Goal: Task Accomplishment & Management: Use online tool/utility

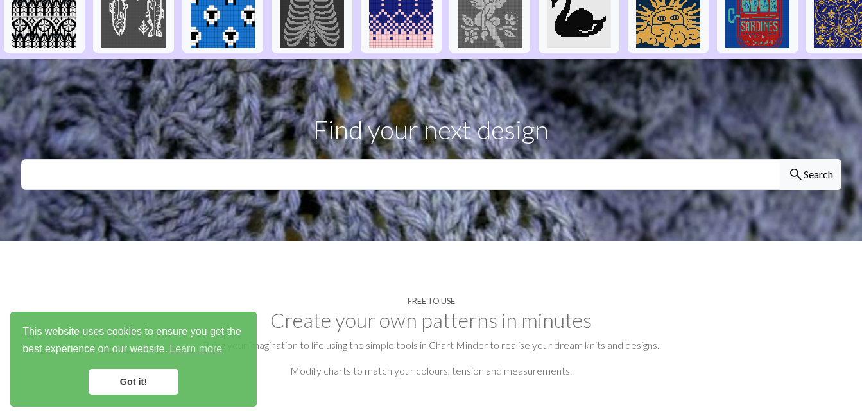
scroll to position [368, 0]
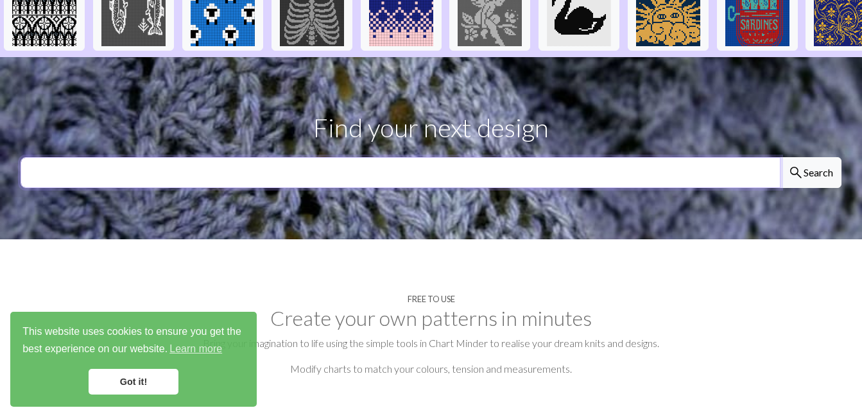
click at [289, 157] on input "text" at bounding box center [401, 172] width 760 height 31
type input "haida gwaii"
click at [779, 157] on button "search Search" at bounding box center [810, 172] width 62 height 31
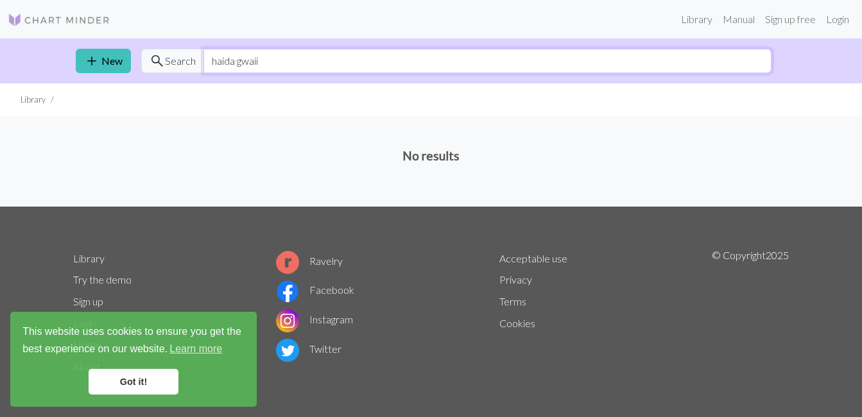
click at [258, 59] on input "haida gwaii" at bounding box center [487, 61] width 568 height 24
type input "h"
click at [117, 65] on link "add New" at bounding box center [103, 61] width 55 height 24
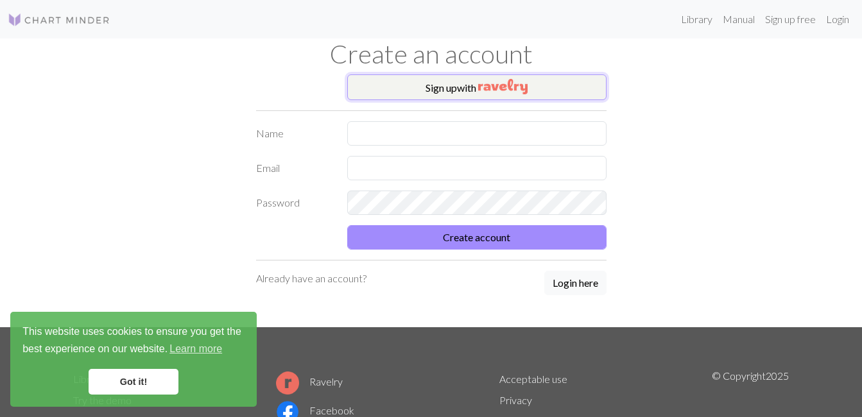
click at [525, 90] on img "button" at bounding box center [502, 86] width 49 height 15
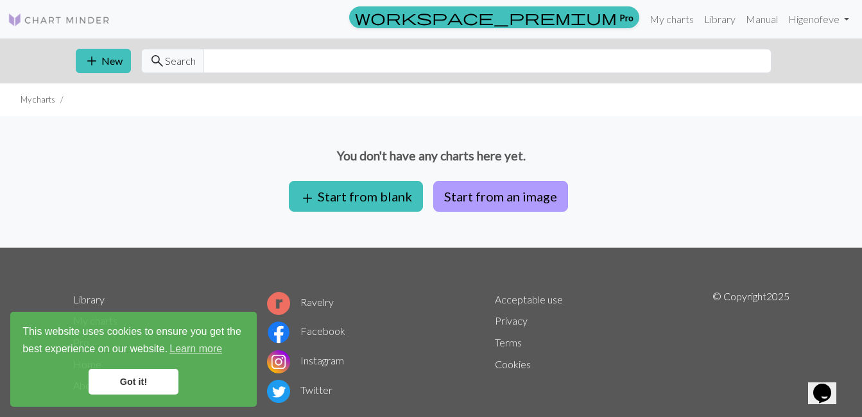
click at [468, 194] on button "Start from an image" at bounding box center [500, 196] width 135 height 31
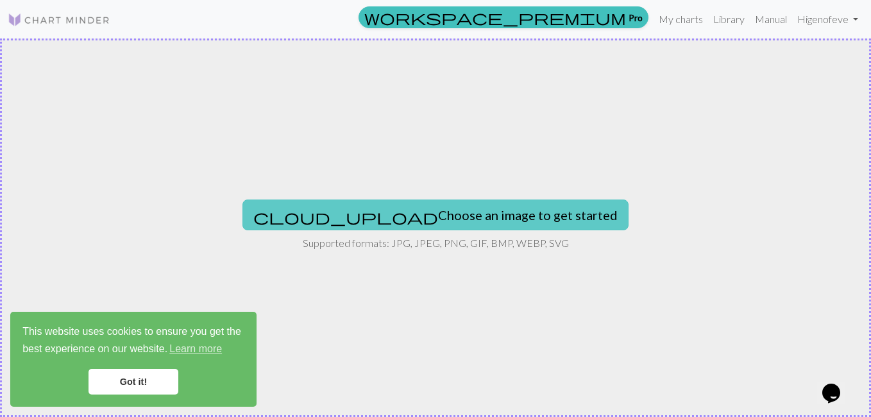
click at [418, 219] on button "cloud_upload Choose an image to get started" at bounding box center [436, 215] width 386 height 31
click at [413, 214] on button "cloud_upload Choose an image to get started" at bounding box center [436, 215] width 386 height 31
type input "C:\fakepath\165652 (1).webp"
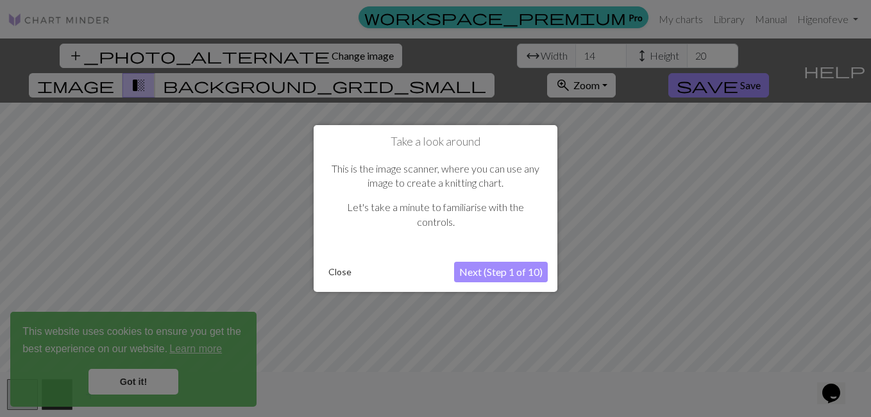
click at [498, 277] on button "Next (Step 1 of 10)" at bounding box center [501, 272] width 94 height 21
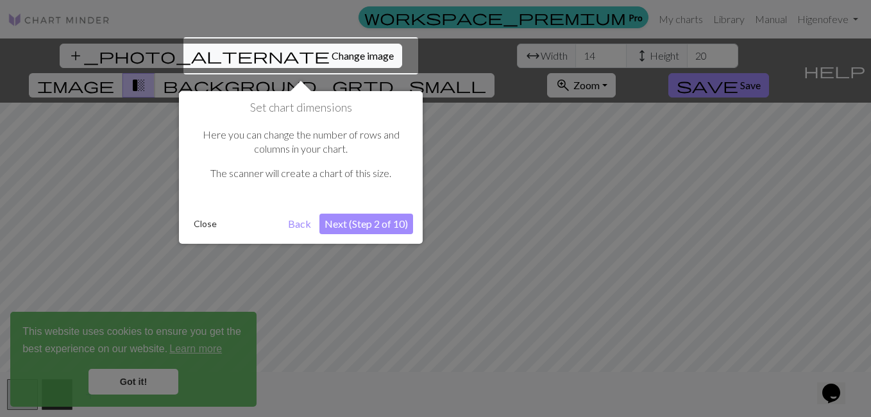
click at [375, 219] on button "Next (Step 2 of 10)" at bounding box center [366, 224] width 94 height 21
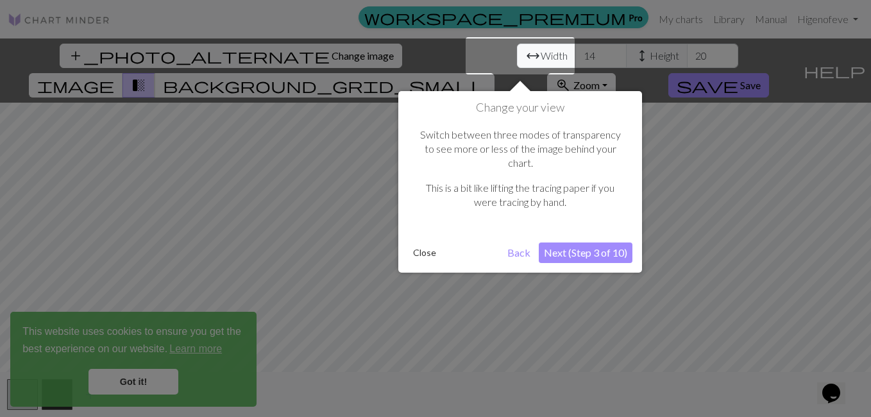
click at [602, 243] on button "Next (Step 3 of 10)" at bounding box center [586, 253] width 94 height 21
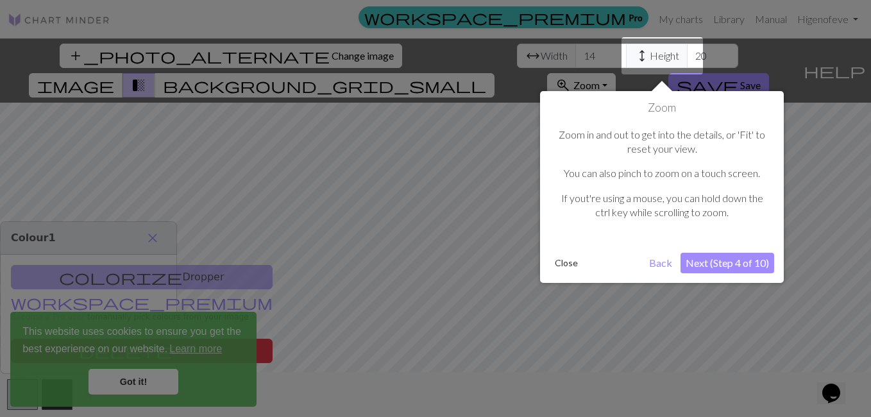
click at [708, 261] on button "Next (Step 4 of 10)" at bounding box center [728, 263] width 94 height 21
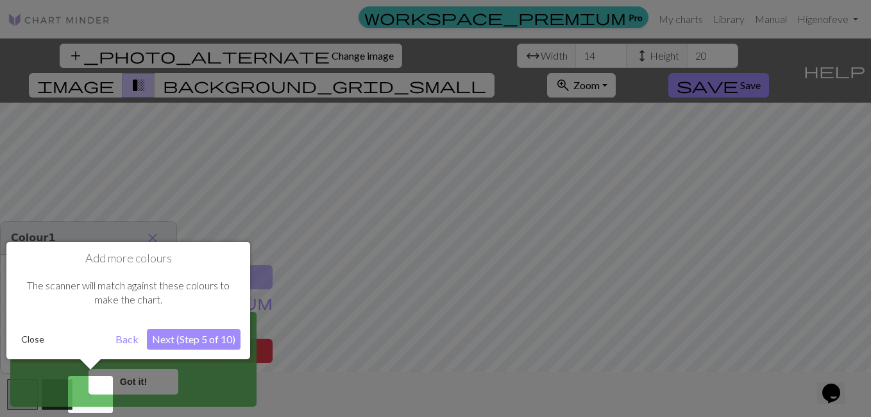
click at [203, 339] on button "Next (Step 5 of 10)" at bounding box center [194, 339] width 94 height 21
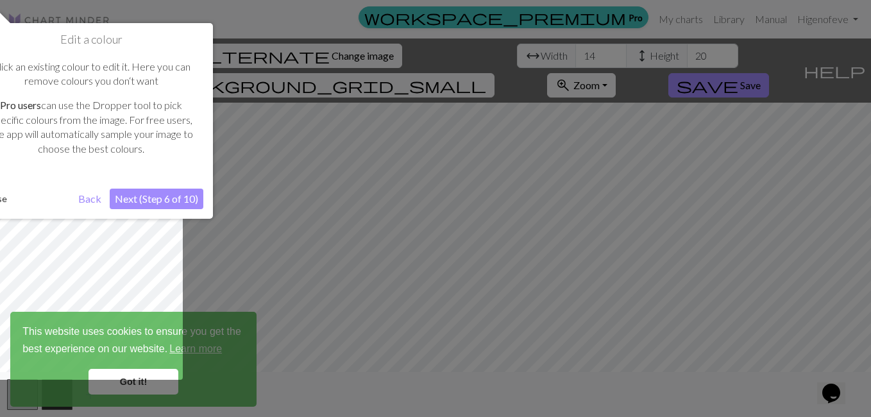
click at [142, 200] on button "Next (Step 6 of 10)" at bounding box center [157, 199] width 94 height 21
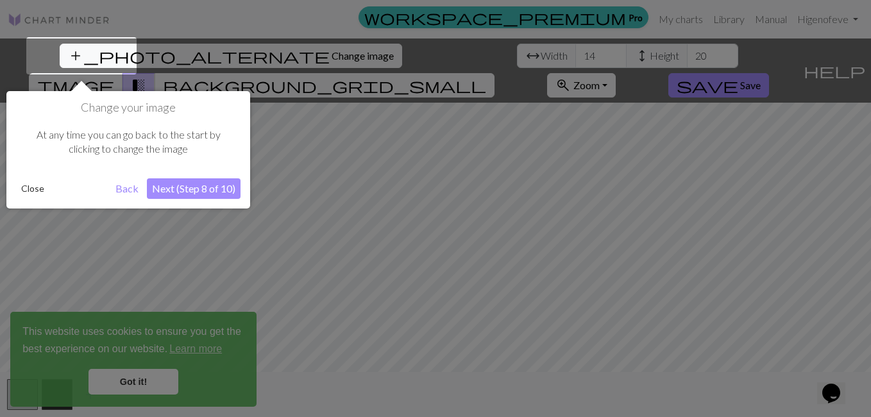
click at [191, 183] on button "Next (Step 8 of 10)" at bounding box center [194, 188] width 94 height 21
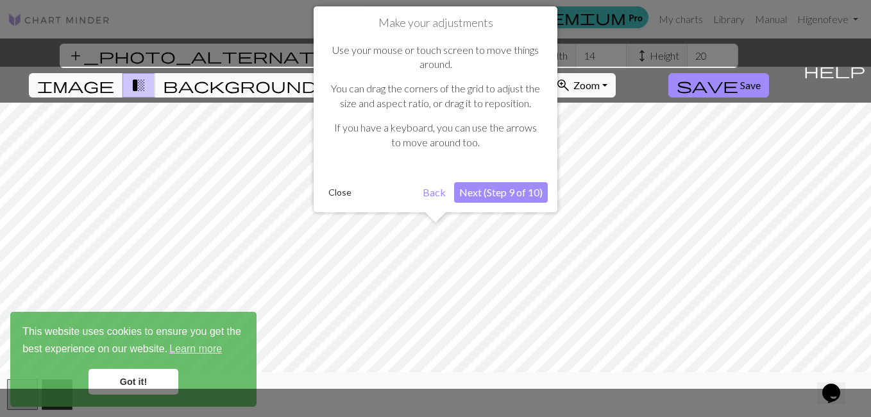
click at [497, 191] on button "Next (Step 9 of 10)" at bounding box center [501, 192] width 94 height 21
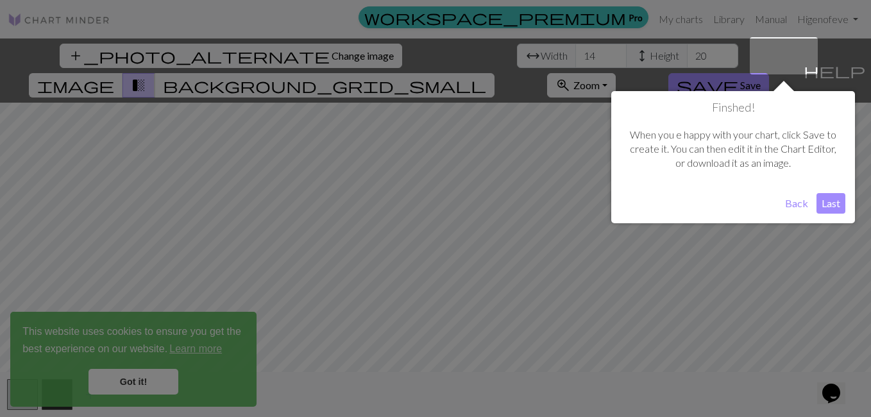
click at [826, 205] on button "Last" at bounding box center [831, 203] width 29 height 21
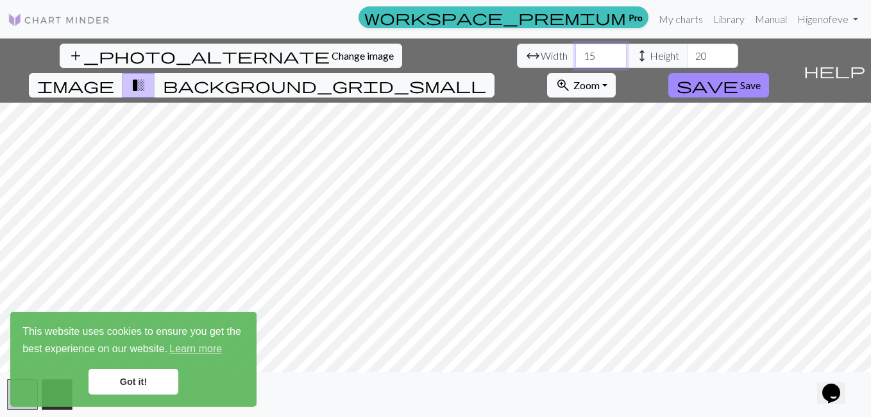
click at [575, 53] on input "15" at bounding box center [600, 56] width 51 height 24
click at [575, 53] on input "16" at bounding box center [600, 56] width 51 height 24
click at [575, 53] on input "17" at bounding box center [600, 56] width 51 height 24
click at [575, 53] on input "18" at bounding box center [600, 56] width 51 height 24
click at [575, 53] on input "20" at bounding box center [600, 56] width 51 height 24
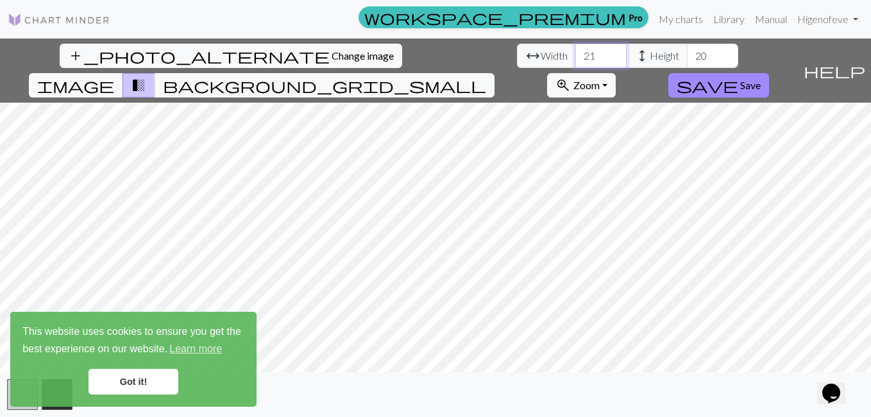
click at [575, 53] on input "21" at bounding box center [600, 56] width 51 height 24
click at [575, 53] on input "22" at bounding box center [600, 56] width 51 height 24
click at [575, 53] on input "23" at bounding box center [600, 56] width 51 height 24
click at [575, 53] on input "24" at bounding box center [600, 56] width 51 height 24
click at [575, 53] on input "25" at bounding box center [600, 56] width 51 height 24
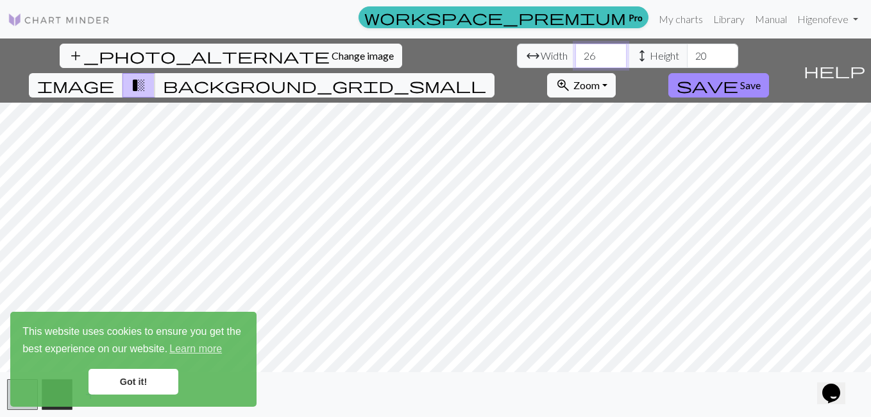
click at [575, 53] on input "26" at bounding box center [600, 56] width 51 height 24
type input "27"
click at [575, 53] on input "27" at bounding box center [600, 56] width 51 height 24
click at [687, 52] on input "21" at bounding box center [712, 56] width 51 height 24
click at [687, 52] on input "22" at bounding box center [712, 56] width 51 height 24
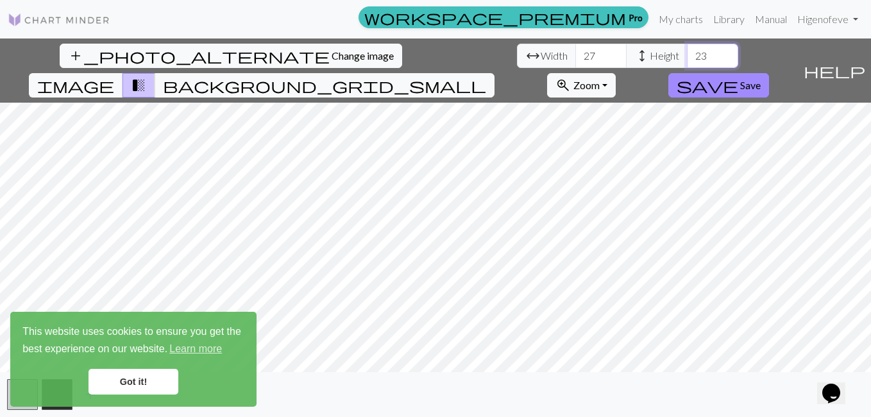
click at [687, 52] on input "23" at bounding box center [712, 56] width 51 height 24
click at [687, 52] on input "24" at bounding box center [712, 56] width 51 height 24
click at [687, 52] on input "25" at bounding box center [712, 56] width 51 height 24
click at [687, 52] on input "26" at bounding box center [712, 56] width 51 height 24
click at [687, 52] on input "27" at bounding box center [712, 56] width 51 height 24
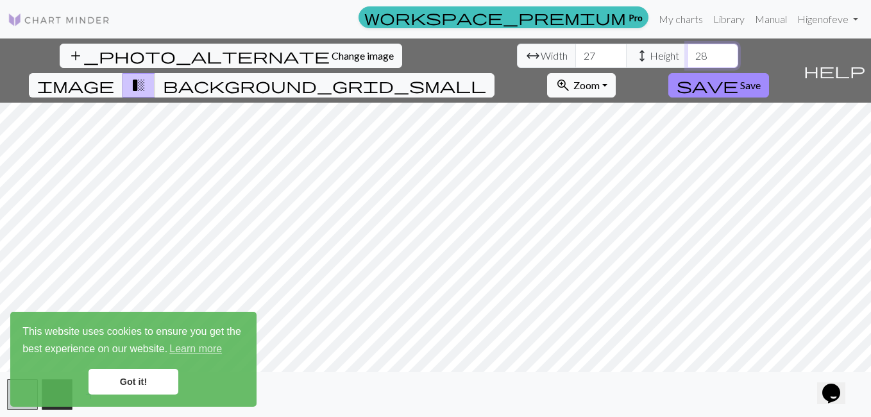
click at [687, 52] on input "28" at bounding box center [712, 56] width 51 height 24
click at [687, 52] on input "29" at bounding box center [712, 56] width 51 height 24
click at [687, 52] on input "30" at bounding box center [712, 56] width 51 height 24
click at [687, 52] on input "31" at bounding box center [712, 56] width 51 height 24
type input "32"
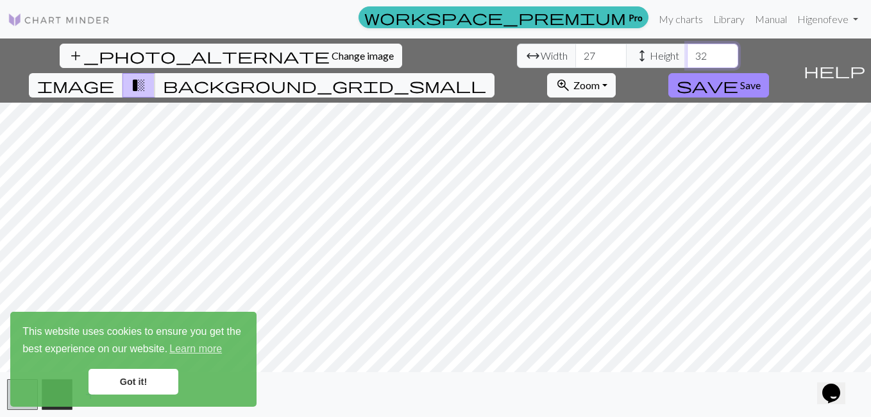
click at [687, 52] on input "32" at bounding box center [712, 56] width 51 height 24
click at [575, 55] on input "28" at bounding box center [600, 56] width 51 height 24
click at [575, 55] on input "29" at bounding box center [600, 56] width 51 height 24
type input "30"
click at [575, 53] on input "30" at bounding box center [600, 56] width 51 height 24
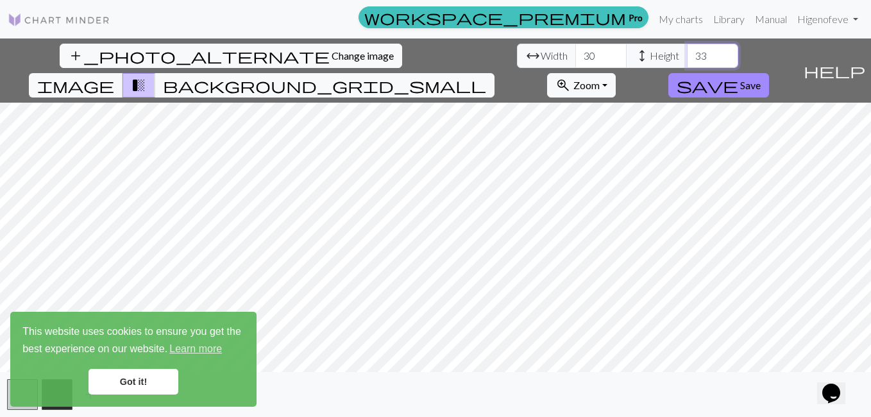
click at [687, 51] on input "33" at bounding box center [712, 56] width 51 height 24
click at [687, 51] on input "34" at bounding box center [712, 56] width 51 height 24
click at [687, 51] on input "36" at bounding box center [712, 56] width 51 height 24
click at [687, 51] on input "37" at bounding box center [712, 56] width 51 height 24
click at [687, 51] on input "38" at bounding box center [712, 56] width 51 height 24
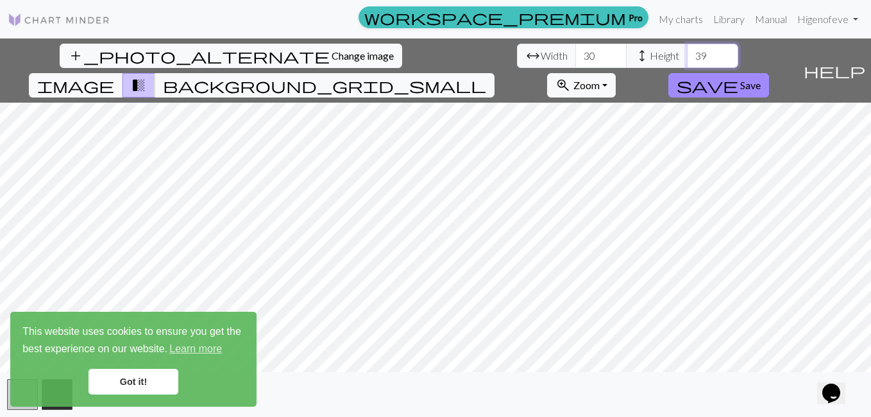
click at [687, 51] on input "39" at bounding box center [712, 56] width 51 height 24
click at [687, 51] on input "41" at bounding box center [712, 56] width 51 height 24
click at [687, 51] on input "42" at bounding box center [712, 56] width 51 height 24
click at [687, 51] on input "43" at bounding box center [712, 56] width 51 height 24
click at [687, 51] on input "44" at bounding box center [712, 56] width 51 height 24
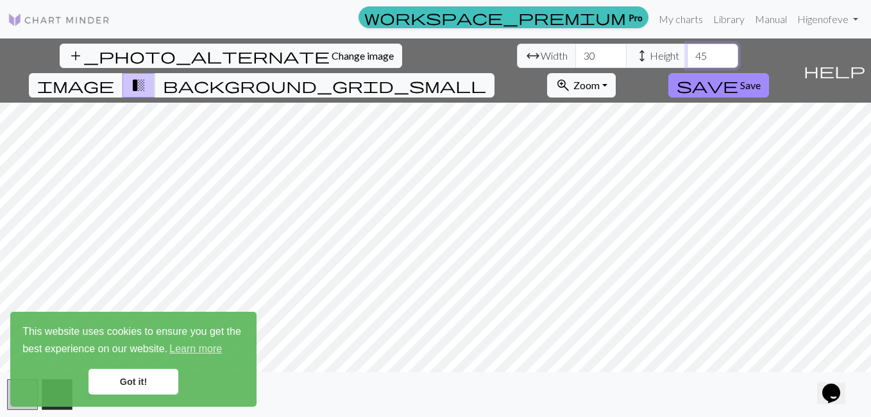
type input "45"
click at [687, 51] on input "45" at bounding box center [712, 56] width 51 height 24
click at [575, 51] on input "31" at bounding box center [600, 56] width 51 height 24
click at [575, 51] on input "32" at bounding box center [600, 56] width 51 height 24
click at [575, 51] on input "33" at bounding box center [600, 56] width 51 height 24
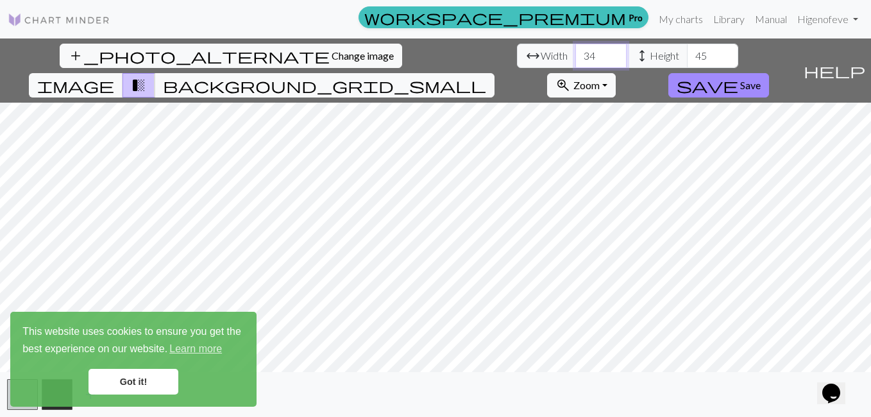
click at [575, 51] on input "34" at bounding box center [600, 56] width 51 height 24
click at [575, 51] on input "35" at bounding box center [600, 56] width 51 height 24
click at [575, 51] on input "36" at bounding box center [600, 56] width 51 height 24
click at [575, 51] on input "37" at bounding box center [600, 56] width 51 height 24
click at [575, 51] on input "38" at bounding box center [600, 56] width 51 height 24
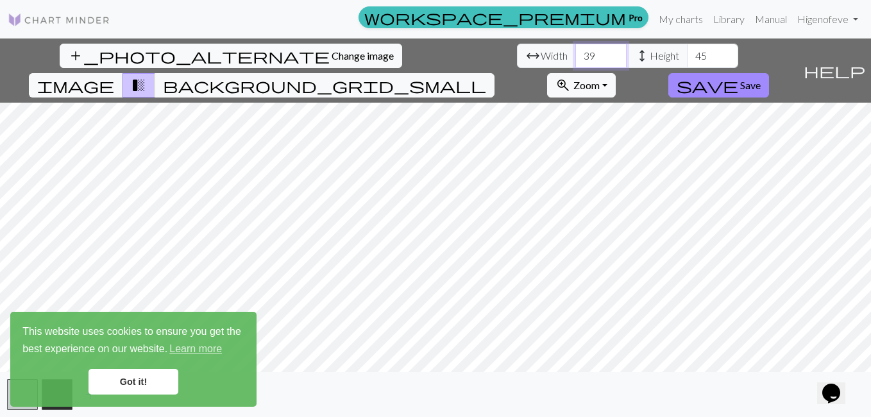
click at [575, 51] on input "39" at bounding box center [600, 56] width 51 height 24
click at [575, 51] on input "40" at bounding box center [600, 56] width 51 height 24
click at [575, 51] on input "41" at bounding box center [600, 56] width 51 height 24
click at [575, 51] on input "42" at bounding box center [600, 56] width 51 height 24
click at [575, 51] on input "43" at bounding box center [600, 56] width 51 height 24
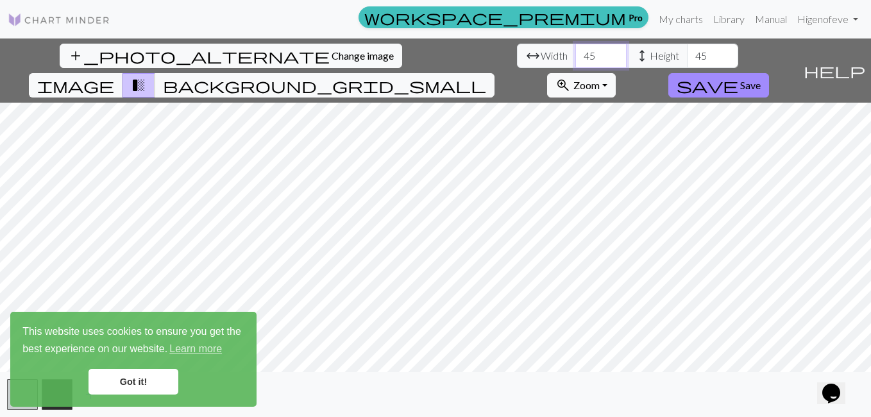
click at [575, 51] on input "45" at bounding box center [600, 56] width 51 height 24
click at [575, 51] on input "46" at bounding box center [600, 56] width 51 height 24
click at [575, 51] on input "48" at bounding box center [600, 56] width 51 height 24
click at [575, 51] on input "49" at bounding box center [600, 56] width 51 height 24
type input "50"
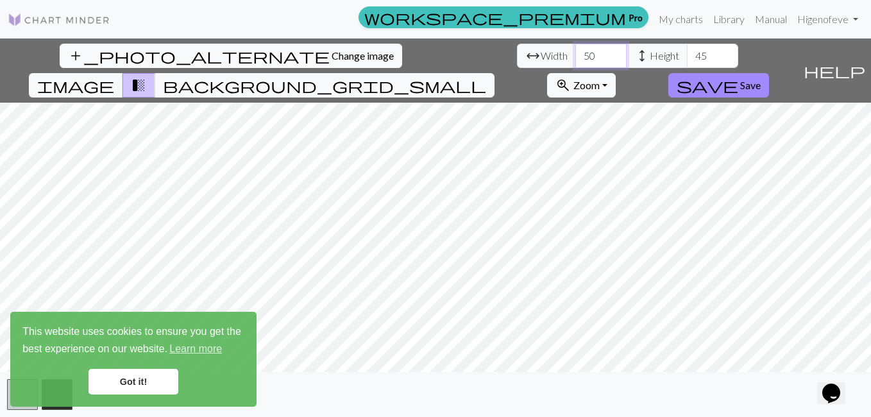
click at [575, 51] on input "50" at bounding box center [600, 56] width 51 height 24
click at [687, 50] on input "46" at bounding box center [712, 56] width 51 height 24
click at [687, 50] on input "47" at bounding box center [712, 56] width 51 height 24
click at [687, 50] on input "48" at bounding box center [712, 56] width 51 height 24
click at [687, 50] on input "50" at bounding box center [712, 56] width 51 height 24
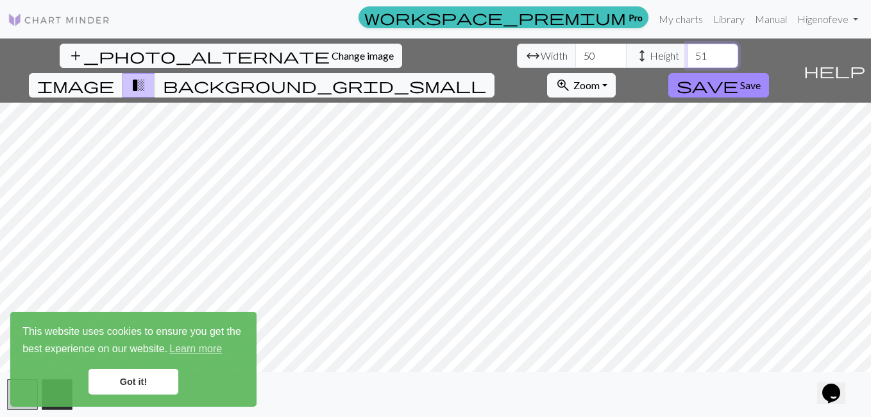
click at [687, 50] on input "51" at bounding box center [712, 56] width 51 height 24
type input "50"
click at [687, 59] on input "50" at bounding box center [712, 56] width 51 height 24
click at [575, 55] on input "51" at bounding box center [600, 56] width 51 height 24
click at [575, 55] on input "52" at bounding box center [600, 56] width 51 height 24
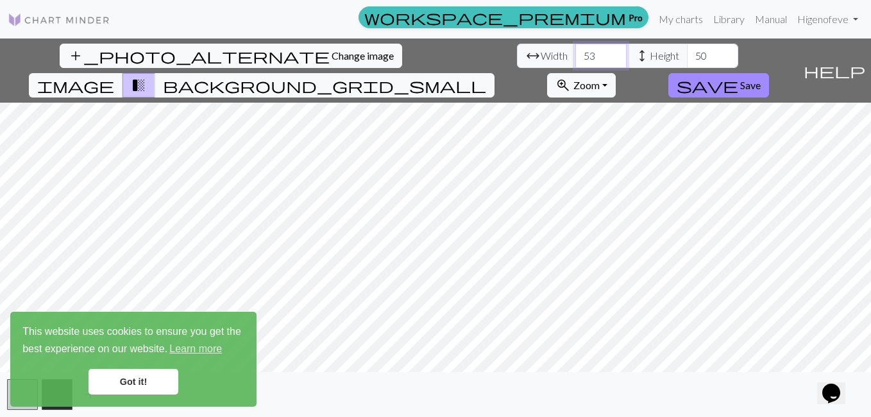
click at [575, 55] on input "53" at bounding box center [600, 56] width 51 height 24
click at [575, 55] on input "54" at bounding box center [600, 56] width 51 height 24
click at [575, 55] on input "55" at bounding box center [600, 56] width 51 height 24
click at [575, 55] on input "56" at bounding box center [600, 56] width 51 height 24
click at [575, 55] on input "57" at bounding box center [600, 56] width 51 height 24
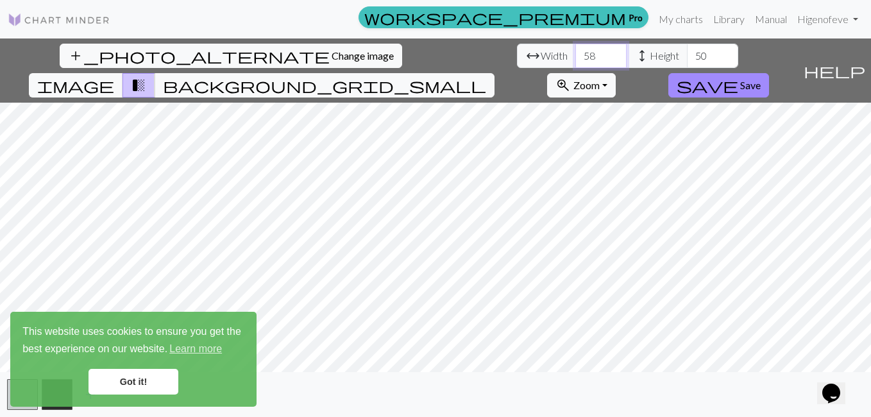
click at [575, 55] on input "58" at bounding box center [600, 56] width 51 height 24
click at [575, 55] on input "59" at bounding box center [600, 56] width 51 height 24
type input "60"
click at [575, 55] on input "60" at bounding box center [600, 56] width 51 height 24
click at [687, 51] on input "51" at bounding box center [712, 56] width 51 height 24
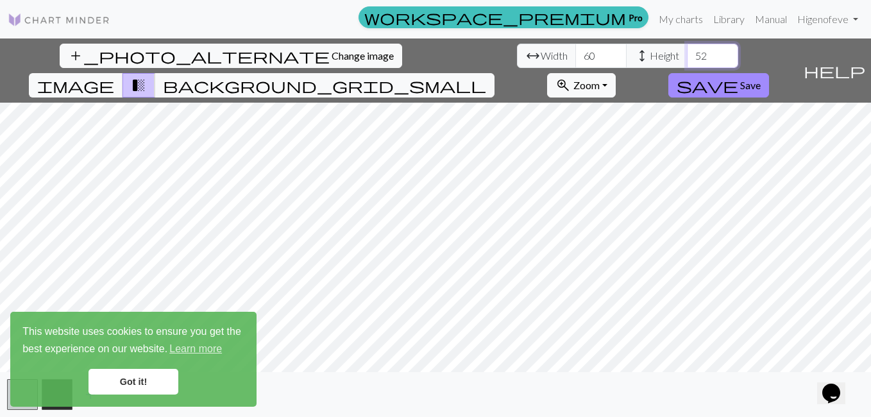
click at [687, 51] on input "52" at bounding box center [712, 56] width 51 height 24
click at [687, 51] on input "54" at bounding box center [712, 56] width 51 height 24
click at [687, 51] on input "55" at bounding box center [712, 56] width 51 height 24
click at [687, 51] on input "56" at bounding box center [712, 56] width 51 height 24
click at [687, 51] on input "57" at bounding box center [712, 56] width 51 height 24
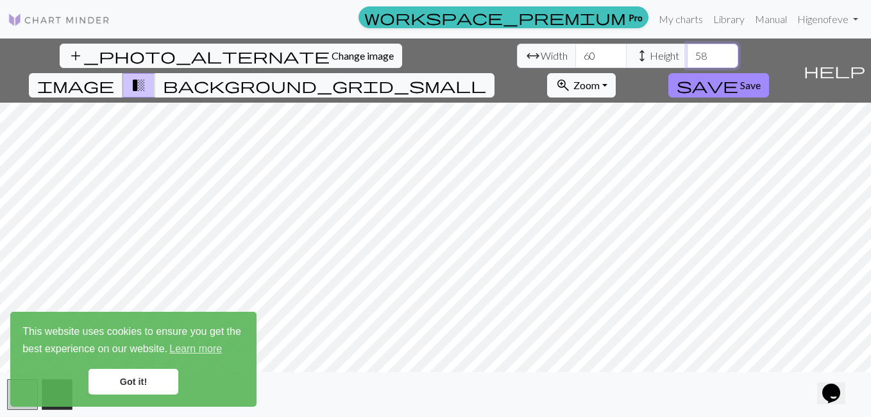
click at [687, 51] on input "58" at bounding box center [712, 56] width 51 height 24
click at [687, 51] on input "59" at bounding box center [712, 56] width 51 height 24
click at [687, 51] on input "60" at bounding box center [712, 56] width 51 height 24
click at [687, 51] on input "61" at bounding box center [712, 56] width 51 height 24
click at [687, 51] on input "62" at bounding box center [712, 56] width 51 height 24
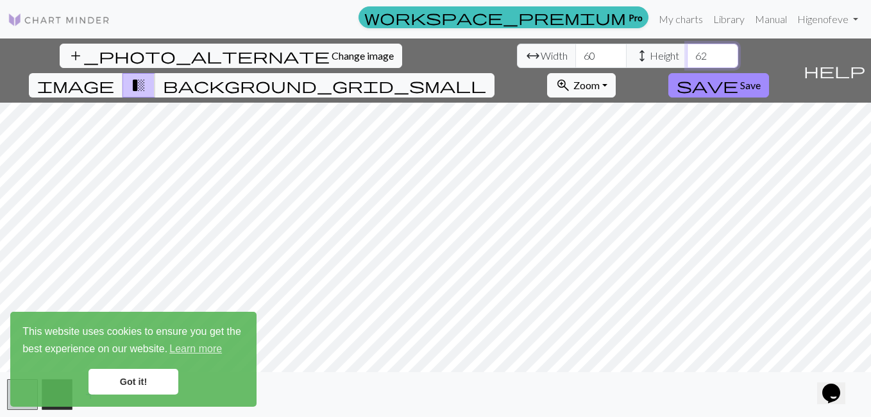
click at [687, 64] on input "62" at bounding box center [712, 56] width 51 height 24
click at [486, 76] on span "background_grid_small" at bounding box center [324, 85] width 323 height 18
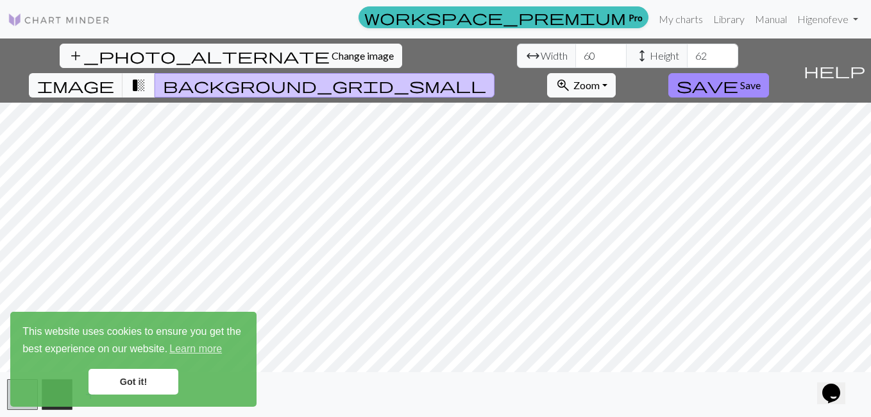
click at [146, 76] on span "transition_fade" at bounding box center [138, 85] width 15 height 18
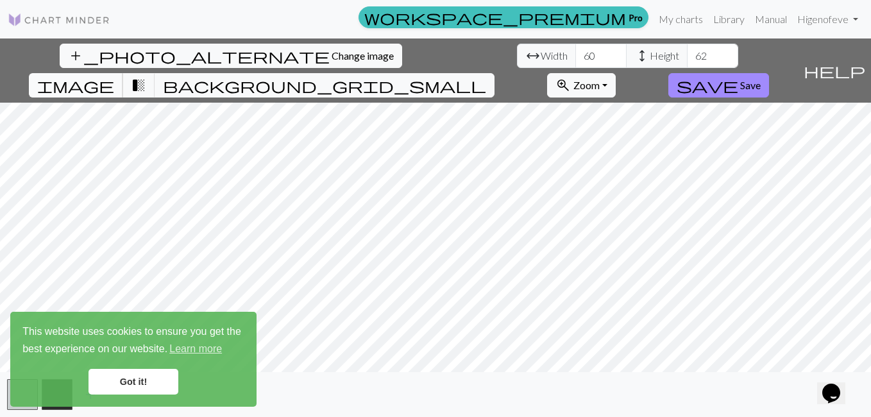
click at [114, 76] on span "image" at bounding box center [75, 85] width 77 height 18
click at [616, 73] on button "zoom_in Zoom Zoom" at bounding box center [581, 85] width 69 height 24
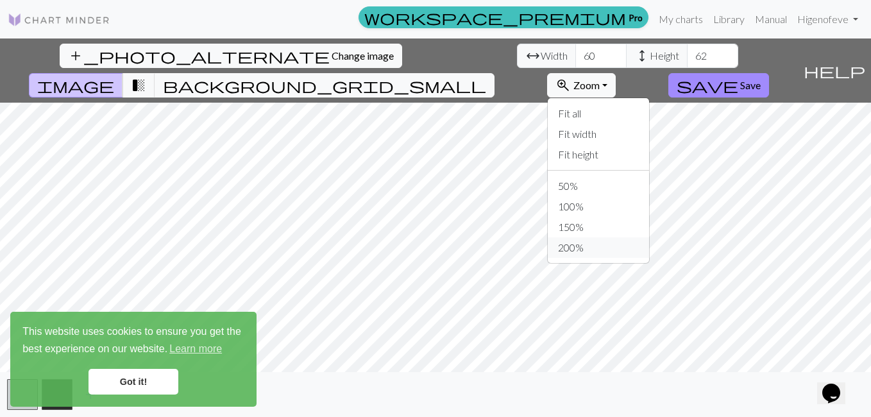
click at [649, 237] on button "200%" at bounding box center [598, 247] width 101 height 21
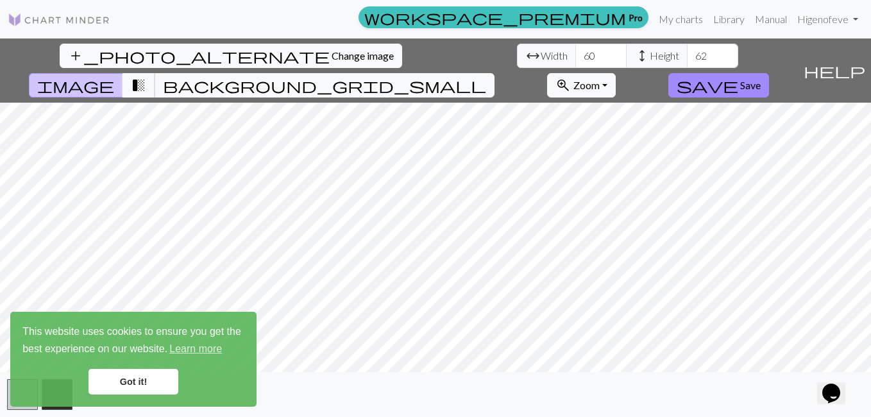
click at [146, 76] on span "transition_fade" at bounding box center [138, 85] width 15 height 18
click at [687, 56] on input "61" at bounding box center [712, 56] width 51 height 24
type input "60"
click at [687, 56] on input "60" at bounding box center [712, 56] width 51 height 24
click at [126, 377] on link "Got it!" at bounding box center [134, 382] width 90 height 26
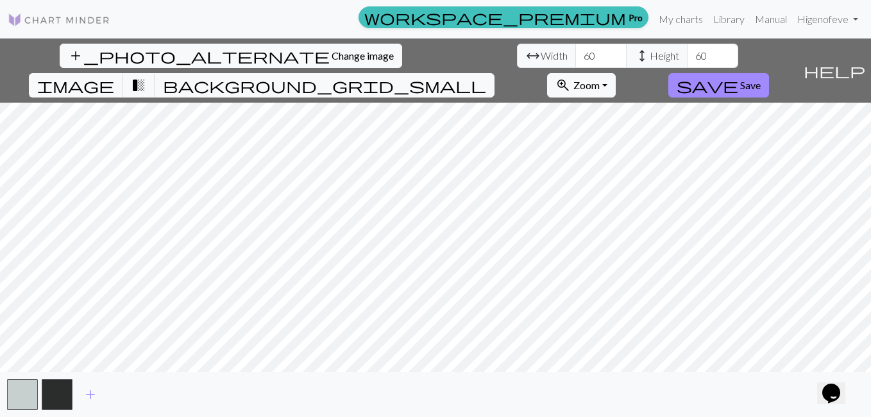
click at [56, 391] on body "This website uses cookies to ensure you get the best experience on our website.…" at bounding box center [435, 208] width 871 height 417
click at [332, 60] on span "Change image" at bounding box center [363, 55] width 62 height 12
click at [146, 76] on span "transition_fade" at bounding box center [138, 85] width 15 height 18
click at [486, 76] on span "background_grid_small" at bounding box center [324, 85] width 323 height 18
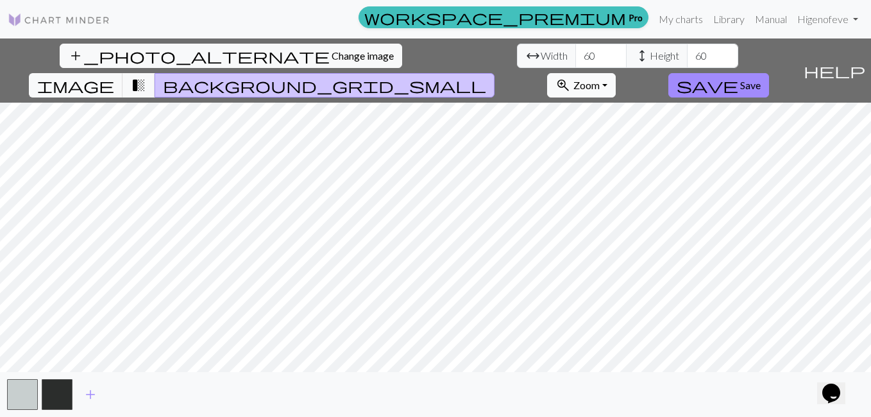
click at [616, 73] on button "zoom_in Zoom Zoom" at bounding box center [581, 85] width 69 height 24
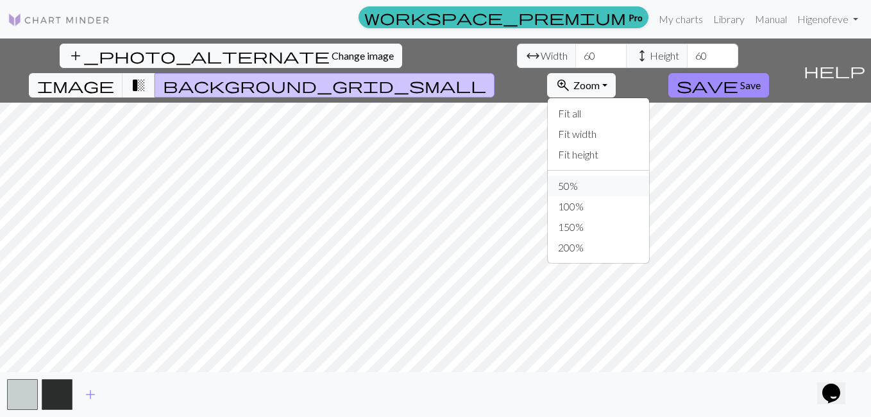
click at [649, 176] on button "50%" at bounding box center [598, 186] width 101 height 21
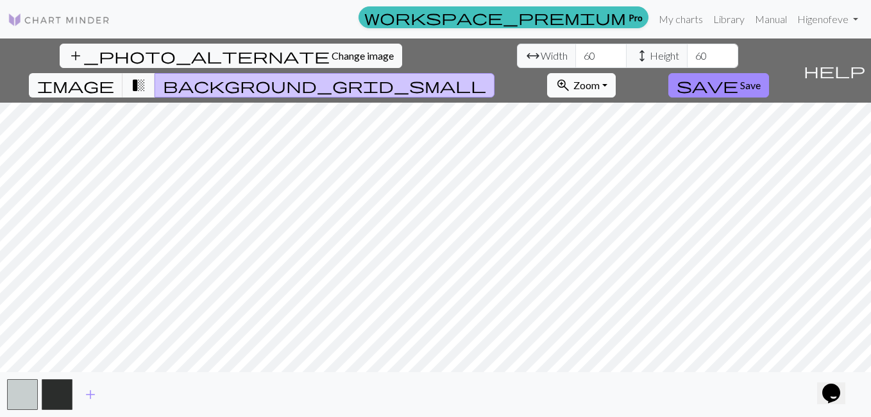
click at [600, 79] on span "Zoom" at bounding box center [587, 85] width 26 height 12
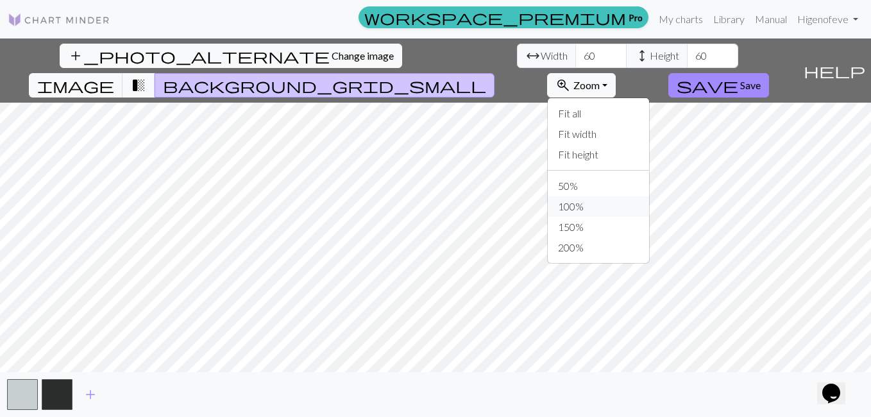
click at [649, 196] on button "100%" at bounding box center [598, 206] width 101 height 21
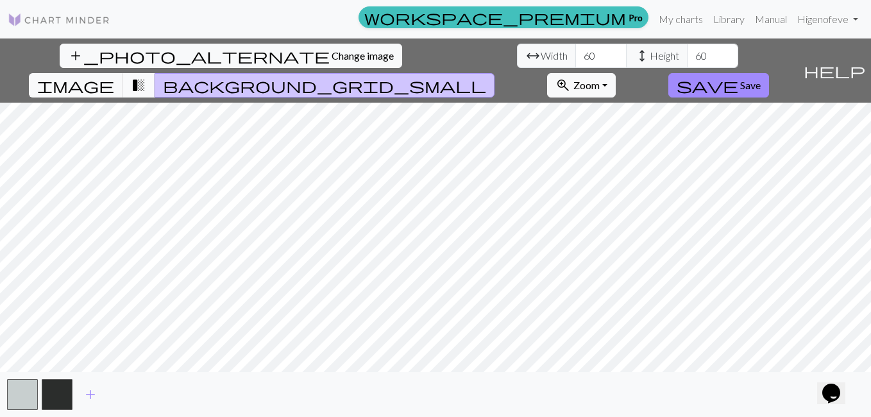
click at [155, 73] on button "transition_fade" at bounding box center [139, 85] width 33 height 24
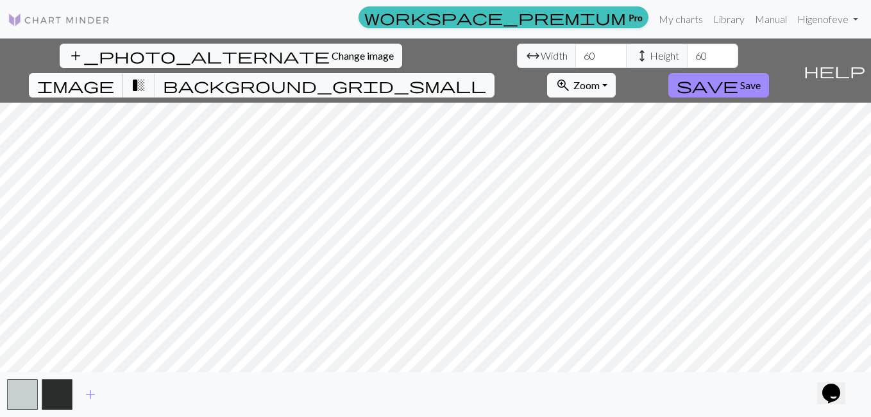
click at [114, 76] on span "image" at bounding box center [75, 85] width 77 height 18
click at [146, 76] on span "transition_fade" at bounding box center [138, 85] width 15 height 18
click at [486, 76] on span "background_grid_small" at bounding box center [324, 85] width 323 height 18
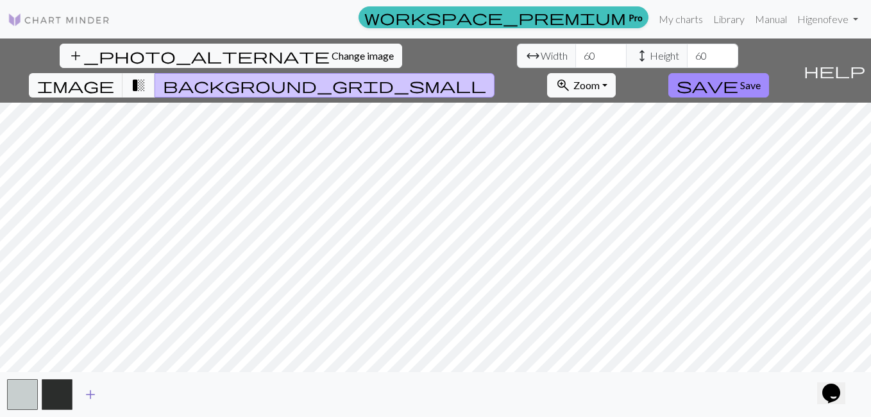
click at [88, 395] on span "add" at bounding box center [90, 395] width 15 height 18
click at [96, 393] on button "button" at bounding box center [91, 394] width 31 height 31
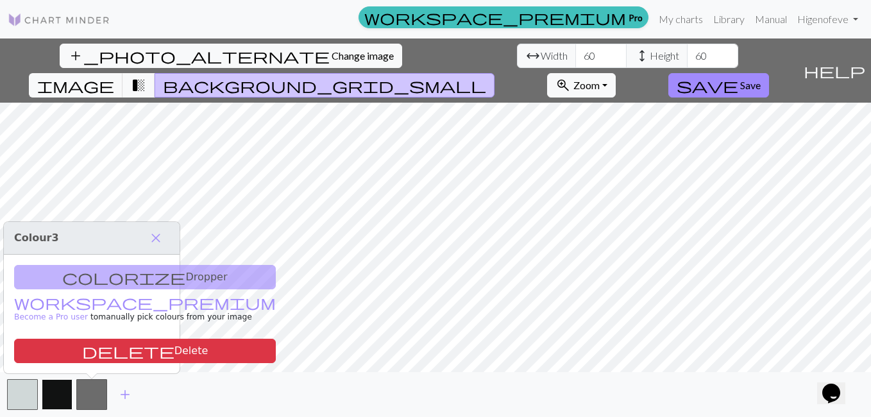
click at [63, 394] on button "button" at bounding box center [57, 394] width 31 height 31
click at [89, 280] on div "colorize Dropper workspace_premium Become a Pro user to manually pick colours f…" at bounding box center [89, 314] width 176 height 119
click at [58, 395] on button "button" at bounding box center [57, 394] width 31 height 31
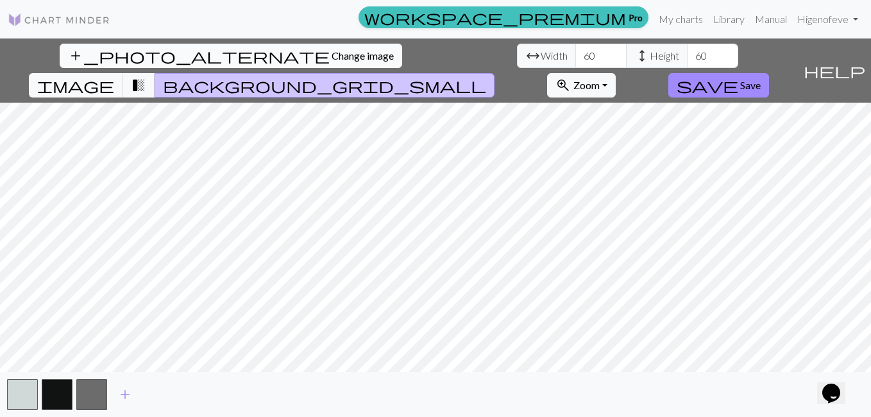
click at [332, 57] on span "Change image" at bounding box center [363, 55] width 62 height 12
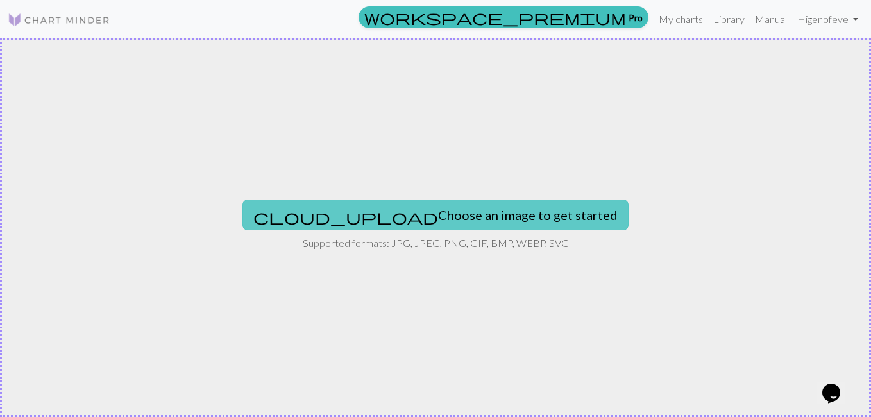
click at [390, 216] on button "cloud_upload Choose an image to get started" at bounding box center [436, 215] width 386 height 31
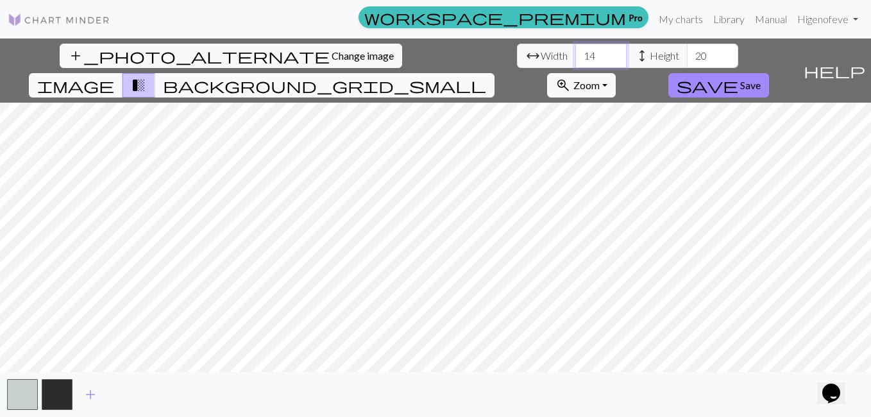
drag, startPoint x: 266, startPoint y: 58, endPoint x: 245, endPoint y: 59, distance: 21.2
click at [517, 59] on div "arrow_range Width 14 height Height 20" at bounding box center [627, 56] width 221 height 24
type input "50"
click at [687, 56] on input "20" at bounding box center [712, 56] width 51 height 24
type input "2"
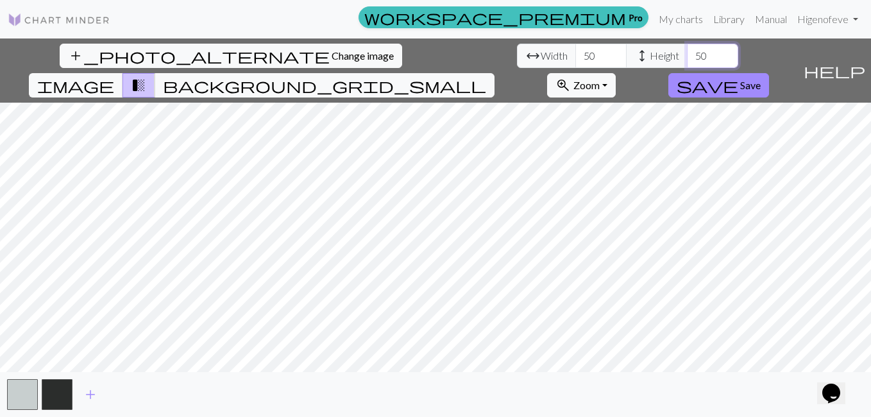
type input "5"
type input "100"
click at [575, 57] on input "50" at bounding box center [600, 56] width 51 height 24
type input "5"
click at [616, 73] on button "zoom_in Zoom Zoom" at bounding box center [581, 85] width 69 height 24
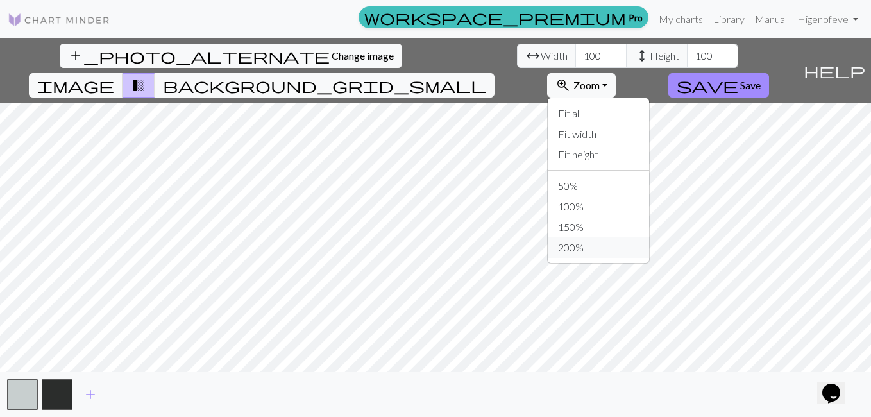
click at [649, 237] on button "200%" at bounding box center [598, 247] width 101 height 21
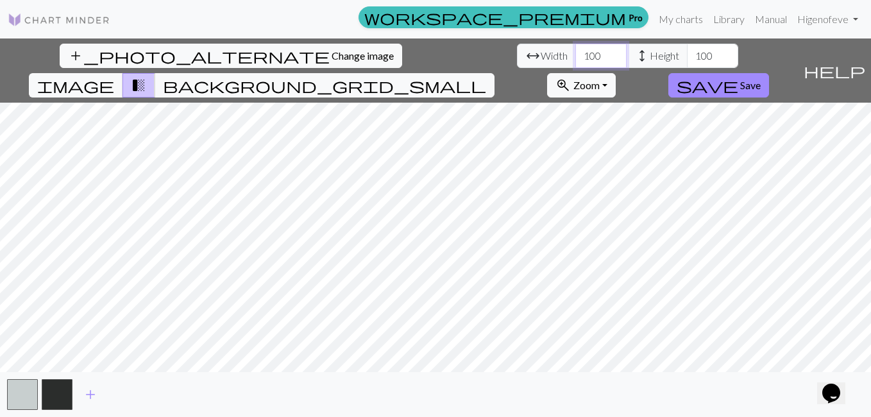
click at [575, 57] on input "100" at bounding box center [600, 56] width 51 height 24
type input "1"
type input "75"
click at [687, 58] on input "100" at bounding box center [712, 56] width 51 height 24
type input "1"
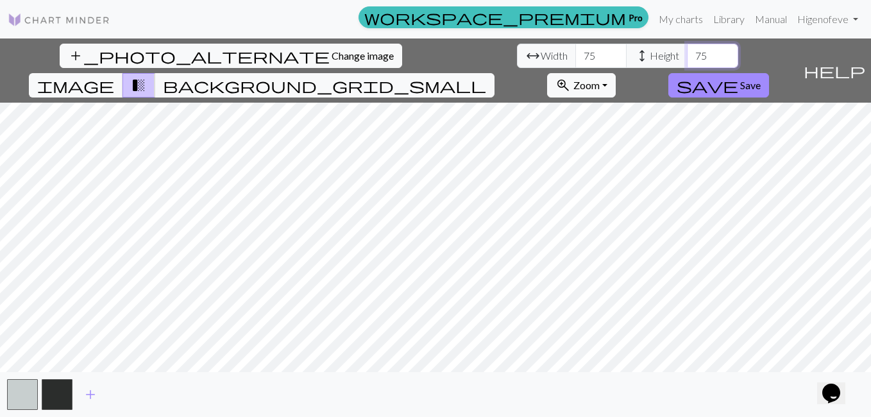
type input "75"
click at [555, 374] on div "add_photo_alternate Change image arrow_range Width 75 height Height 75 image tr…" at bounding box center [435, 227] width 871 height 379
click at [530, 378] on div "add_photo_alternate Change image arrow_range Width 75 height Height 75 image tr…" at bounding box center [435, 227] width 871 height 379
click at [486, 76] on span "background_grid_small" at bounding box center [324, 85] width 323 height 18
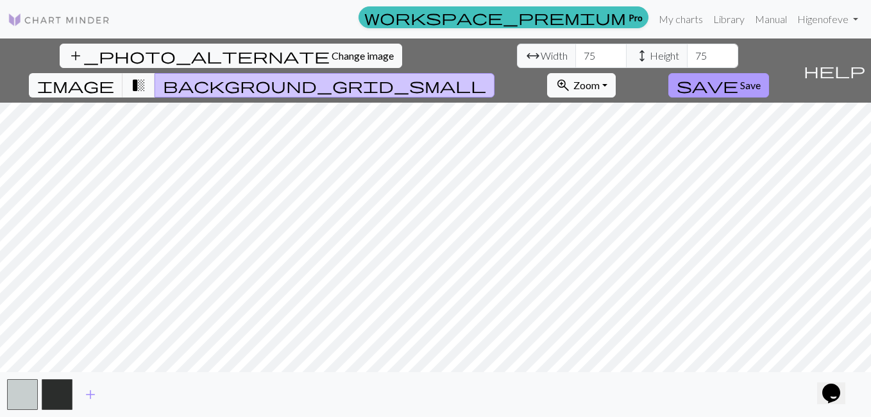
click at [761, 79] on span "Save" at bounding box center [750, 85] width 21 height 12
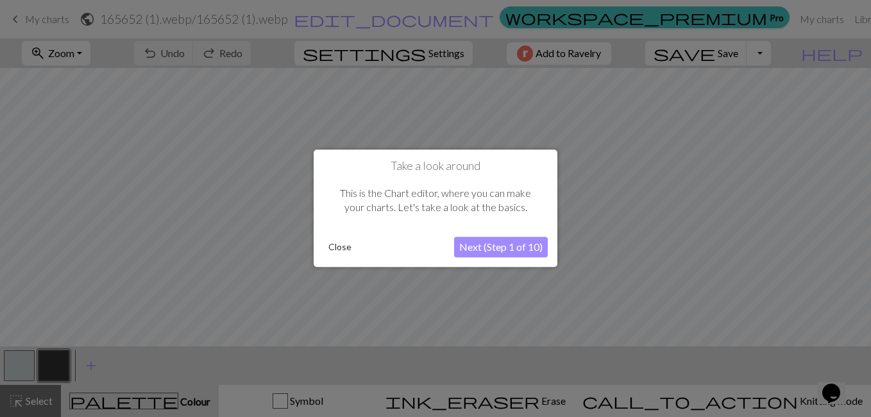
click at [505, 252] on button "Next (Step 1 of 10)" at bounding box center [501, 247] width 94 height 21
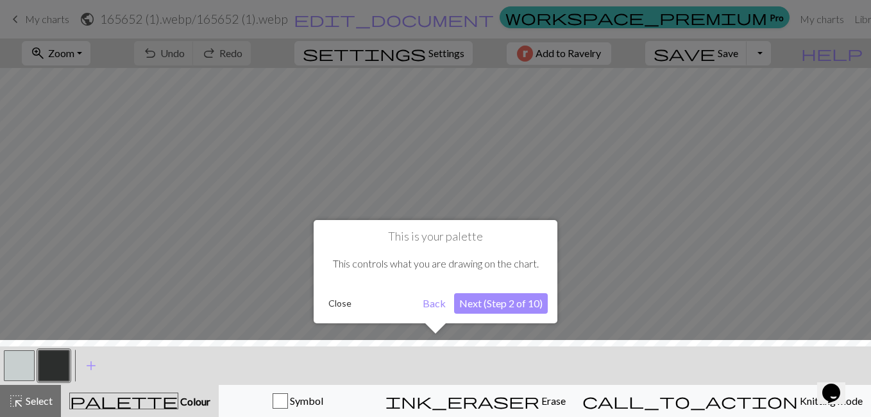
click at [498, 301] on button "Next (Step 2 of 10)" at bounding box center [501, 303] width 94 height 21
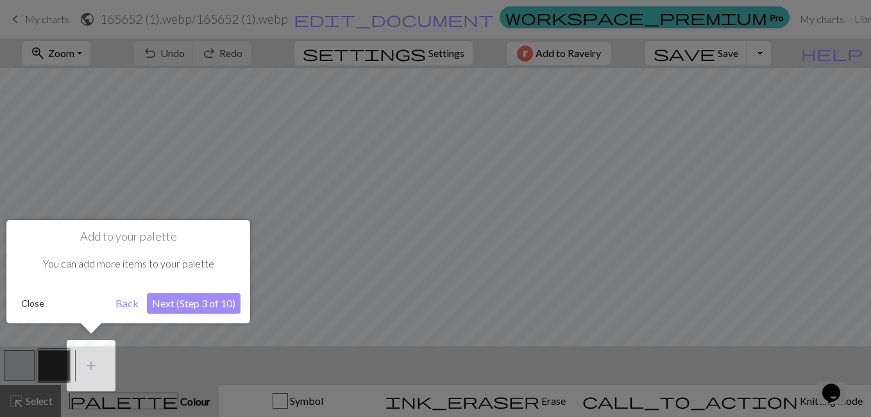
click at [206, 305] on button "Next (Step 3 of 10)" at bounding box center [194, 303] width 94 height 21
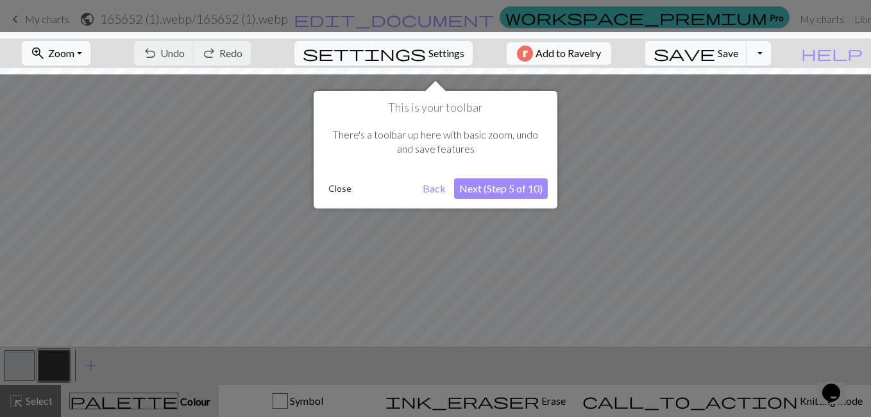
click at [493, 185] on button "Next (Step 5 of 10)" at bounding box center [501, 188] width 94 height 21
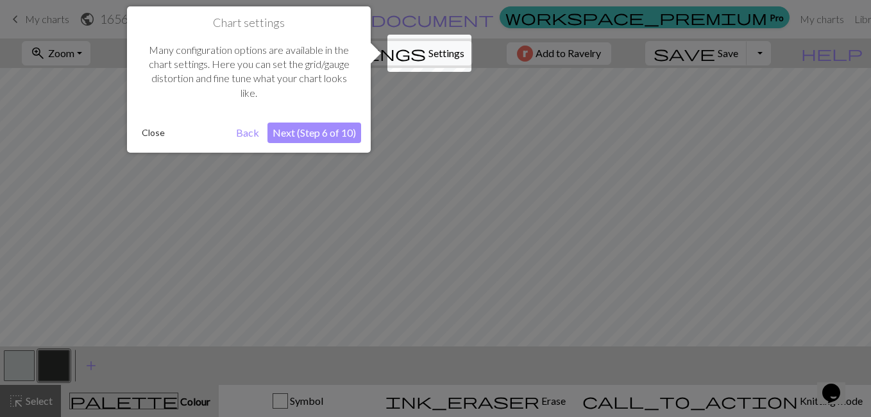
click at [319, 138] on button "Next (Step 6 of 10)" at bounding box center [315, 133] width 94 height 21
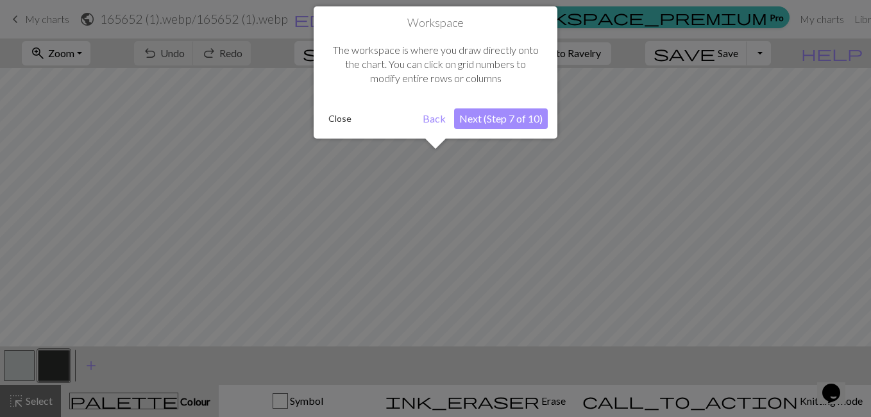
scroll to position [49, 0]
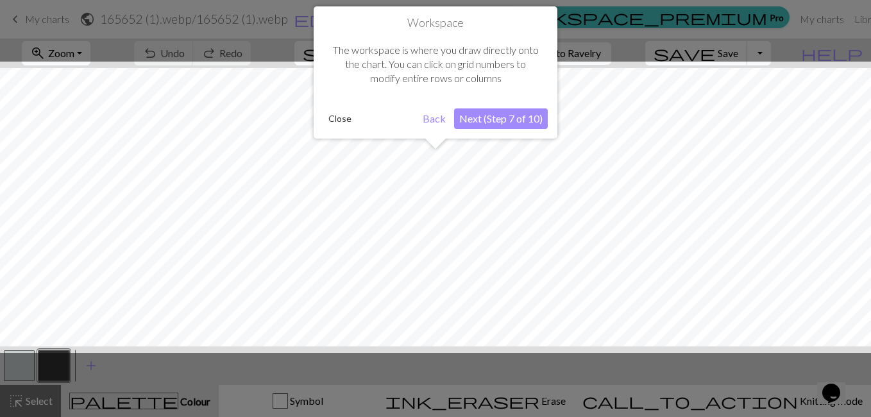
click at [508, 118] on button "Next (Step 7 of 10)" at bounding box center [501, 118] width 94 height 21
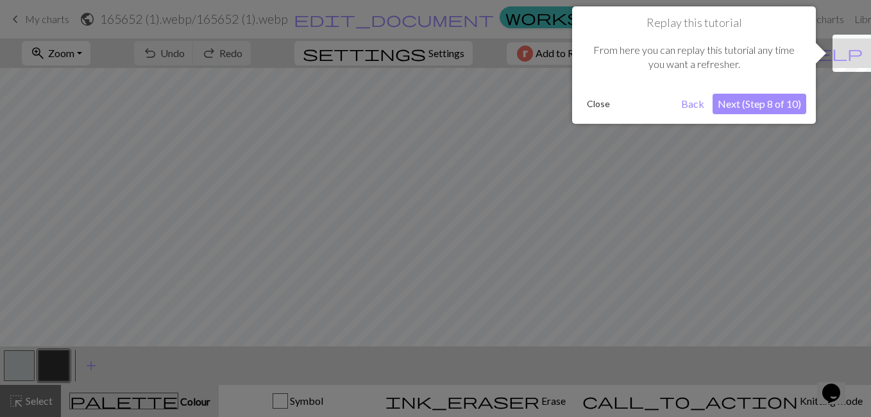
click at [744, 105] on button "Next (Step 8 of 10)" at bounding box center [760, 104] width 94 height 21
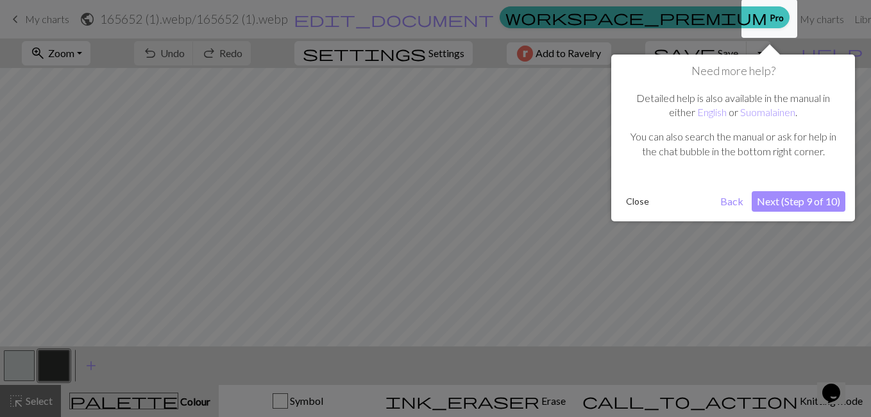
click at [815, 198] on button "Next (Step 9 of 10)" at bounding box center [799, 201] width 94 height 21
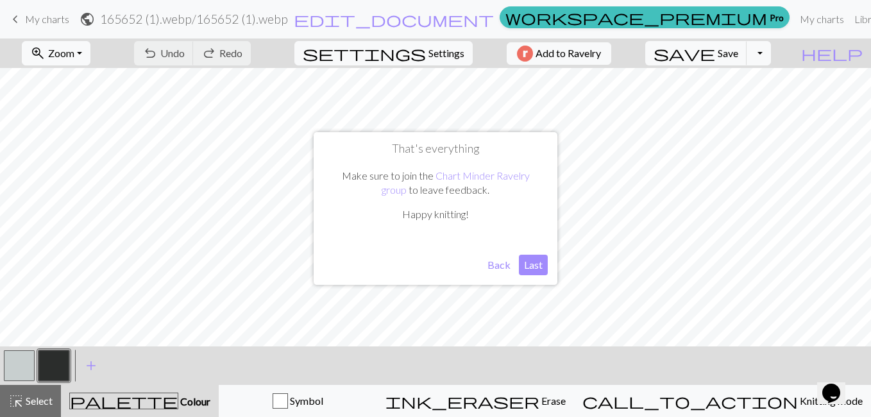
click at [531, 264] on button "Last" at bounding box center [533, 265] width 29 height 21
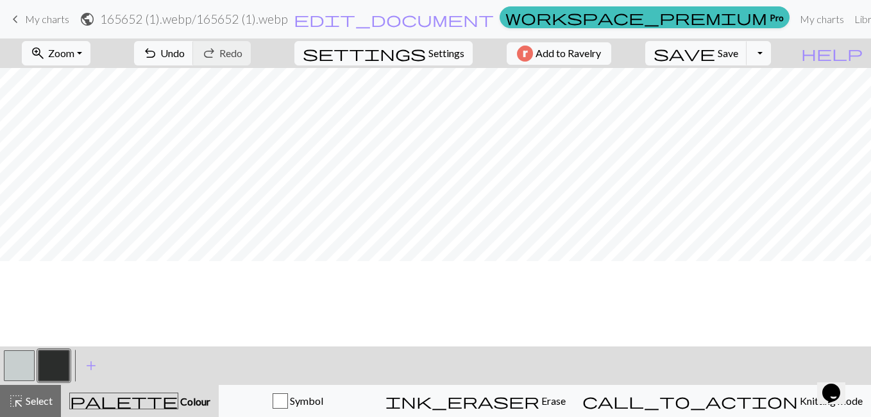
scroll to position [117, 0]
click at [22, 365] on button "button" at bounding box center [19, 365] width 31 height 31
click at [53, 367] on button "button" at bounding box center [53, 365] width 31 height 31
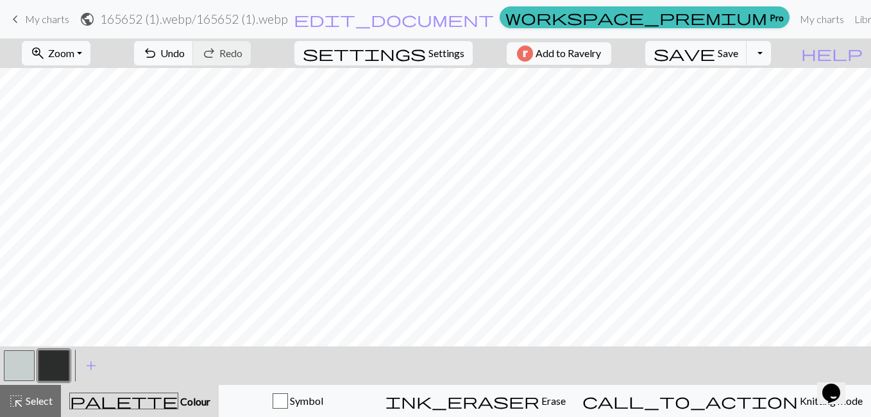
click at [10, 365] on button "button" at bounding box center [19, 365] width 31 height 31
click at [90, 51] on button "zoom_in Zoom Zoom" at bounding box center [56, 53] width 69 height 24
click at [65, 154] on button "50%" at bounding box center [72, 154] width 101 height 21
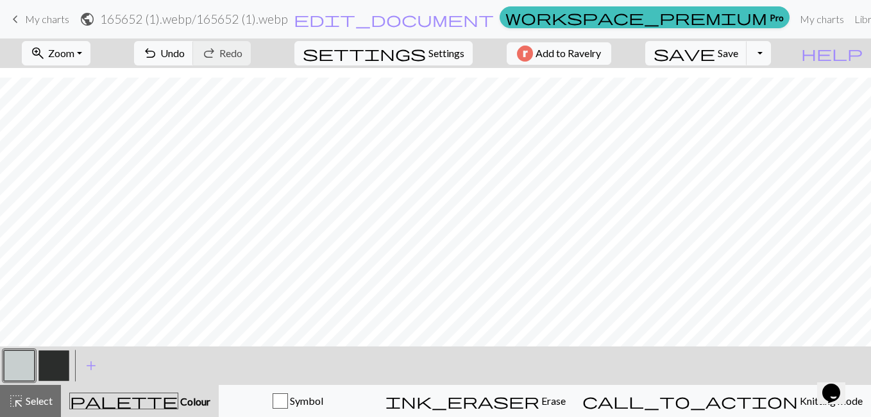
click at [56, 361] on button "button" at bounding box center [53, 365] width 31 height 31
click at [14, 370] on button "button" at bounding box center [19, 365] width 31 height 31
click at [18, 366] on button "button" at bounding box center [19, 365] width 31 height 31
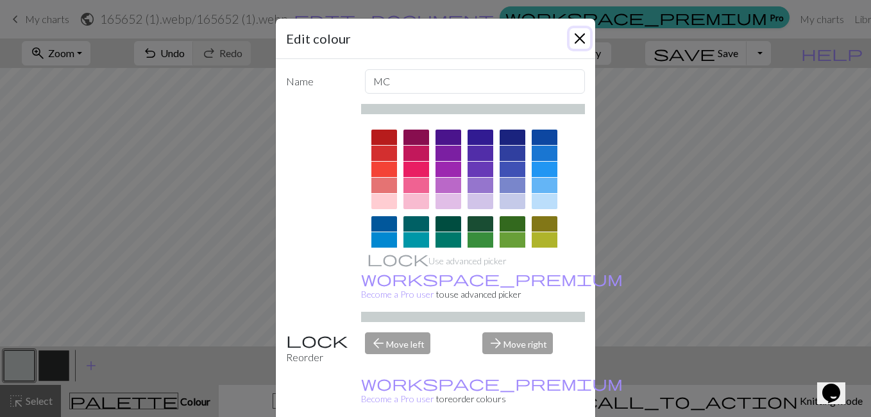
click at [575, 38] on button "Close" at bounding box center [580, 38] width 21 height 21
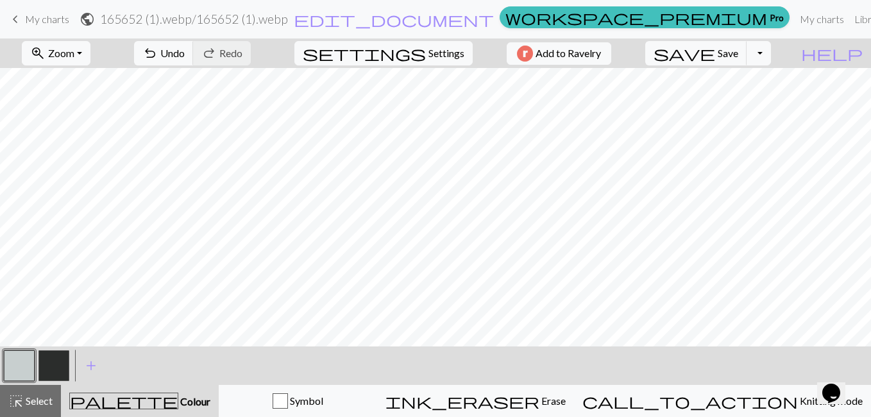
click at [59, 364] on button "button" at bounding box center [53, 365] width 31 height 31
click at [13, 361] on button "button" at bounding box center [19, 365] width 31 height 31
click at [60, 367] on button "button" at bounding box center [53, 365] width 31 height 31
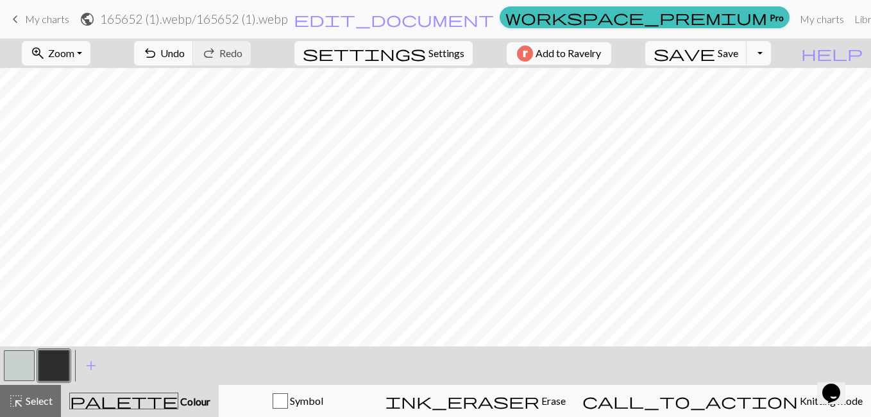
click at [15, 372] on button "button" at bounding box center [19, 365] width 31 height 31
click at [49, 363] on button "button" at bounding box center [53, 365] width 31 height 31
click at [21, 373] on button "button" at bounding box center [19, 365] width 31 height 31
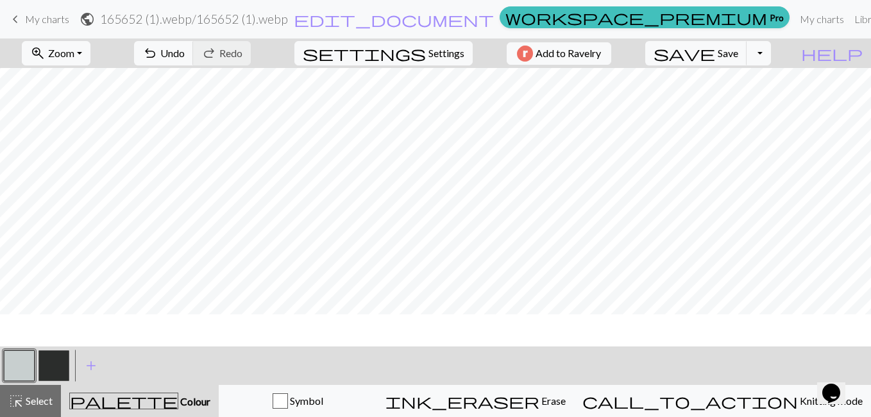
scroll to position [0, 0]
click at [738, 57] on span "Save" at bounding box center [728, 53] width 21 height 12
click at [590, 54] on span "Add to Ravelry" at bounding box center [568, 54] width 65 height 16
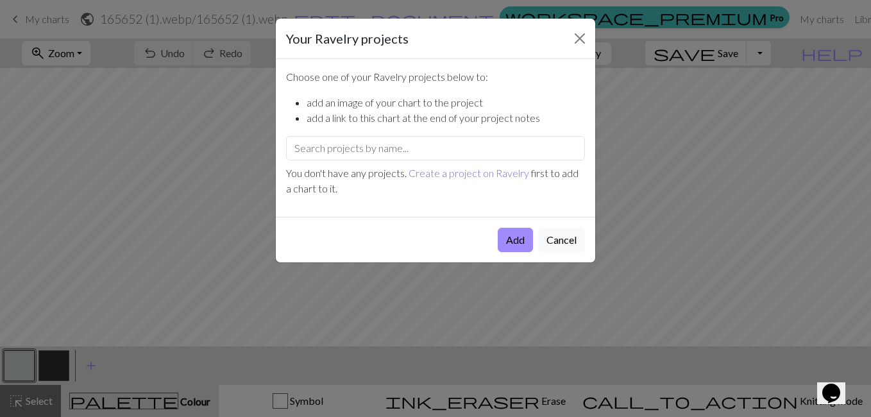
click at [479, 169] on link "Create a project on Ravelry" at bounding box center [469, 173] width 121 height 12
click at [400, 149] on input "text" at bounding box center [435, 148] width 299 height 24
type input "Haida Gwaii Hat"
click at [526, 103] on li "add an image of your chart to the project" at bounding box center [446, 102] width 278 height 15
click at [510, 238] on button "Add" at bounding box center [515, 240] width 35 height 24
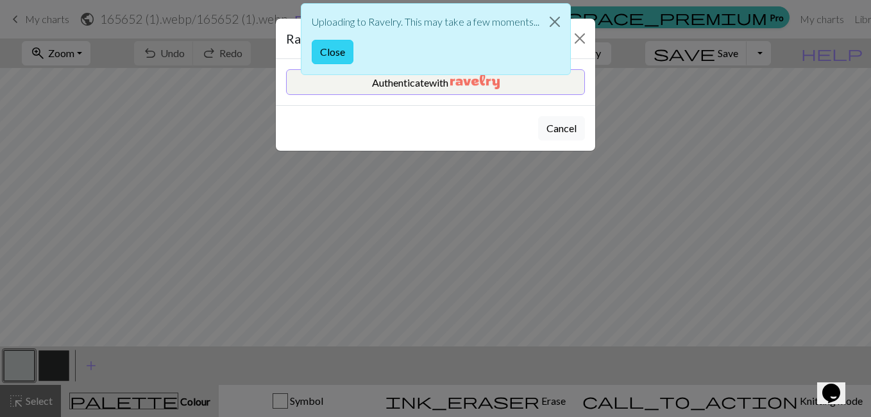
click at [328, 53] on button "Close" at bounding box center [333, 52] width 42 height 24
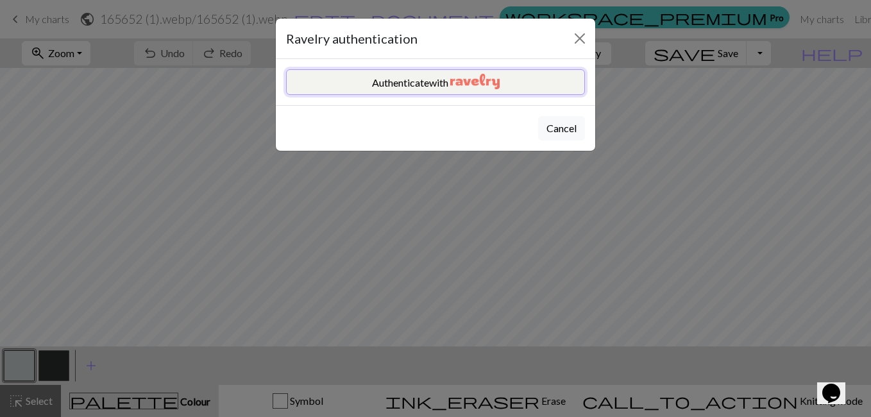
click at [327, 80] on button "Authenticate with" at bounding box center [435, 82] width 299 height 26
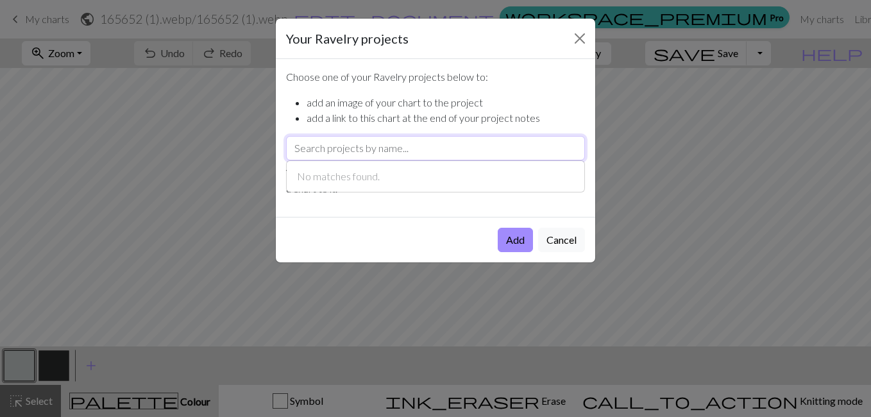
click at [389, 150] on input "text" at bounding box center [435, 148] width 299 height 24
type input "Haida Gwaii Hat"
click at [514, 246] on button "Add" at bounding box center [515, 240] width 35 height 24
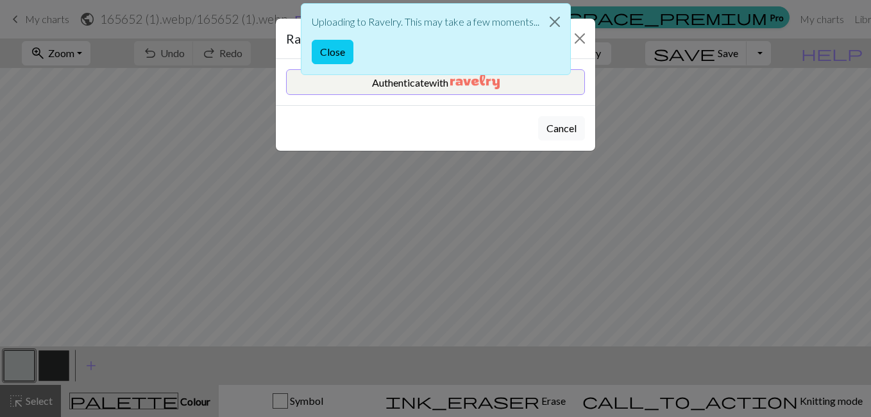
click at [450, 83] on div "Uploading to Ravelry. This may take a few moments... Close" at bounding box center [436, 42] width 270 height 85
click at [435, 91] on button "Authenticate with" at bounding box center [435, 82] width 299 height 26
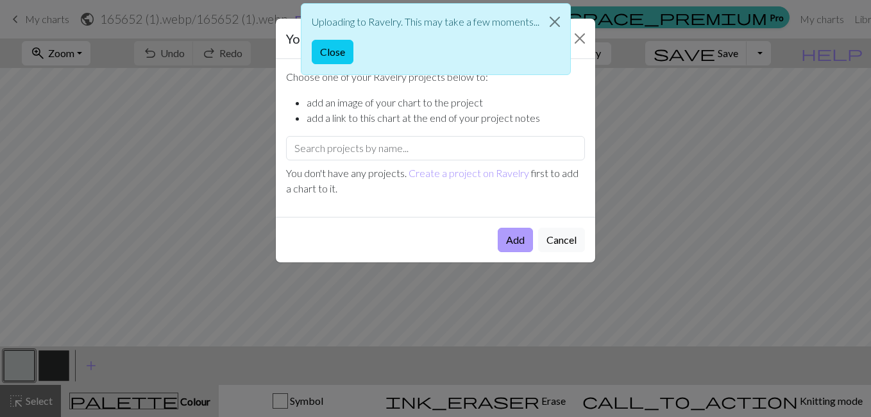
click at [514, 237] on button "Add" at bounding box center [515, 240] width 35 height 24
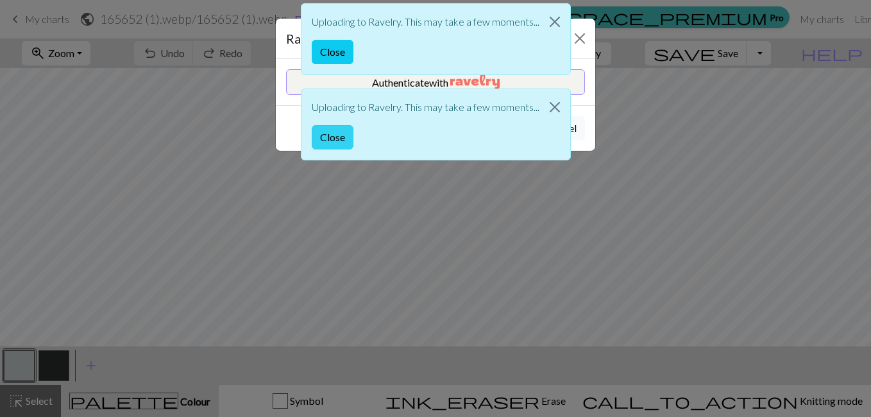
click at [337, 137] on button "Close" at bounding box center [333, 137] width 42 height 24
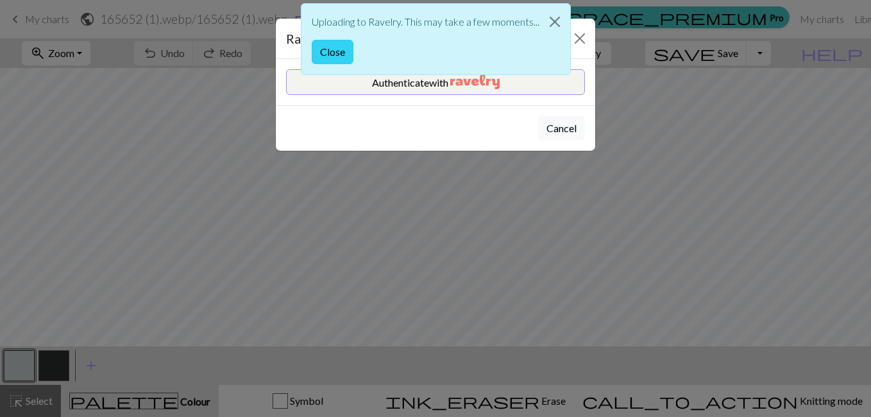
click at [331, 47] on button "Close" at bounding box center [333, 52] width 42 height 24
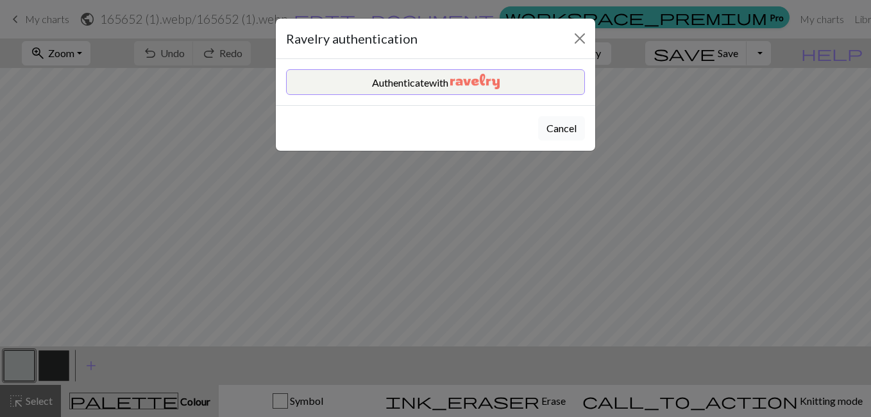
click at [551, 133] on button "Cancel" at bounding box center [561, 128] width 47 height 24
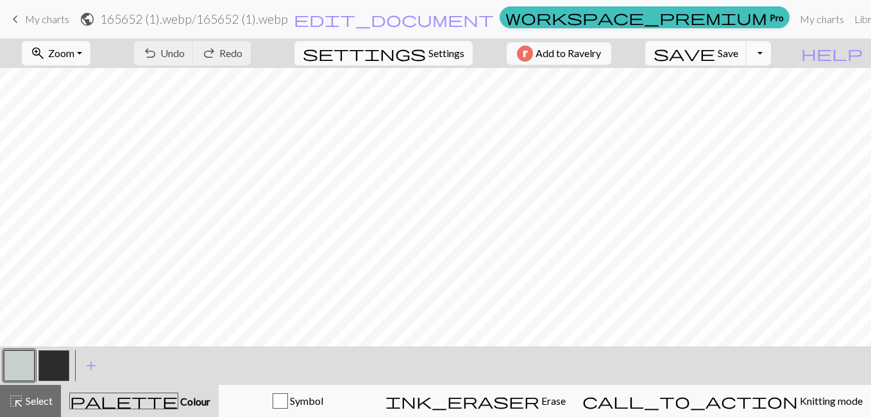
click at [771, 51] on button "Toggle Dropdown" at bounding box center [759, 53] width 24 height 24
click at [755, 100] on button "save_alt Download" at bounding box center [665, 102] width 212 height 21
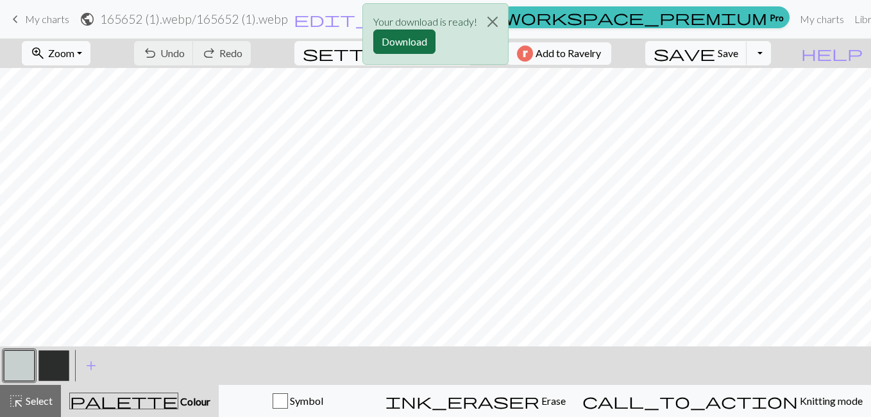
click at [419, 39] on button "Download" at bounding box center [404, 42] width 62 height 24
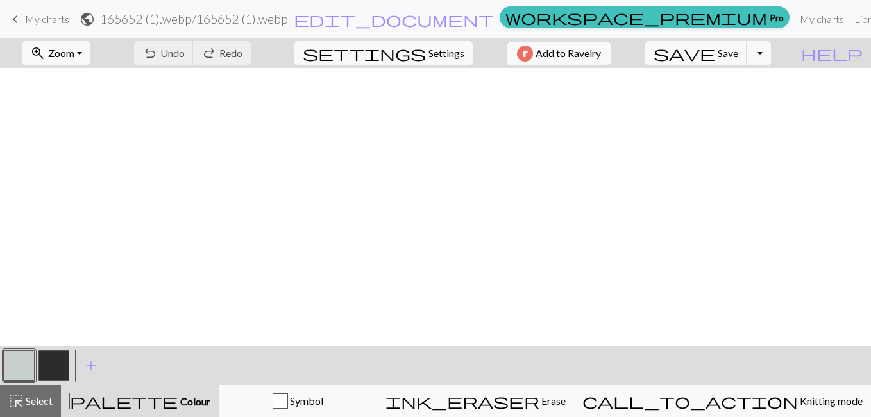
scroll to position [586, 0]
click at [771, 53] on button "Toggle Dropdown" at bounding box center [759, 53] width 24 height 24
click at [751, 80] on button "file_copy Save a copy" at bounding box center [665, 81] width 212 height 21
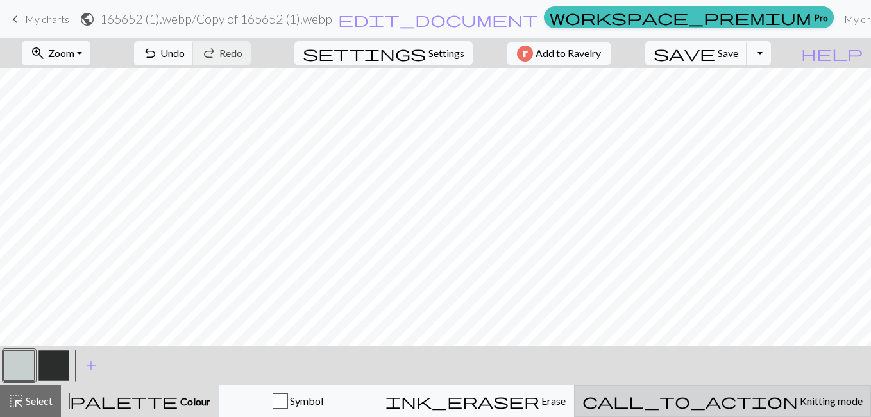
click at [798, 400] on span "Knitting mode" at bounding box center [830, 401] width 65 height 12
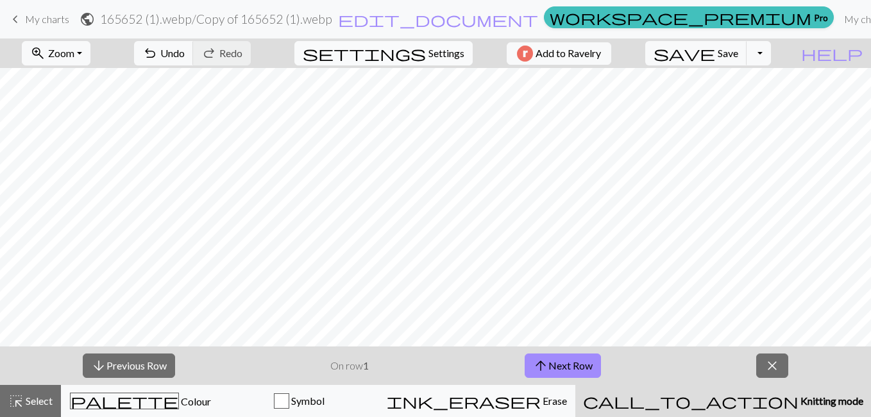
click at [419, 53] on button "settings Settings" at bounding box center [383, 53] width 178 height 24
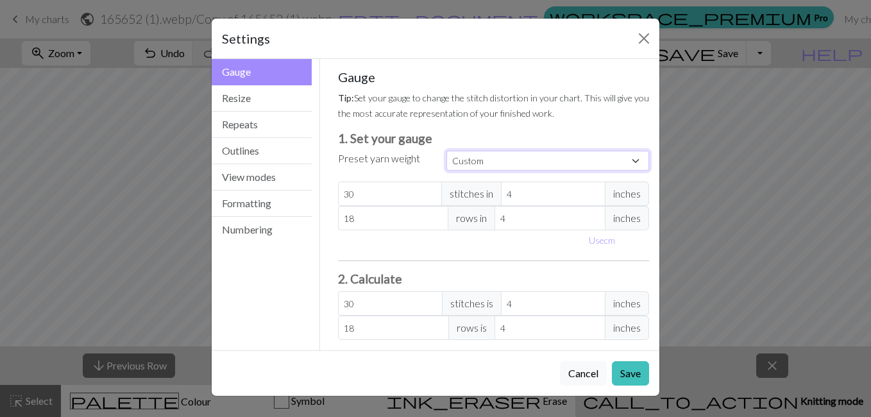
click at [470, 161] on select "Custom Square Lace Light Fingering Fingering Sport Double knit Worsted Aran Bul…" at bounding box center [548, 161] width 203 height 20
select select "worsted"
click at [447, 151] on select "Custom Square Lace Light Fingering Fingering Sport Double knit Worsted Aran Bul…" at bounding box center [548, 161] width 203 height 20
type input "20"
type input "26"
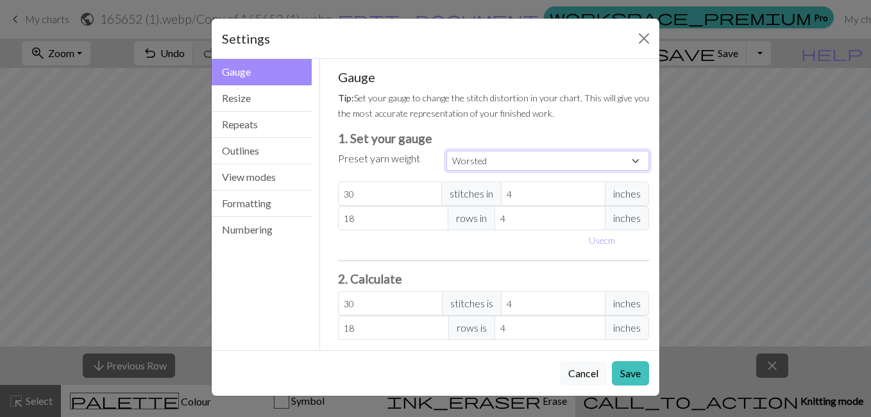
type input "20"
type input "26"
click at [622, 375] on button "Save" at bounding box center [630, 373] width 37 height 24
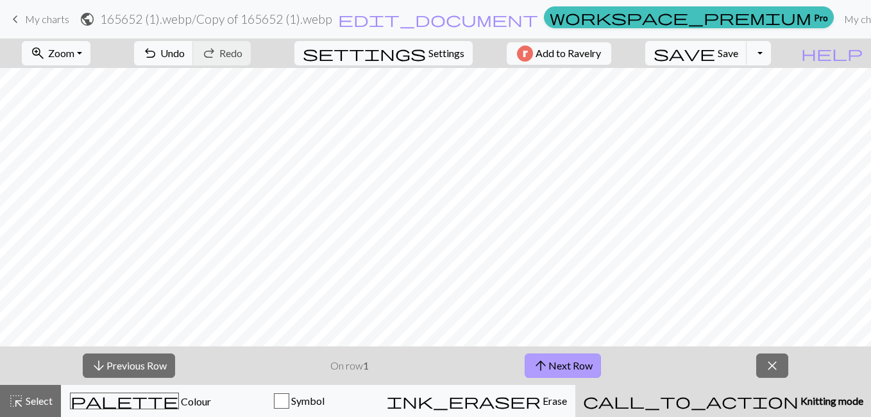
click at [554, 372] on button "arrow_upward Next Row" at bounding box center [563, 365] width 76 height 24
click at [409, 51] on span "settings" at bounding box center [364, 53] width 123 height 18
select select "worsted"
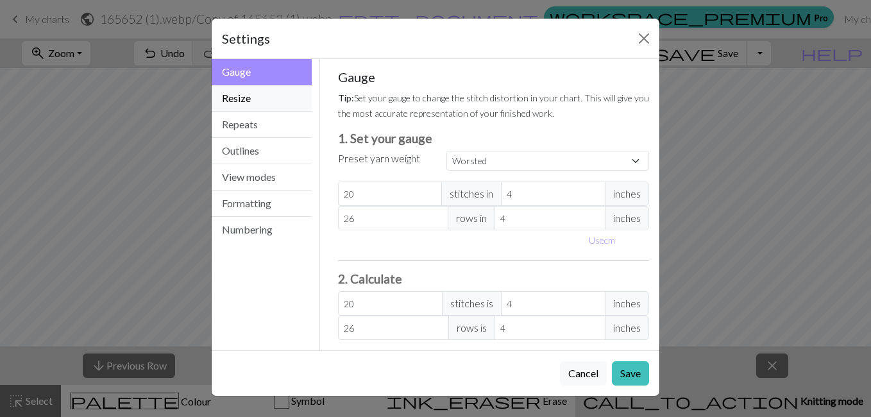
click at [264, 104] on button "Resize" at bounding box center [262, 98] width 100 height 26
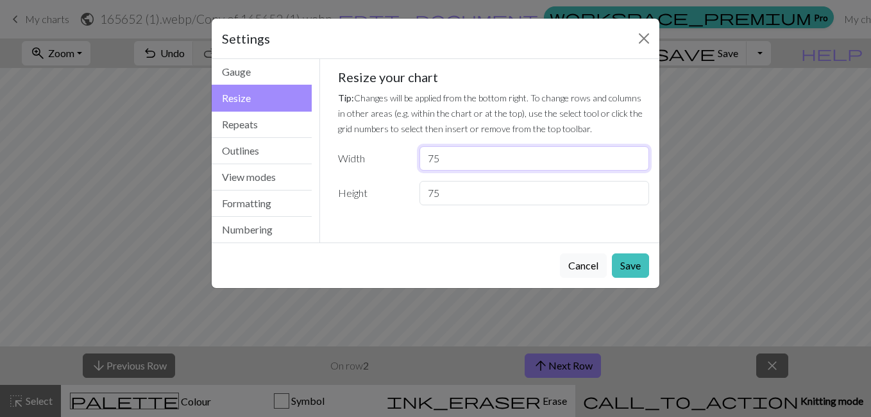
click at [479, 156] on input "75" at bounding box center [535, 158] width 230 height 24
type input "7"
type input "60"
click at [634, 268] on button "Save" at bounding box center [630, 265] width 37 height 24
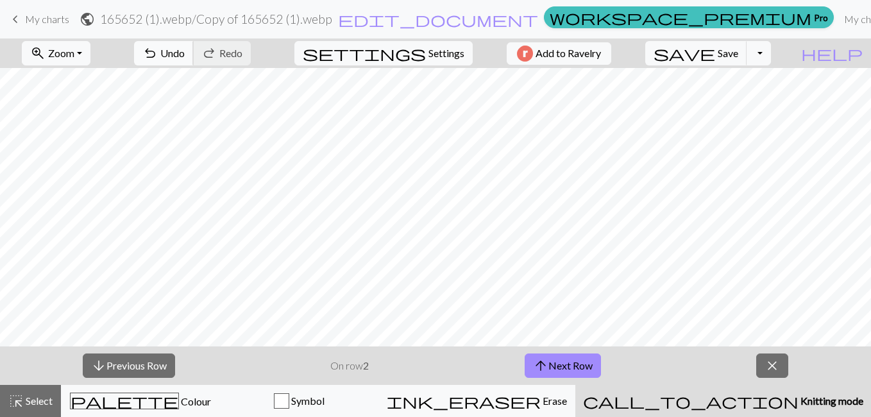
click at [185, 55] on span "Undo" at bounding box center [172, 53] width 24 height 12
click at [185, 49] on span "Undo" at bounding box center [172, 53] width 24 height 12
click at [185, 54] on span "Undo" at bounding box center [172, 53] width 24 height 12
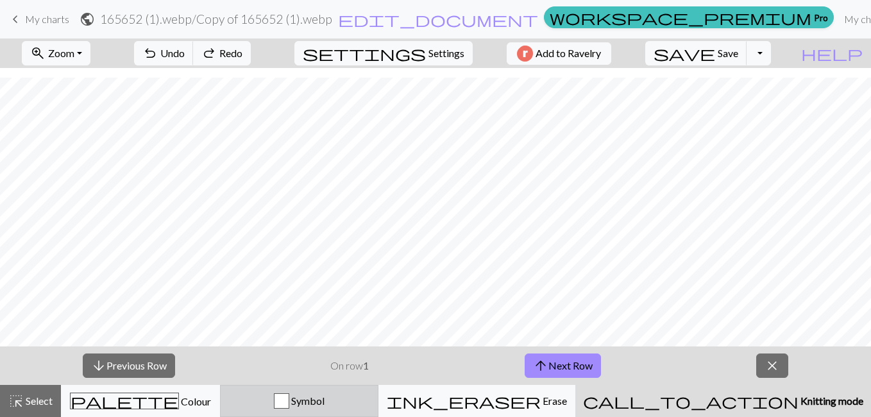
click at [339, 401] on div "Symbol" at bounding box center [299, 400] width 142 height 15
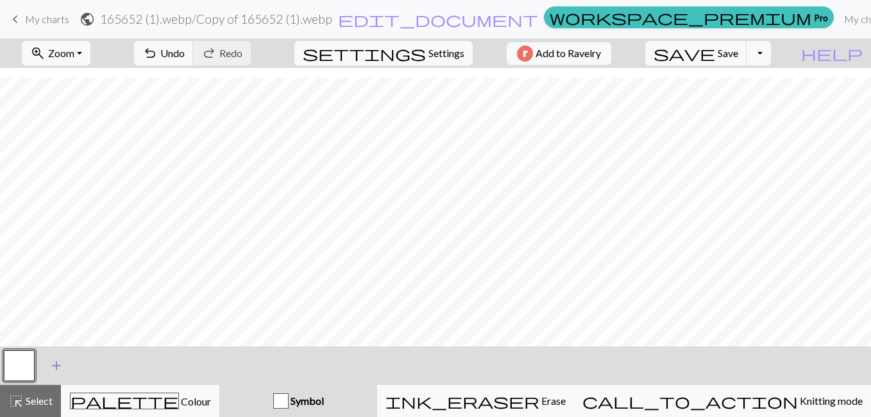
click at [51, 367] on span "add" at bounding box center [56, 366] width 15 height 18
click at [58, 365] on button "button" at bounding box center [53, 365] width 31 height 31
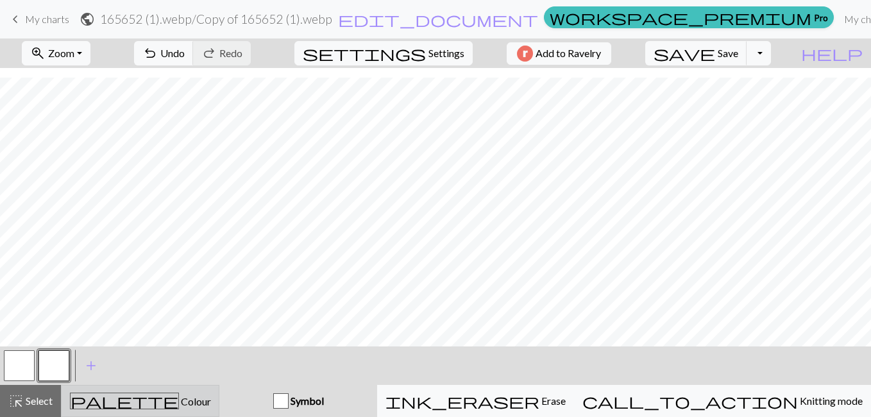
click at [151, 400] on span "palette" at bounding box center [125, 401] width 108 height 18
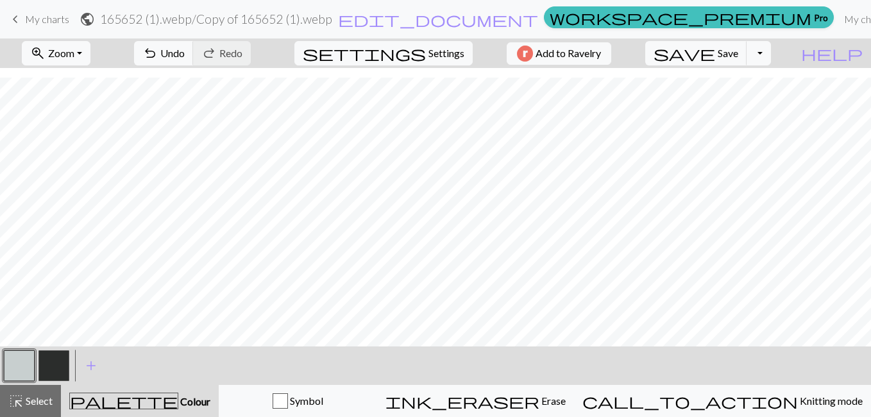
click at [46, 370] on button "button" at bounding box center [53, 365] width 31 height 31
click at [432, 53] on span "Settings" at bounding box center [447, 53] width 36 height 15
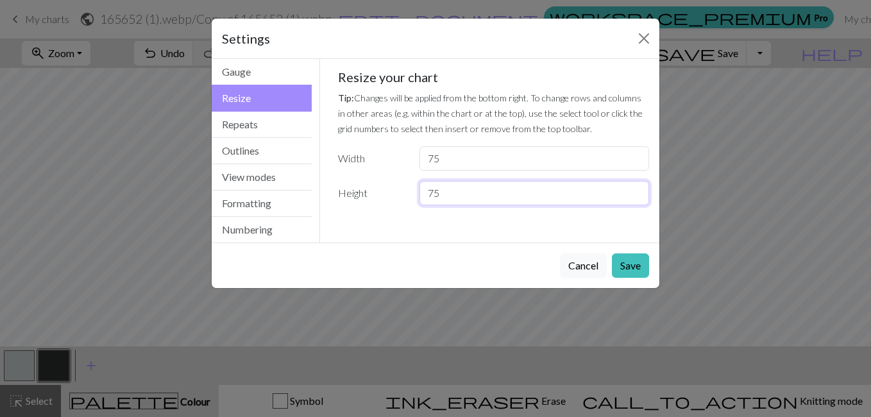
click at [447, 195] on input "75" at bounding box center [535, 193] width 230 height 24
click at [253, 128] on button "Repeats" at bounding box center [262, 125] width 100 height 26
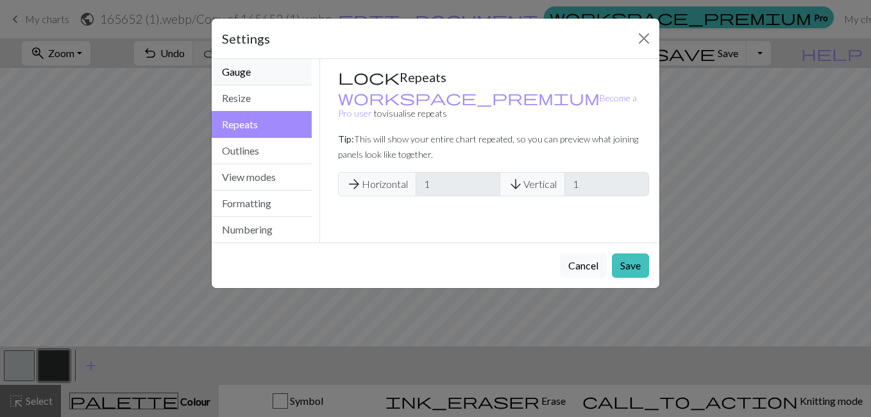
click at [238, 77] on button "Gauge" at bounding box center [262, 72] width 100 height 26
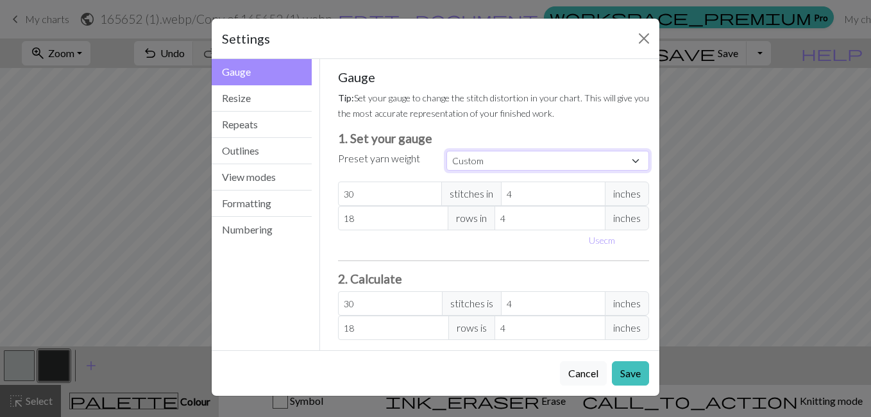
click at [474, 166] on select "Custom Square Lace Light Fingering Fingering Sport Double knit Worsted Aran Bul…" at bounding box center [548, 161] width 203 height 20
select select "worsted"
click at [447, 151] on select "Custom Square Lace Light Fingering Fingering Sport Double knit Worsted Aran Bul…" at bounding box center [548, 161] width 203 height 20
type input "20"
type input "26"
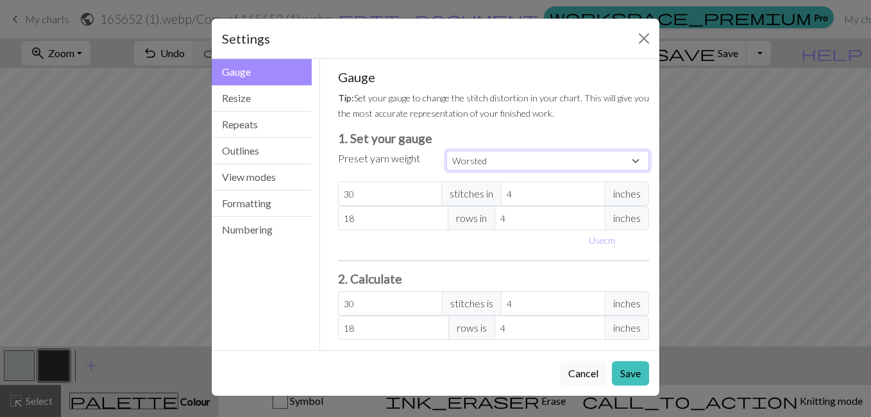
type input "20"
type input "26"
click at [639, 41] on button "Close" at bounding box center [644, 38] width 21 height 21
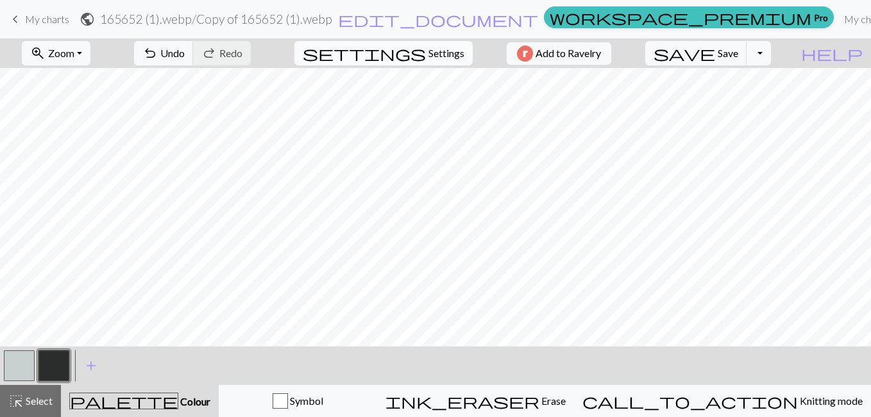
click at [405, 50] on span "settings" at bounding box center [364, 53] width 123 height 18
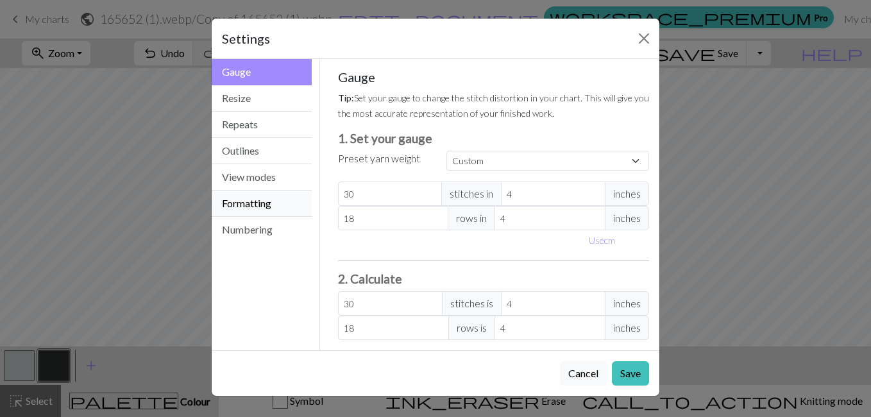
click at [260, 202] on button "Formatting" at bounding box center [262, 204] width 100 height 26
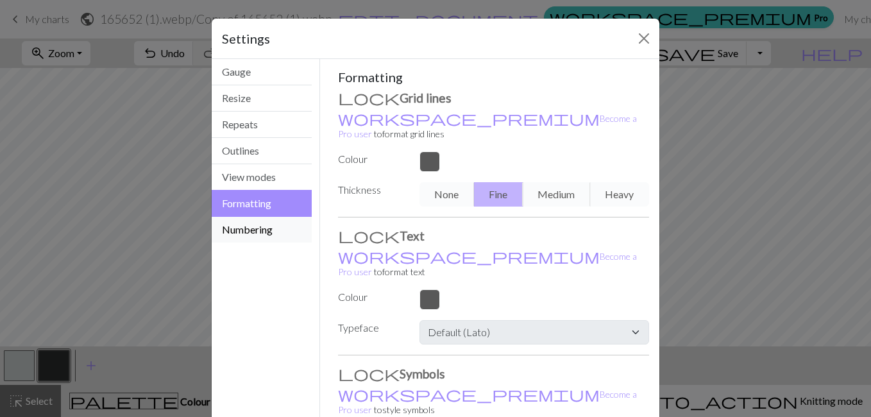
click at [247, 229] on button "Numbering" at bounding box center [262, 230] width 100 height 26
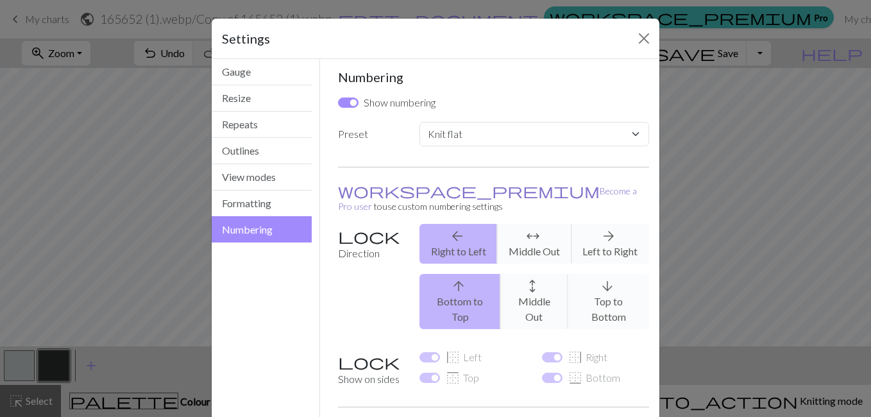
click at [367, 192] on link "workspace_premium Become a Pro user" at bounding box center [487, 198] width 299 height 26
click at [243, 200] on button "Formatting" at bounding box center [262, 204] width 100 height 26
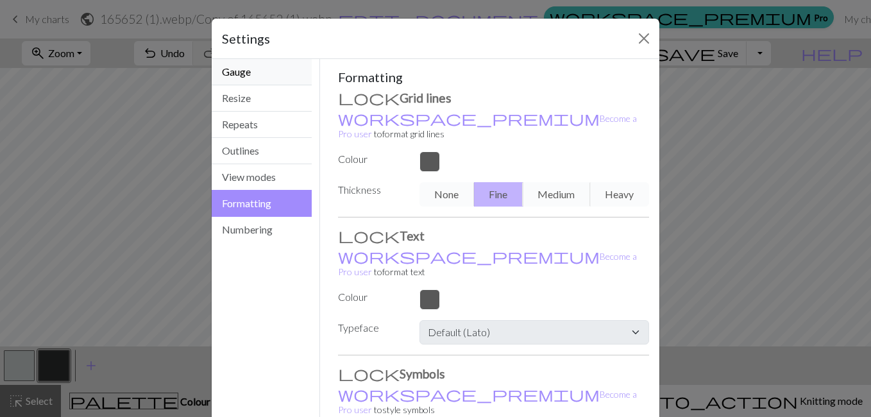
click at [260, 69] on button "Gauge" at bounding box center [262, 72] width 100 height 26
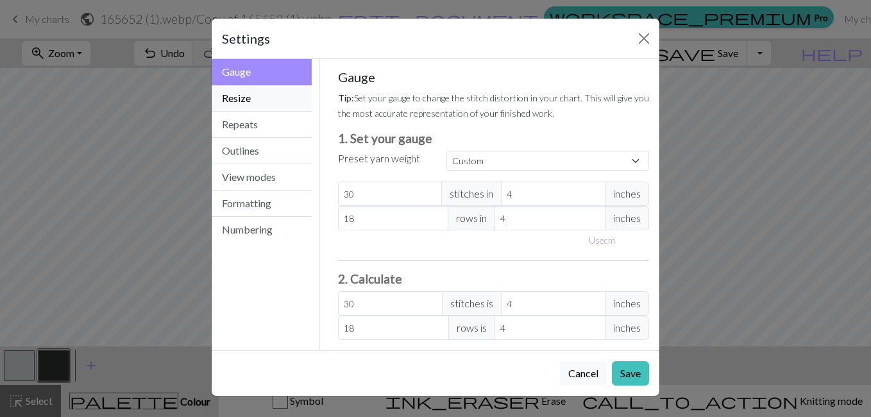
click at [249, 95] on button "Resize" at bounding box center [262, 98] width 100 height 26
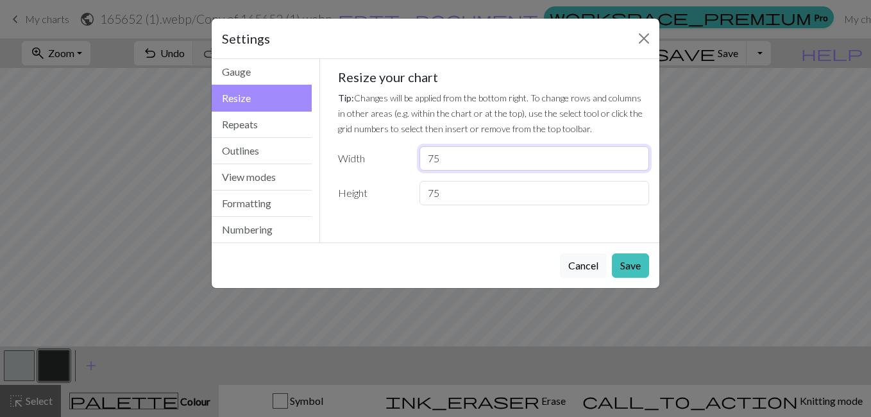
click at [448, 163] on input "75" at bounding box center [535, 158] width 230 height 24
type input "7"
type input "60"
click at [450, 196] on input "75" at bounding box center [535, 193] width 230 height 24
type input "78"
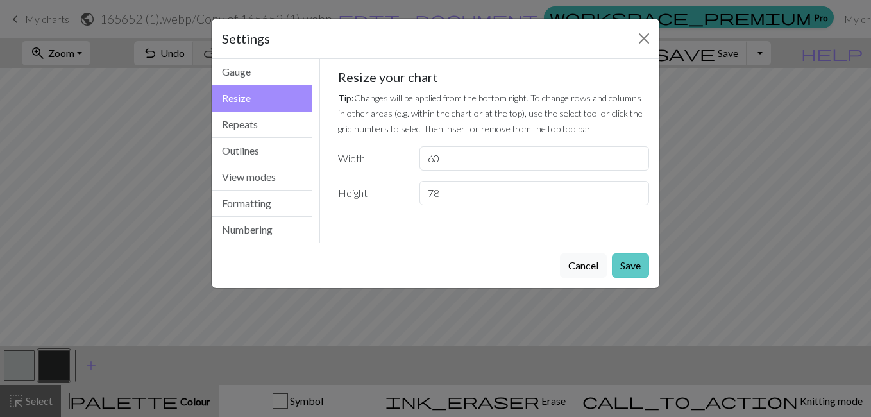
click at [618, 266] on button "Save" at bounding box center [630, 265] width 37 height 24
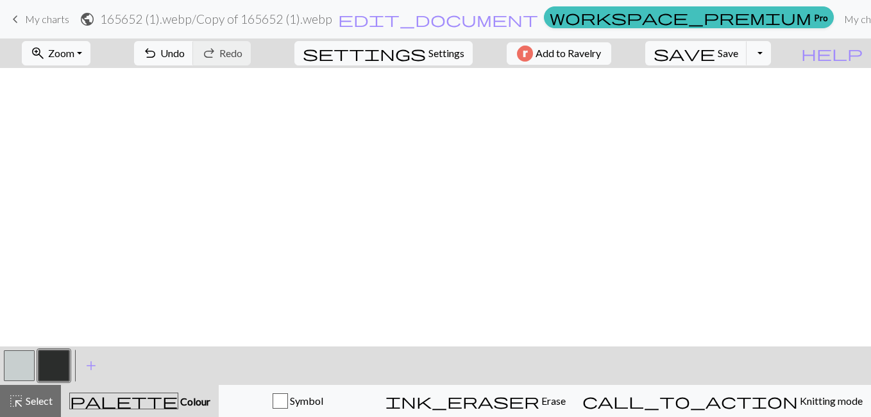
scroll to position [618, 0]
click at [158, 54] on span "undo" at bounding box center [149, 53] width 15 height 18
click at [738, 47] on span "Save" at bounding box center [728, 53] width 21 height 12
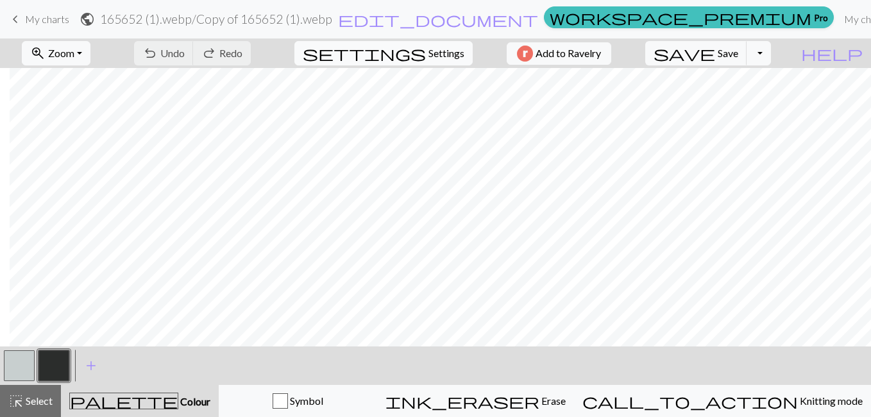
click at [411, 49] on span "settings" at bounding box center [364, 53] width 123 height 18
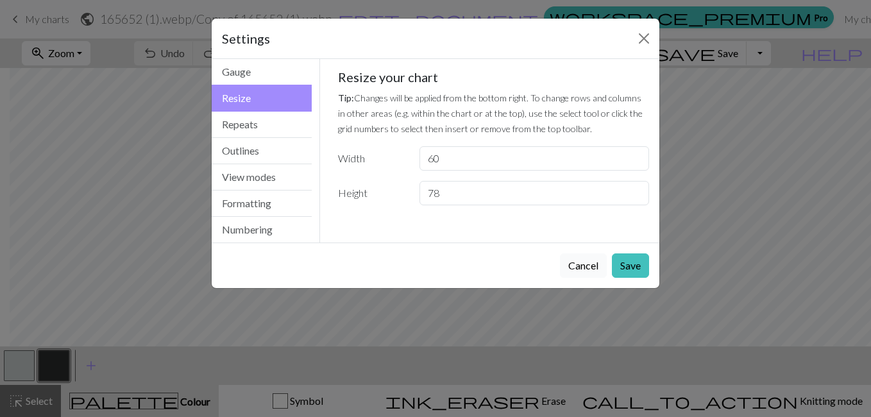
click at [578, 264] on button "Cancel" at bounding box center [583, 265] width 47 height 24
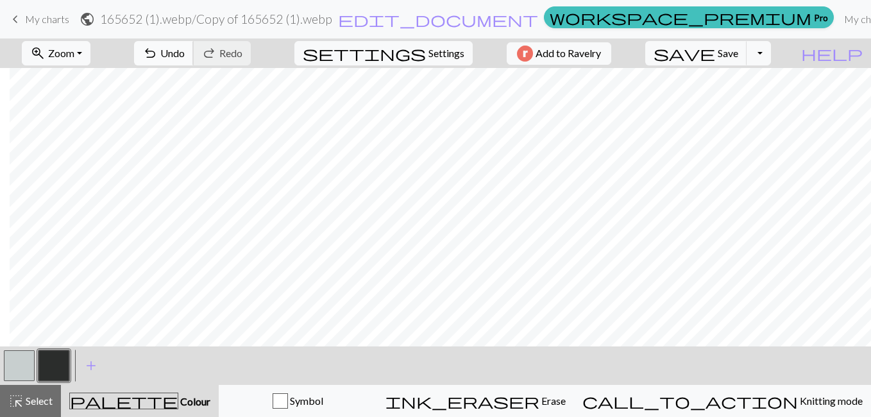
click at [158, 54] on span "undo" at bounding box center [149, 53] width 15 height 18
click at [28, 401] on span "Select" at bounding box center [38, 401] width 29 height 12
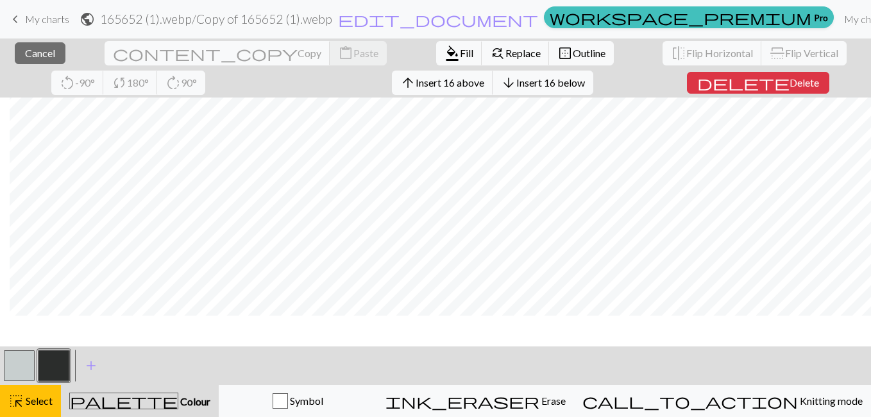
scroll to position [608, 10]
click at [24, 407] on div "highlight_alt Select Select" at bounding box center [30, 400] width 44 height 15
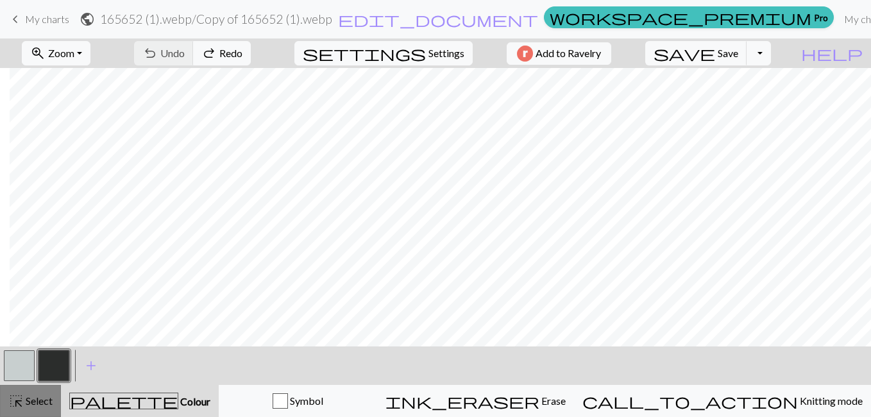
click at [28, 409] on button "highlight_alt Select Select" at bounding box center [30, 401] width 61 height 32
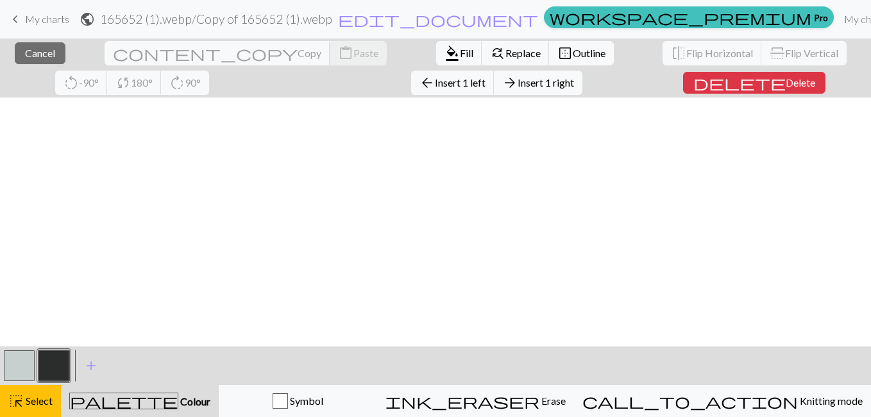
scroll to position [648, 10]
click at [494, 89] on button "arrow_forward Insert 1 right" at bounding box center [538, 83] width 89 height 24
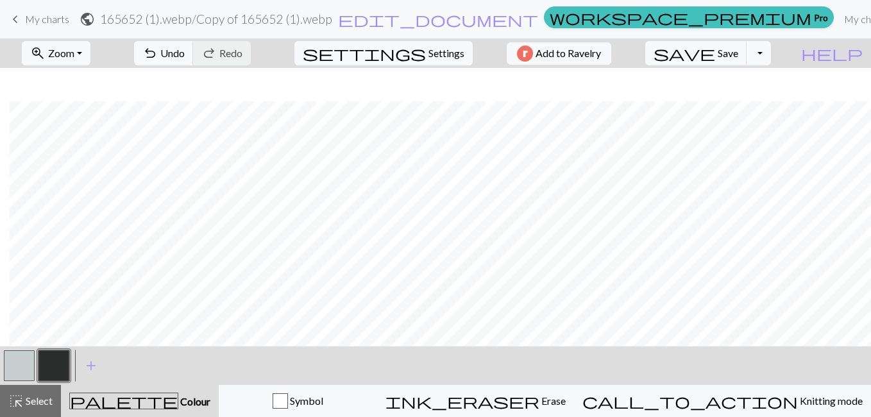
scroll to position [575, 10]
click at [40, 400] on span "Select" at bounding box center [38, 401] width 29 height 12
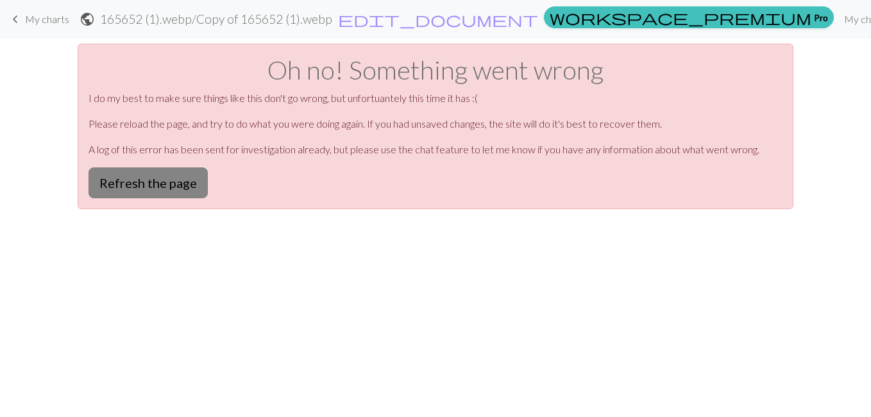
click at [144, 179] on button "Refresh the page" at bounding box center [148, 182] width 119 height 31
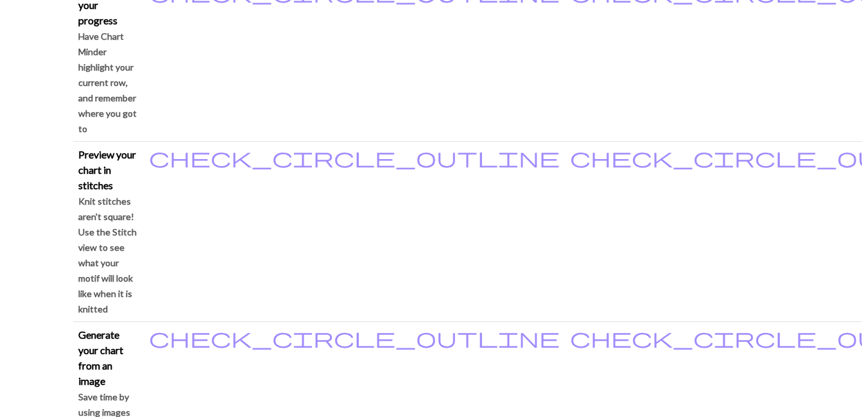
scroll to position [488, 0]
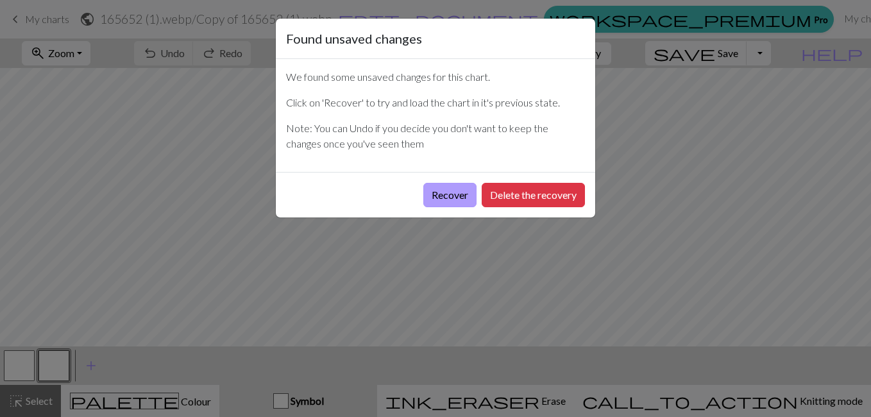
click at [459, 197] on button "Recover" at bounding box center [449, 195] width 53 height 24
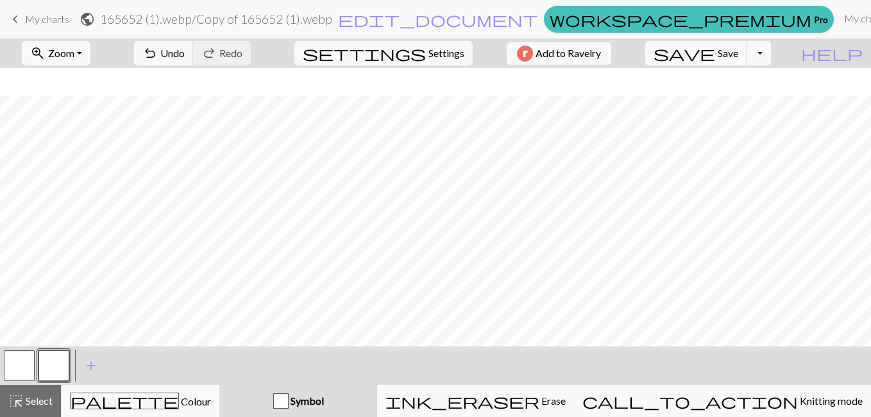
scroll to position [1329, 0]
click at [40, 401] on span "Select" at bounding box center [38, 401] width 29 height 12
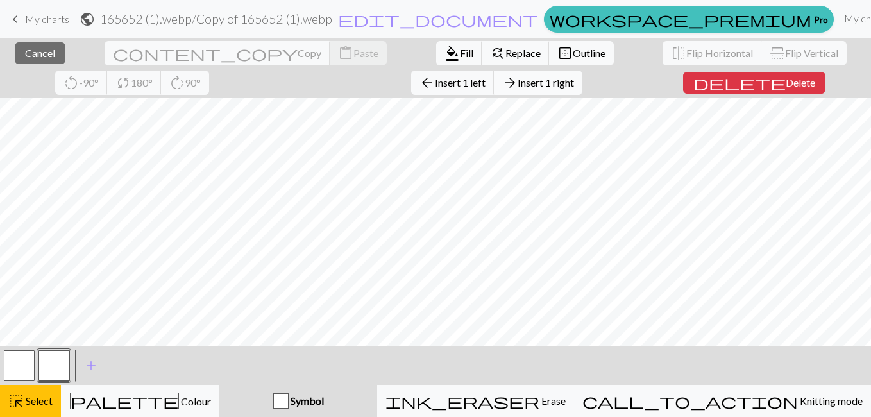
click at [518, 85] on span "Insert 1 right" at bounding box center [546, 82] width 56 height 12
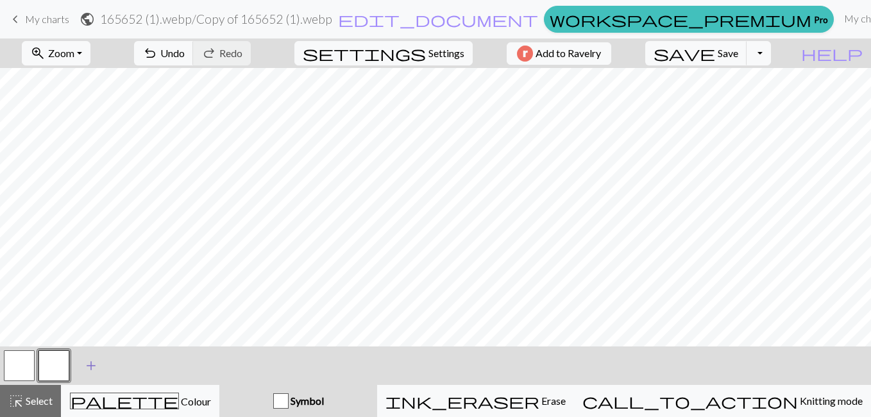
click at [89, 364] on span "add" at bounding box center [90, 366] width 15 height 18
click at [90, 366] on button "button" at bounding box center [88, 365] width 31 height 31
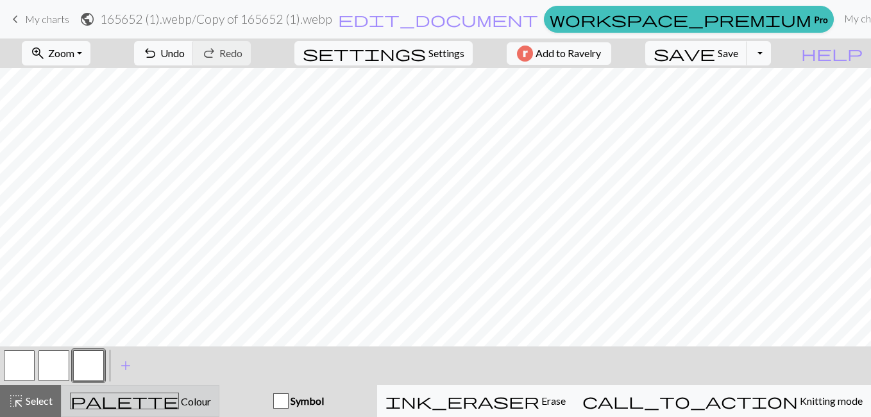
click at [144, 395] on span "palette" at bounding box center [125, 401] width 108 height 18
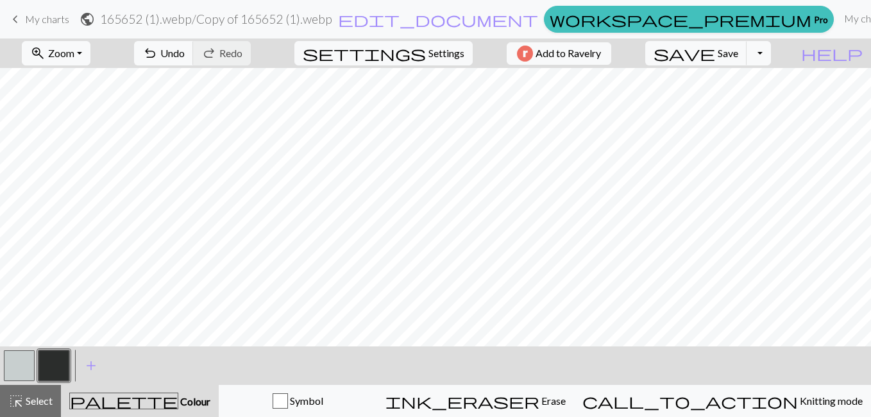
click at [640, 330] on div "zoom_in Zoom Zoom Fit all Fit width Fit height 50% 100% 150% 200% undo Undo Und…" at bounding box center [435, 227] width 871 height 379
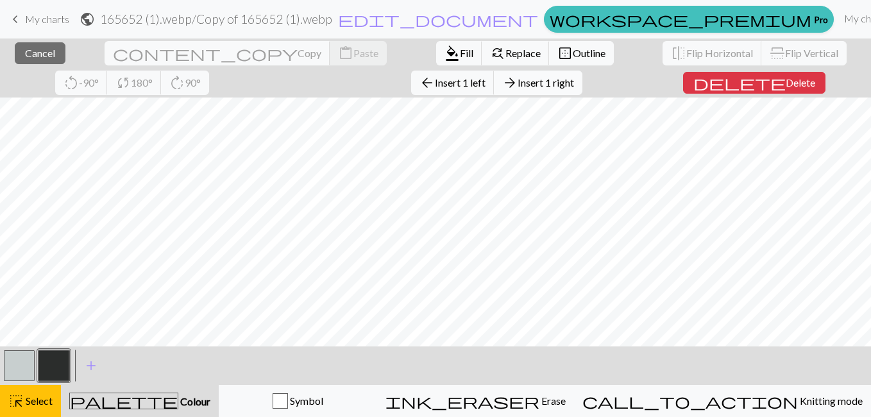
click at [518, 78] on span "Insert 1 right" at bounding box center [546, 82] width 56 height 12
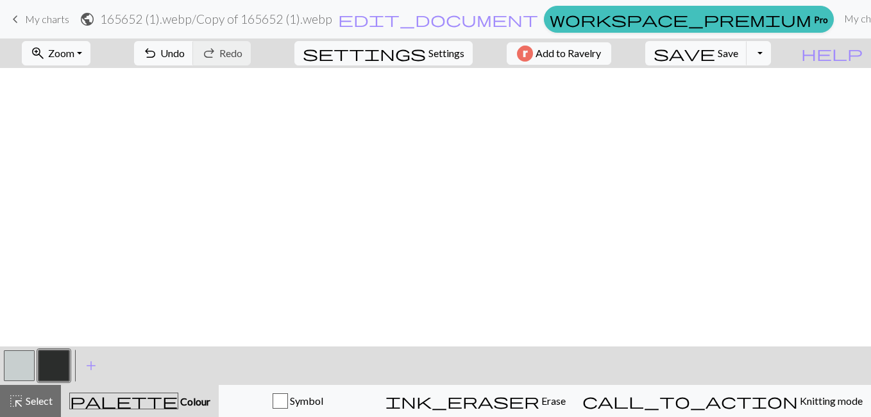
scroll to position [0, 30]
click at [771, 57] on button "Toggle Dropdown" at bounding box center [759, 53] width 24 height 24
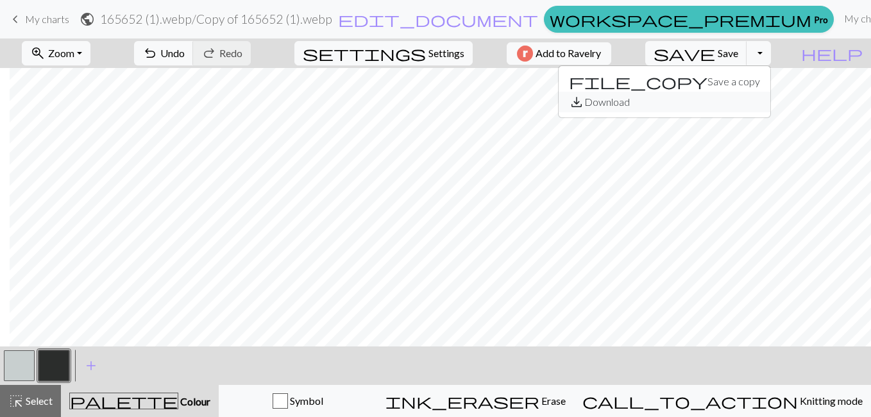
click at [741, 103] on button "save_alt Download" at bounding box center [665, 102] width 212 height 21
click at [771, 49] on button "Toggle Dropdown" at bounding box center [759, 53] width 24 height 24
click at [728, 101] on button "save_alt Download" at bounding box center [665, 102] width 212 height 21
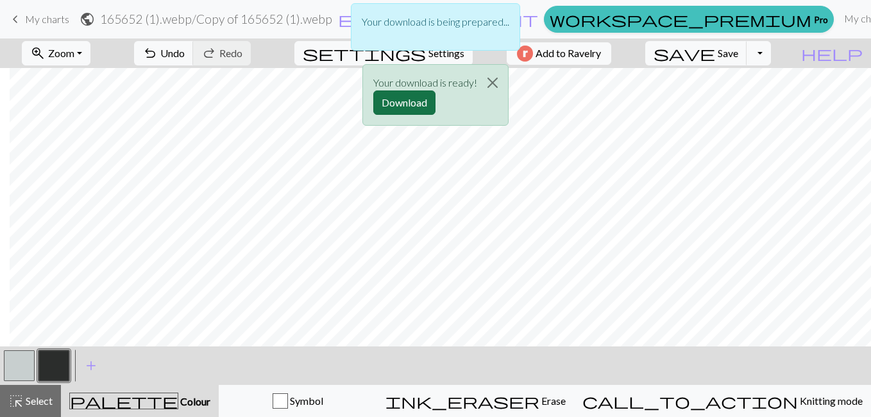
click at [396, 99] on button "Download" at bounding box center [404, 102] width 62 height 24
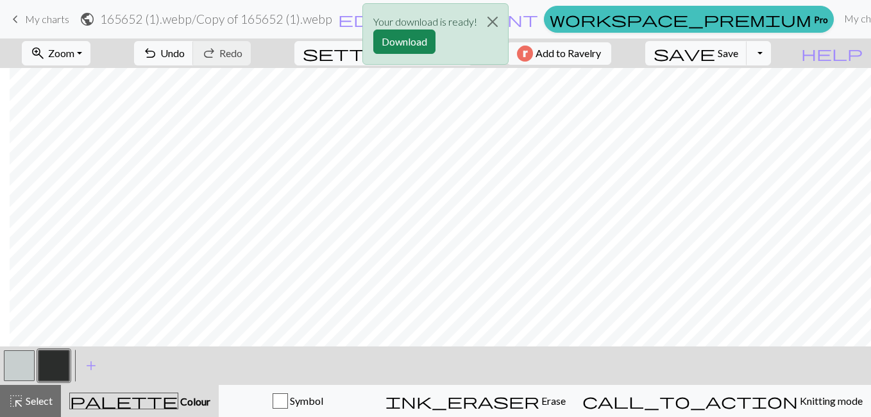
click at [202, 53] on div "Your download is ready! Download" at bounding box center [435, 37] width 871 height 75
click at [226, 54] on div "Your download is ready! Download" at bounding box center [435, 37] width 871 height 75
click at [17, 364] on button "button" at bounding box center [19, 365] width 31 height 31
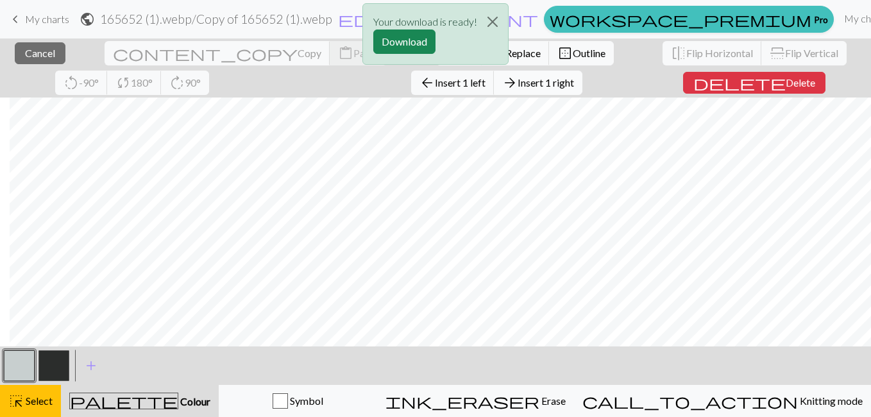
click at [518, 82] on span "Insert 1 right" at bounding box center [546, 82] width 56 height 12
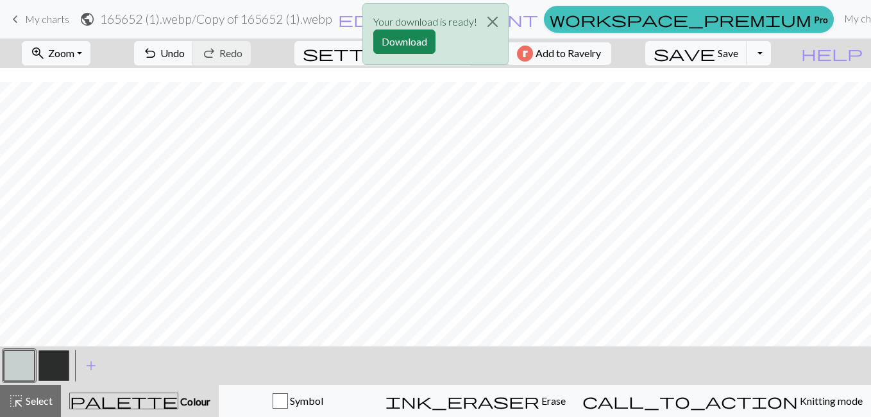
scroll to position [824, 30]
click at [60, 358] on button "button" at bounding box center [53, 365] width 31 height 31
click at [7, 368] on button "button" at bounding box center [19, 365] width 31 height 31
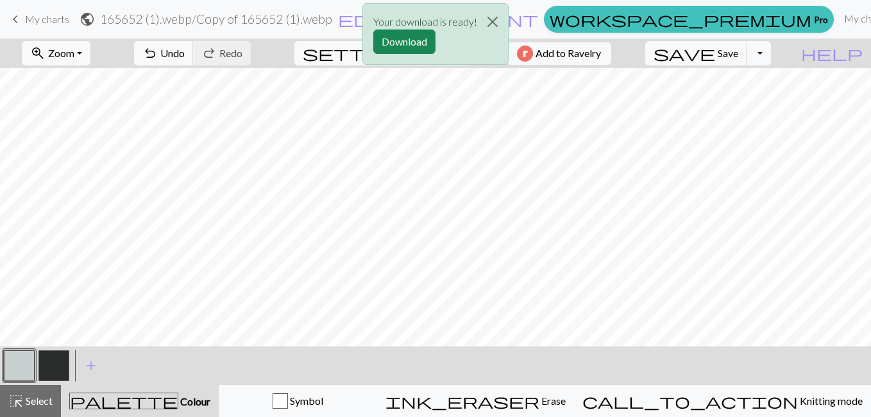
click at [60, 366] on button "button" at bounding box center [53, 365] width 31 height 31
click at [10, 376] on button "button" at bounding box center [19, 365] width 31 height 31
click at [63, 373] on button "button" at bounding box center [53, 365] width 31 height 31
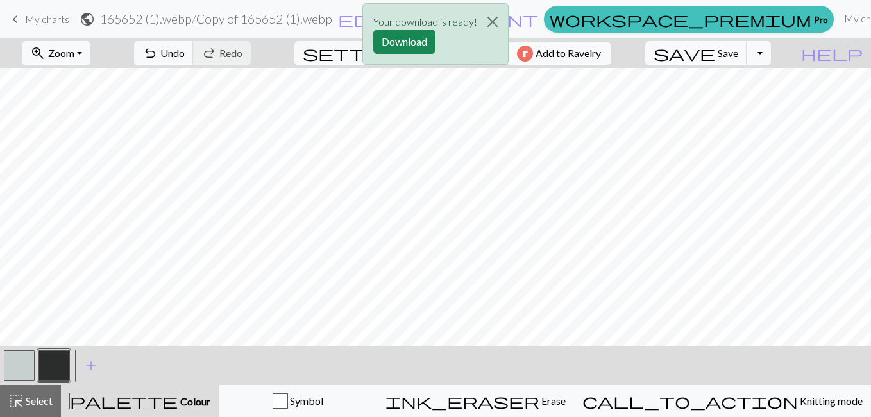
click at [9, 371] on button "button" at bounding box center [19, 365] width 31 height 31
click at [96, 55] on div "Your download is ready! Download" at bounding box center [435, 37] width 871 height 75
click at [101, 53] on div "Your download is ready! Download" at bounding box center [435, 37] width 871 height 75
click at [99, 51] on div "Your download is ready! Download" at bounding box center [435, 37] width 871 height 75
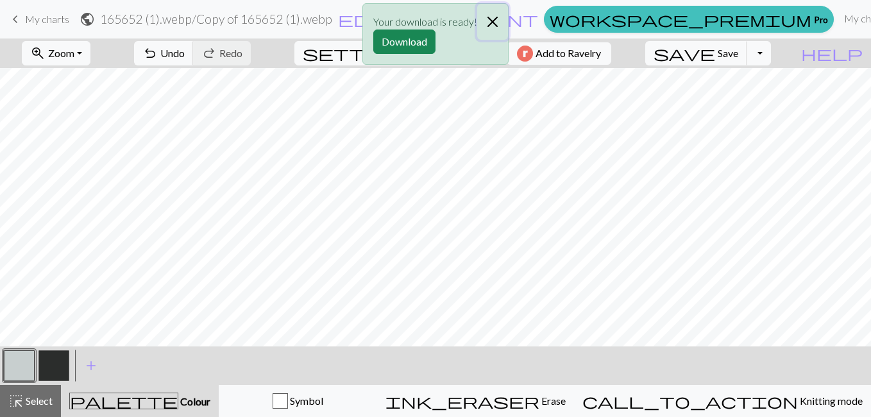
click at [491, 26] on button "Close" at bounding box center [492, 22] width 31 height 36
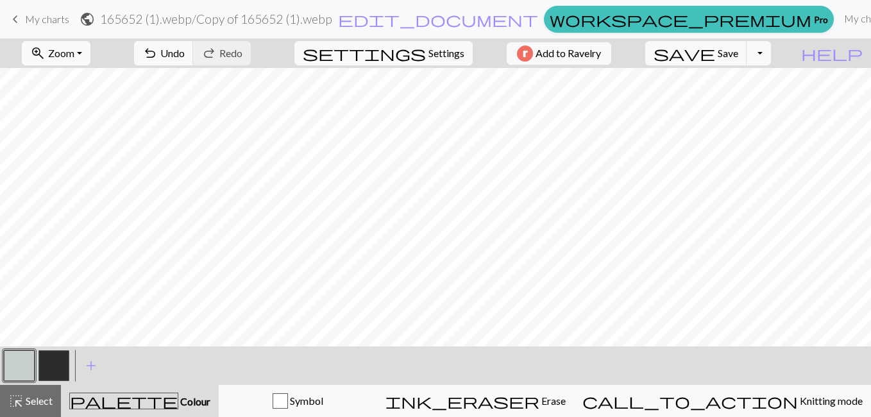
click at [90, 55] on button "zoom_in Zoom Zoom" at bounding box center [56, 53] width 69 height 24
click at [76, 151] on button "50%" at bounding box center [72, 154] width 101 height 21
click at [565, 312] on div "zoom_in Zoom Zoom Fit all Fit width Fit height 50% 100% 150% 200% undo Undo Und…" at bounding box center [435, 227] width 871 height 379
click at [158, 49] on span "undo" at bounding box center [149, 53] width 15 height 18
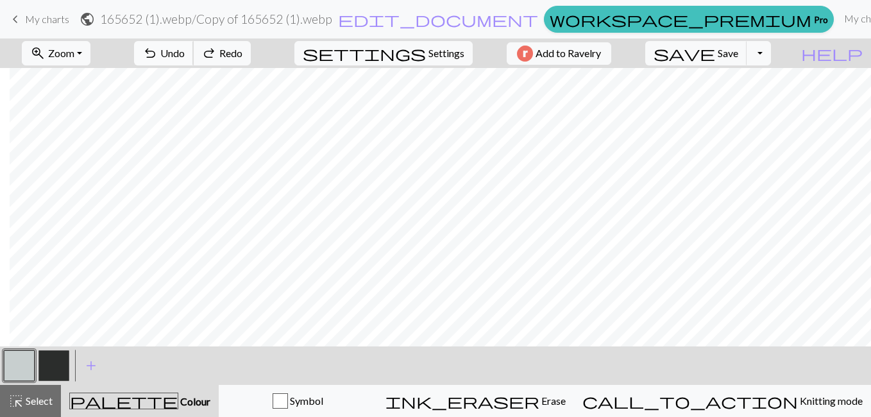
click at [185, 53] on span "Undo" at bounding box center [172, 53] width 24 height 12
click at [535, 205] on div "zoom_in Zoom Zoom Fit all Fit width Fit height 50% 100% 150% 200% undo Undo Und…" at bounding box center [435, 227] width 871 height 379
click at [579, 219] on div "zoom_in Zoom Zoom Fit all Fit width Fit height 50% 100% 150% 200% undo Undo Und…" at bounding box center [435, 227] width 871 height 379
click at [53, 374] on button "button" at bounding box center [53, 365] width 31 height 31
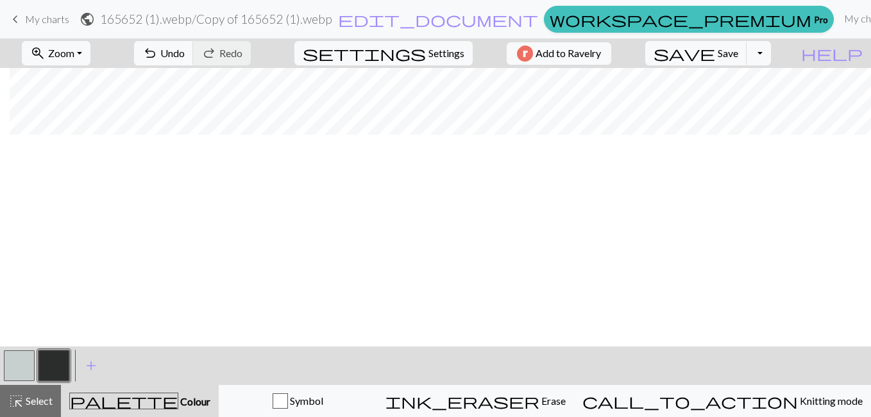
scroll to position [0, 10]
click at [90, 55] on button "zoom_in Zoom Zoom" at bounding box center [56, 53] width 69 height 24
click at [79, 83] on button "Fit all" at bounding box center [72, 81] width 101 height 21
click at [90, 53] on button "zoom_in Zoom Zoom" at bounding box center [56, 53] width 69 height 24
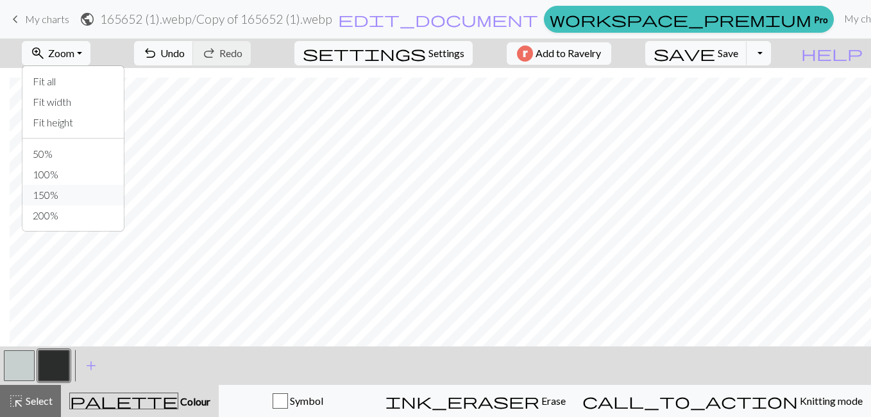
click at [74, 195] on button "150%" at bounding box center [72, 195] width 101 height 21
click at [738, 50] on span "Save" at bounding box center [728, 53] width 21 height 12
click at [771, 55] on button "Toggle Dropdown" at bounding box center [759, 53] width 24 height 24
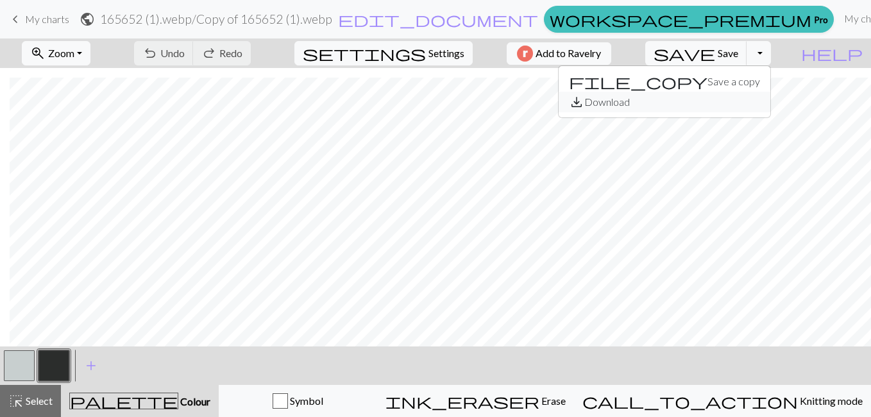
click at [757, 99] on button "save_alt Download" at bounding box center [665, 102] width 212 height 21
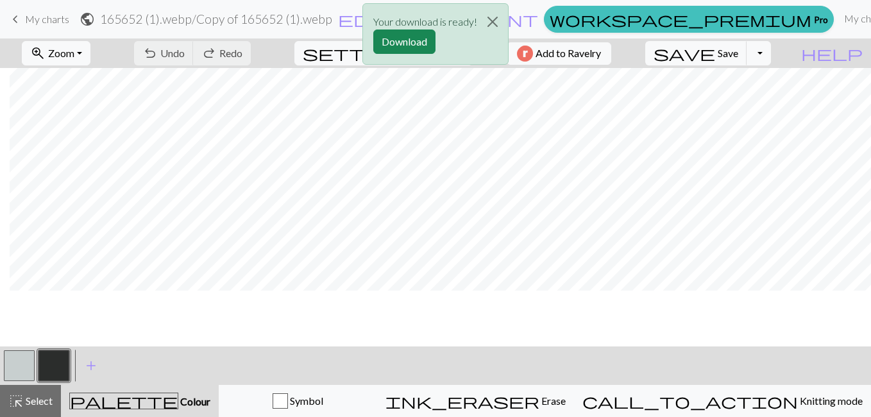
scroll to position [2183, 479]
click at [492, 22] on button "Close" at bounding box center [492, 22] width 31 height 36
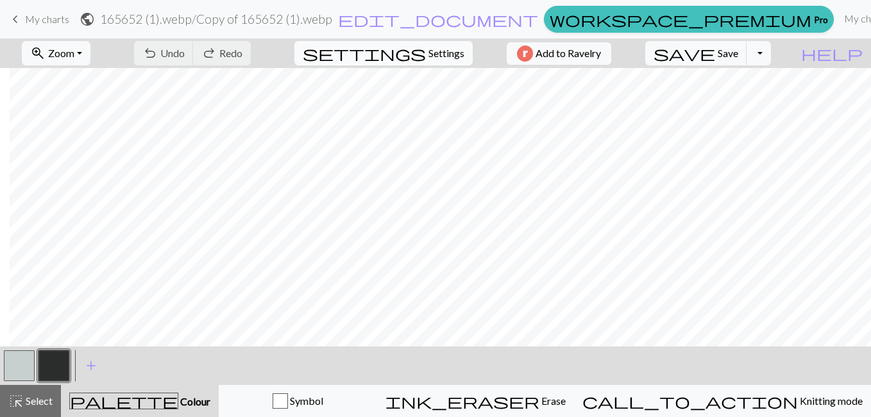
click at [446, 50] on span "Settings" at bounding box center [447, 53] width 36 height 15
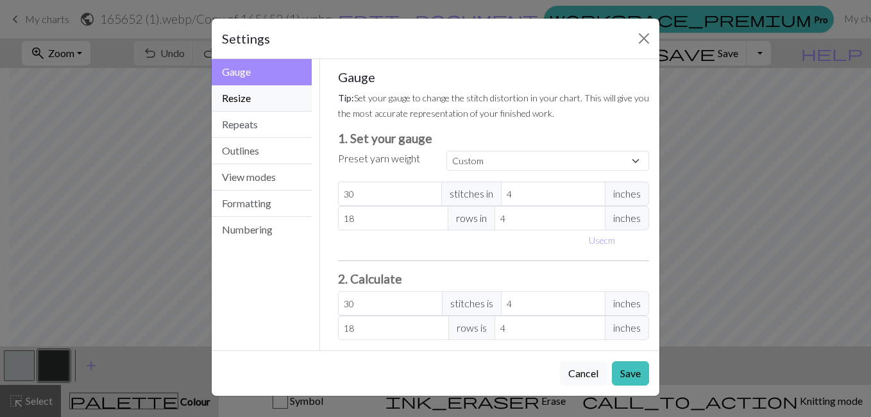
click at [259, 99] on button "Resize" at bounding box center [262, 98] width 100 height 26
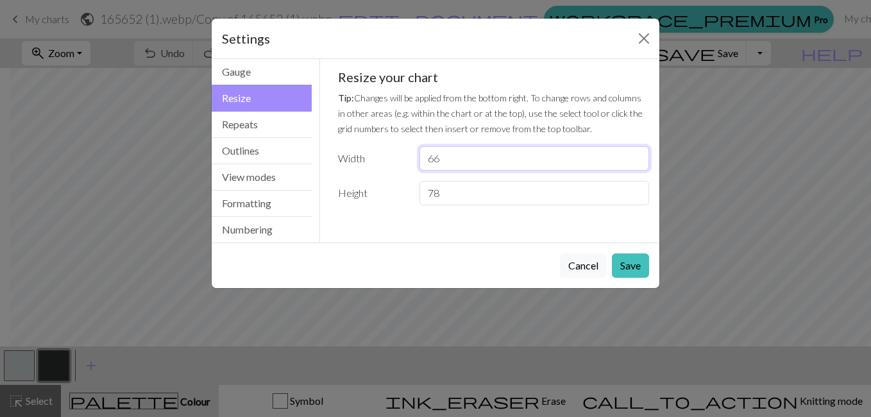
click at [447, 164] on input "66" at bounding box center [535, 158] width 230 height 24
type input "6"
type input "40"
click at [457, 198] on input "78" at bounding box center [535, 193] width 230 height 24
type input "7"
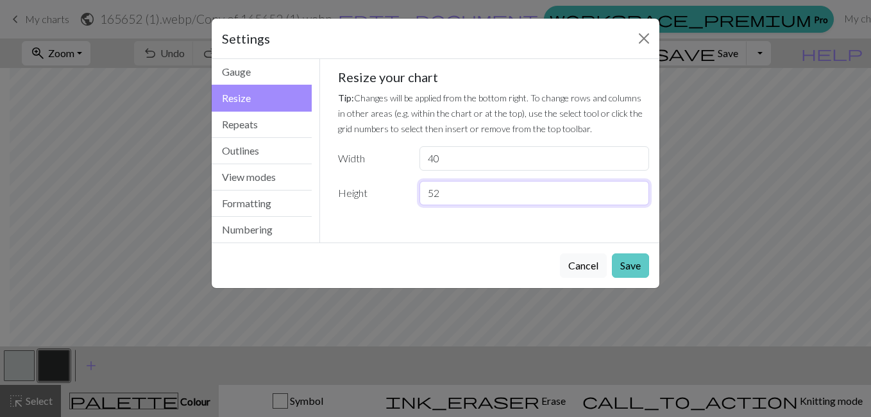
type input "52"
click at [640, 257] on button "Save" at bounding box center [630, 265] width 37 height 24
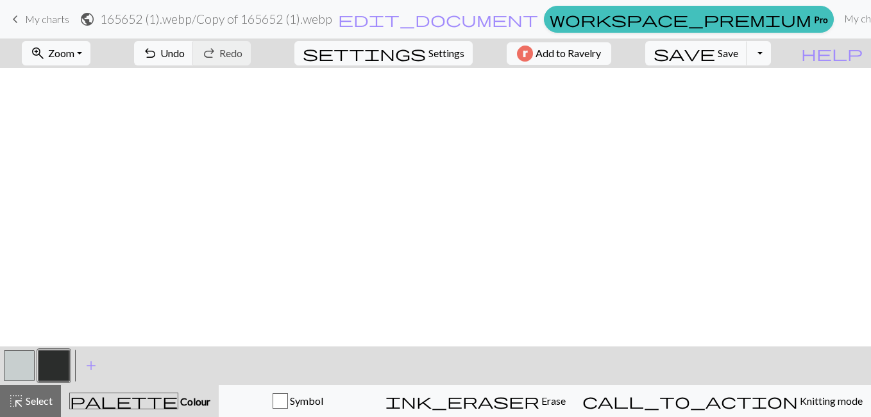
scroll to position [0, 10]
click at [185, 55] on span "Undo" at bounding box center [172, 53] width 24 height 12
click at [771, 56] on button "Toggle Dropdown" at bounding box center [759, 53] width 24 height 24
click at [49, 22] on span "My charts" at bounding box center [47, 19] width 44 height 12
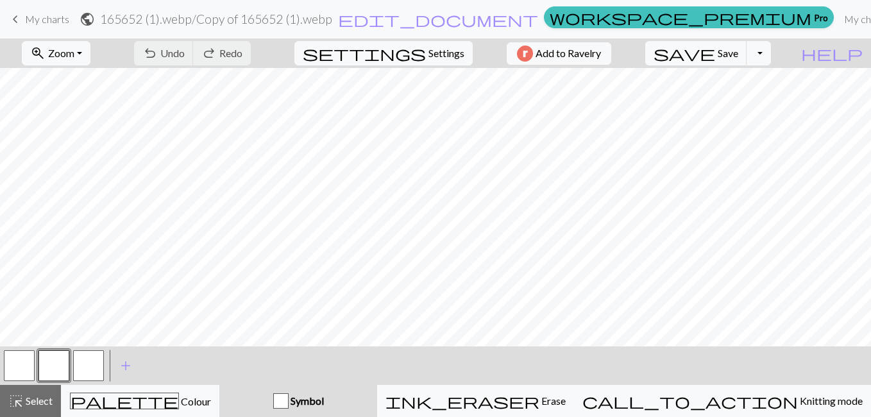
click at [46, 24] on span "My charts" at bounding box center [47, 19] width 44 height 12
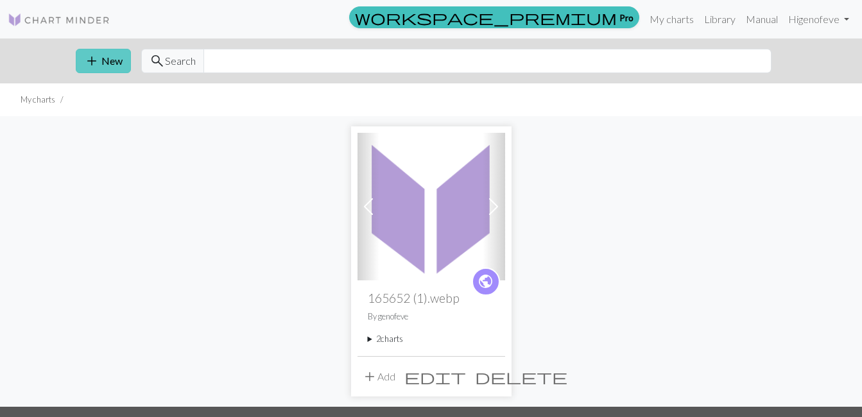
click at [97, 55] on span "add" at bounding box center [91, 61] width 15 height 18
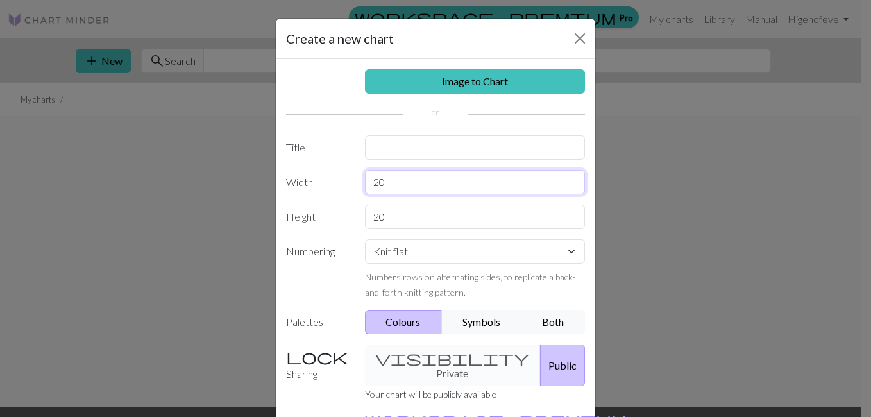
click at [392, 182] on input "20" at bounding box center [475, 182] width 221 height 24
type input "2"
type input "40"
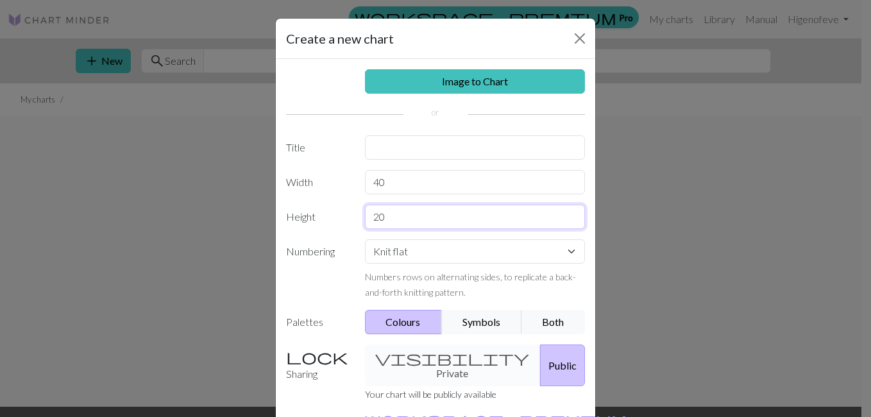
click at [394, 223] on input "20" at bounding box center [475, 217] width 221 height 24
type input "2"
type input "52"
click at [379, 148] on input "text" at bounding box center [475, 147] width 221 height 24
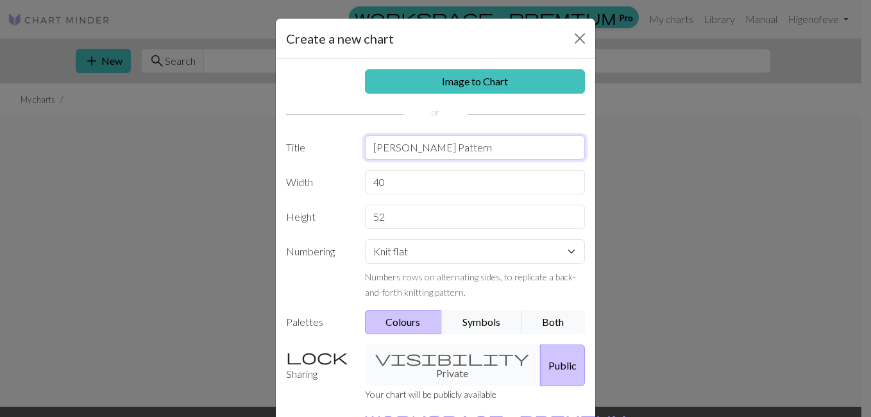
type input "Haida Gwaii Pattern"
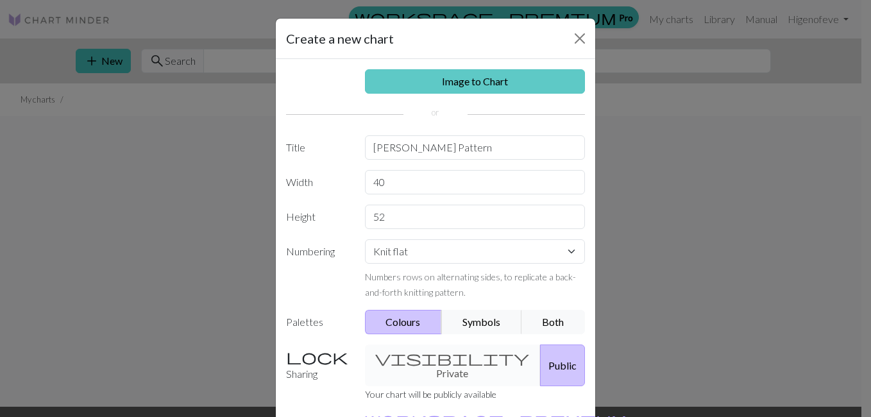
click at [413, 83] on link "Image to Chart" at bounding box center [475, 81] width 221 height 24
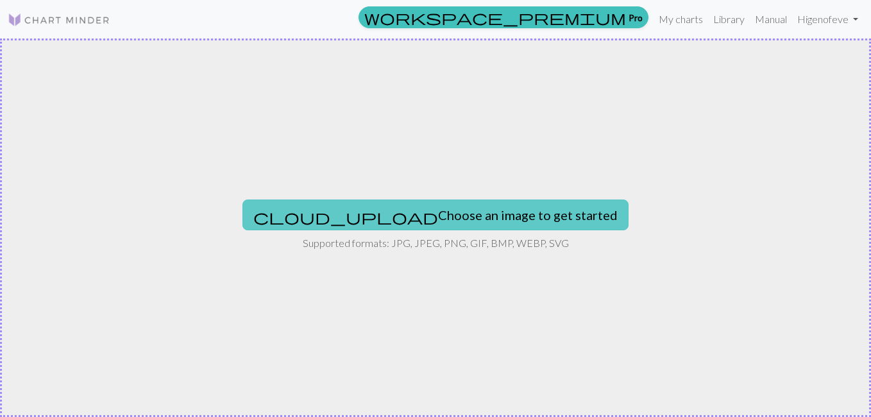
click at [423, 217] on button "cloud_upload Choose an image to get started" at bounding box center [436, 215] width 386 height 31
type input "C:\fakepath\Copy-of-165652-(1).webp (2).png"
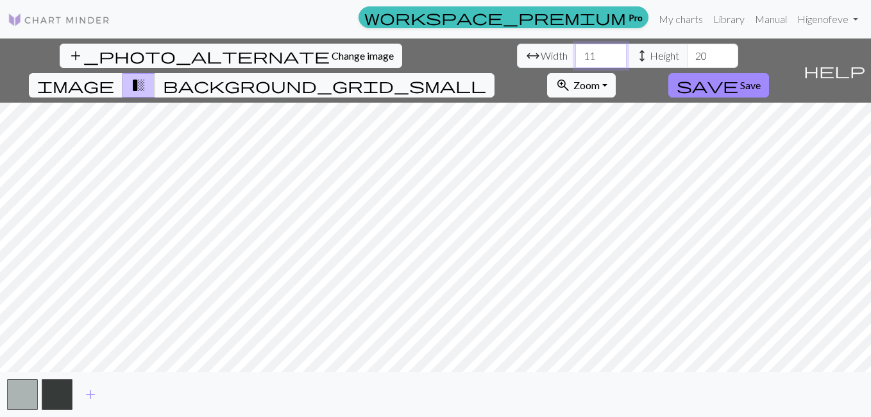
click at [575, 55] on input "11" at bounding box center [600, 56] width 51 height 24
type input "1"
type input "40"
click at [687, 55] on input "20" at bounding box center [712, 56] width 51 height 24
type input "2"
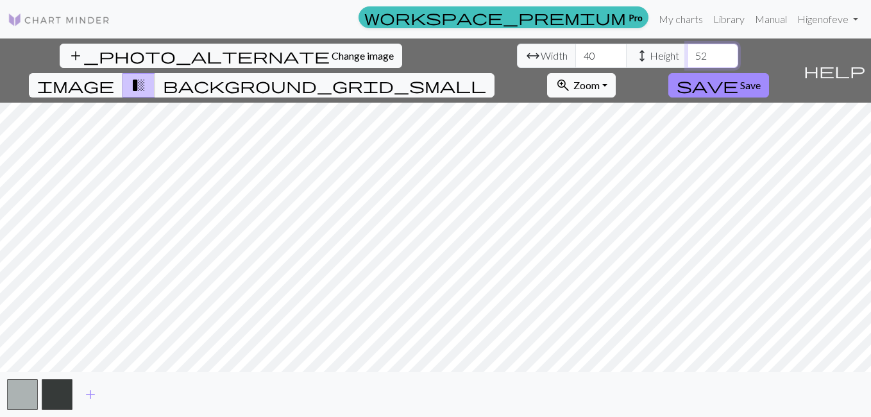
type input "52"
click at [575, 50] on input "41" at bounding box center [600, 56] width 51 height 24
type input "42"
click at [575, 50] on input "42" at bounding box center [600, 56] width 51 height 24
click at [769, 73] on button "save Save" at bounding box center [718, 85] width 101 height 24
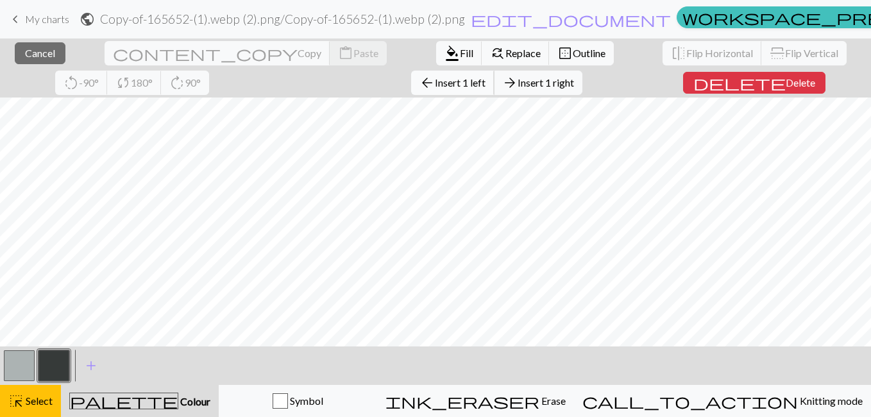
click at [420, 84] on span "arrow_back" at bounding box center [427, 83] width 15 height 18
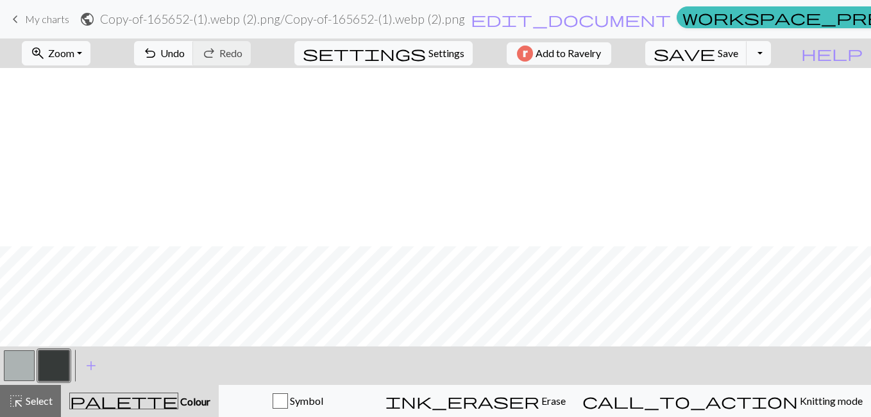
scroll to position [841, 0]
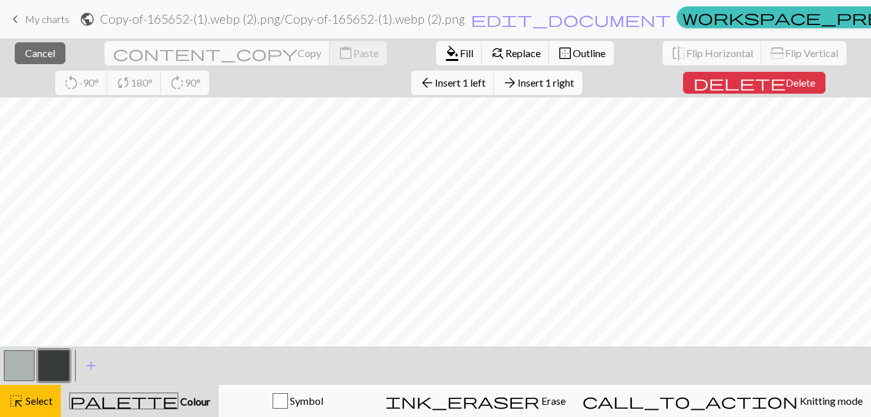
click at [518, 80] on span "Insert 1 right" at bounding box center [546, 82] width 56 height 12
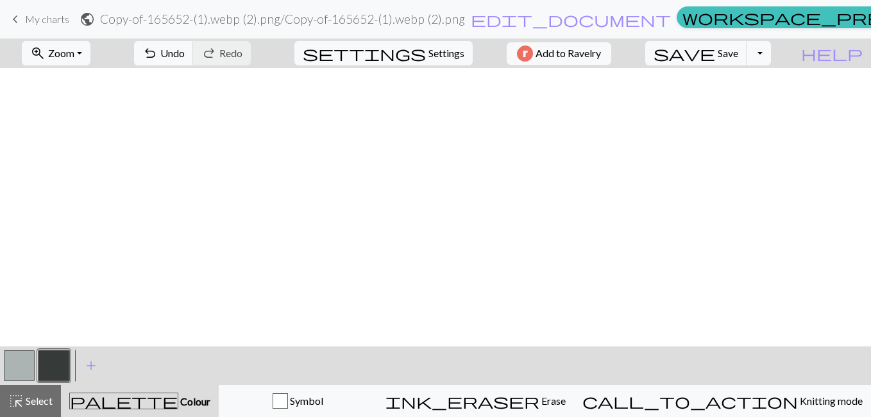
scroll to position [0, 0]
click at [747, 59] on button "save Save Save" at bounding box center [696, 53] width 102 height 24
click at [771, 56] on button "Toggle Dropdown" at bounding box center [759, 53] width 24 height 24
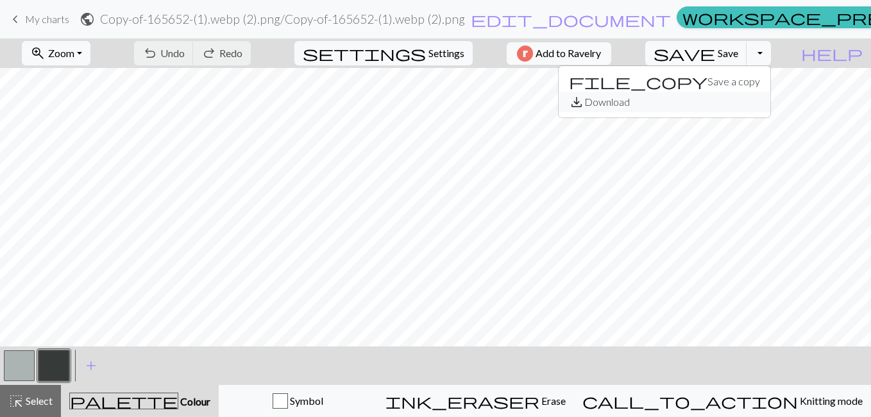
click at [747, 100] on button "save_alt Download" at bounding box center [665, 102] width 212 height 21
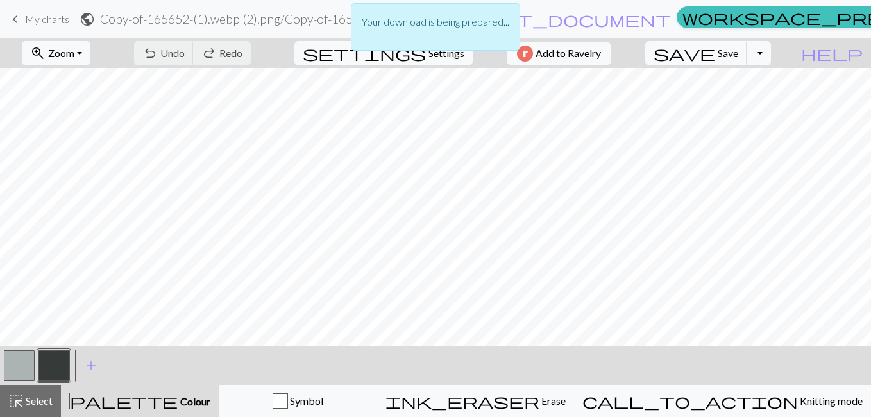
click at [534, 19] on div "Your download is being prepared..." at bounding box center [435, 30] width 871 height 61
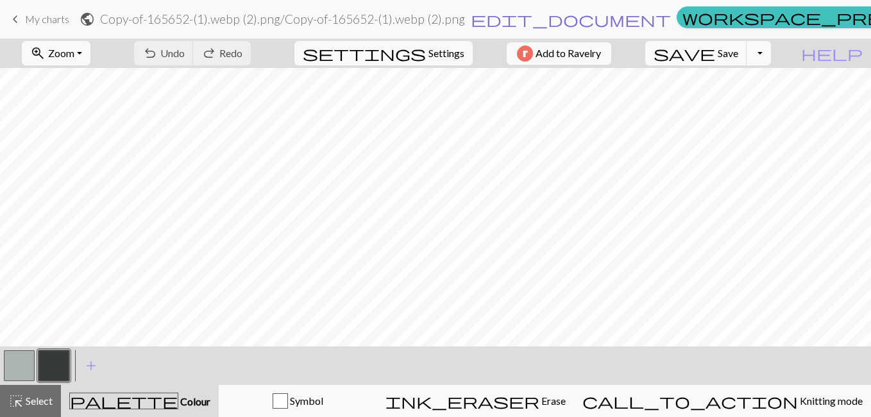
click at [534, 21] on span "edit_document" at bounding box center [571, 19] width 200 height 18
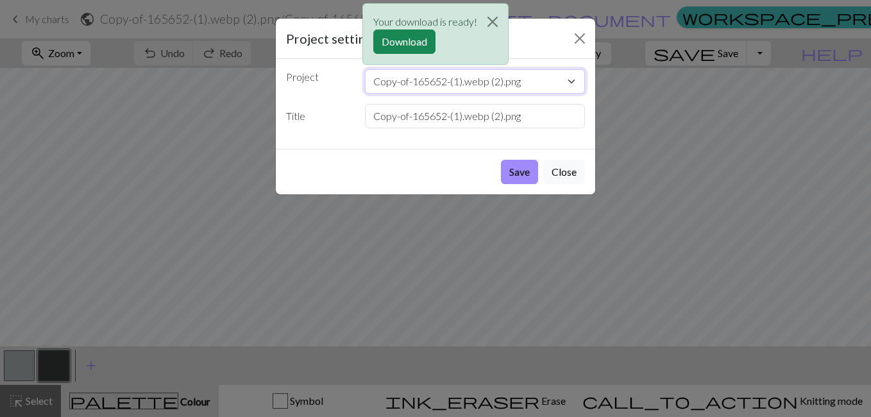
click at [553, 81] on select "Copy-of-165652-(1).webp (2).png 165652 (1).webp" at bounding box center [475, 81] width 221 height 24
click at [472, 117] on input "Copy-of-165652-(1).webp (2).png" at bounding box center [475, 116] width 221 height 24
drag, startPoint x: 526, startPoint y: 119, endPoint x: 251, endPoint y: 103, distance: 275.7
click at [251, 103] on div "Project settings Project Copy-of-165652-(1).webp (2).png 165652 (1).webp Title …" at bounding box center [435, 208] width 871 height 417
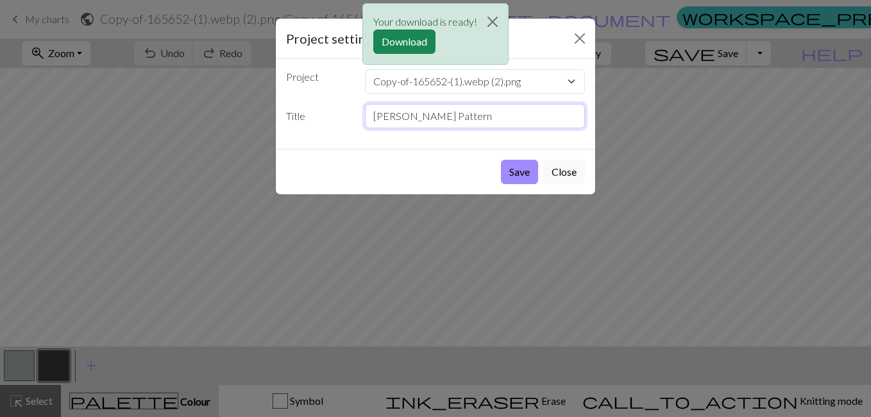
click at [429, 113] on input "Haida Gwaii Pattern" at bounding box center [475, 116] width 221 height 24
type input "Haida Gwaii Map Pattern"
click at [516, 179] on button "Save" at bounding box center [519, 172] width 37 height 24
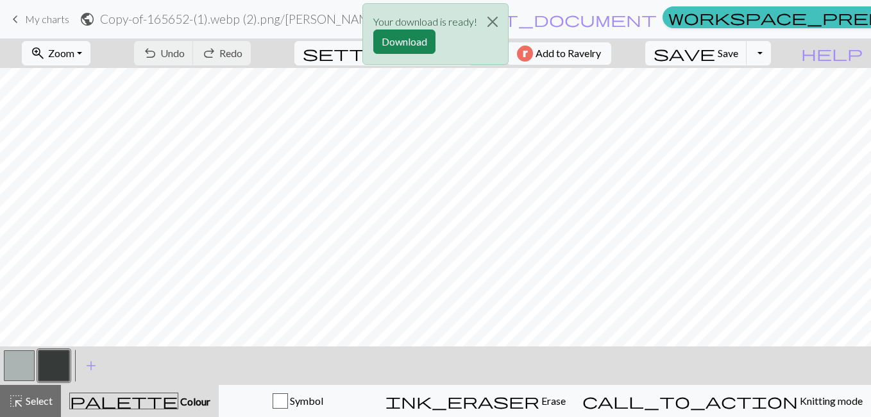
click at [780, 55] on div "Your download is ready! Download" at bounding box center [435, 37] width 871 height 75
click at [787, 54] on div "Your download is ready! Download" at bounding box center [435, 37] width 871 height 75
click at [12, 374] on button "button" at bounding box center [19, 365] width 31 height 31
click at [787, 53] on div "Your download is ready! Download" at bounding box center [435, 37] width 871 height 75
click at [786, 55] on div "Your download is ready! Download" at bounding box center [435, 37] width 871 height 75
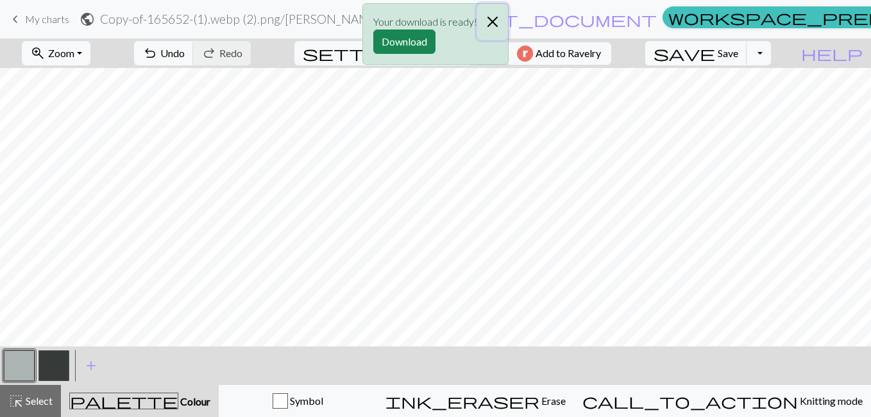
click at [489, 22] on button "Close" at bounding box center [492, 22] width 31 height 36
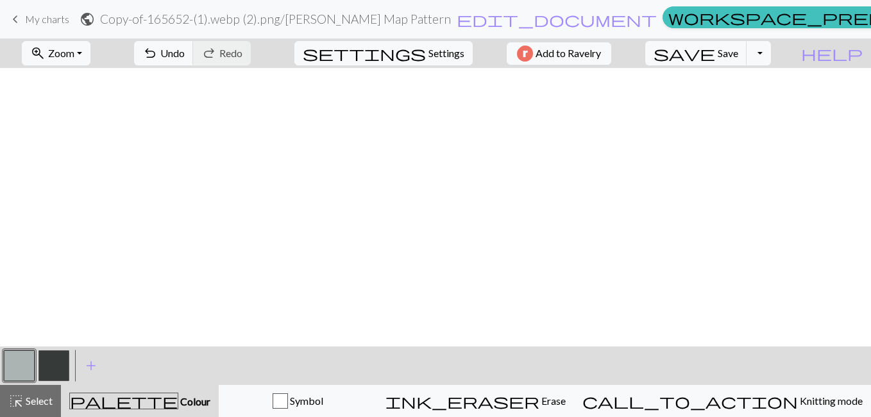
scroll to position [841, 0]
